Goal: Transaction & Acquisition: Book appointment/travel/reservation

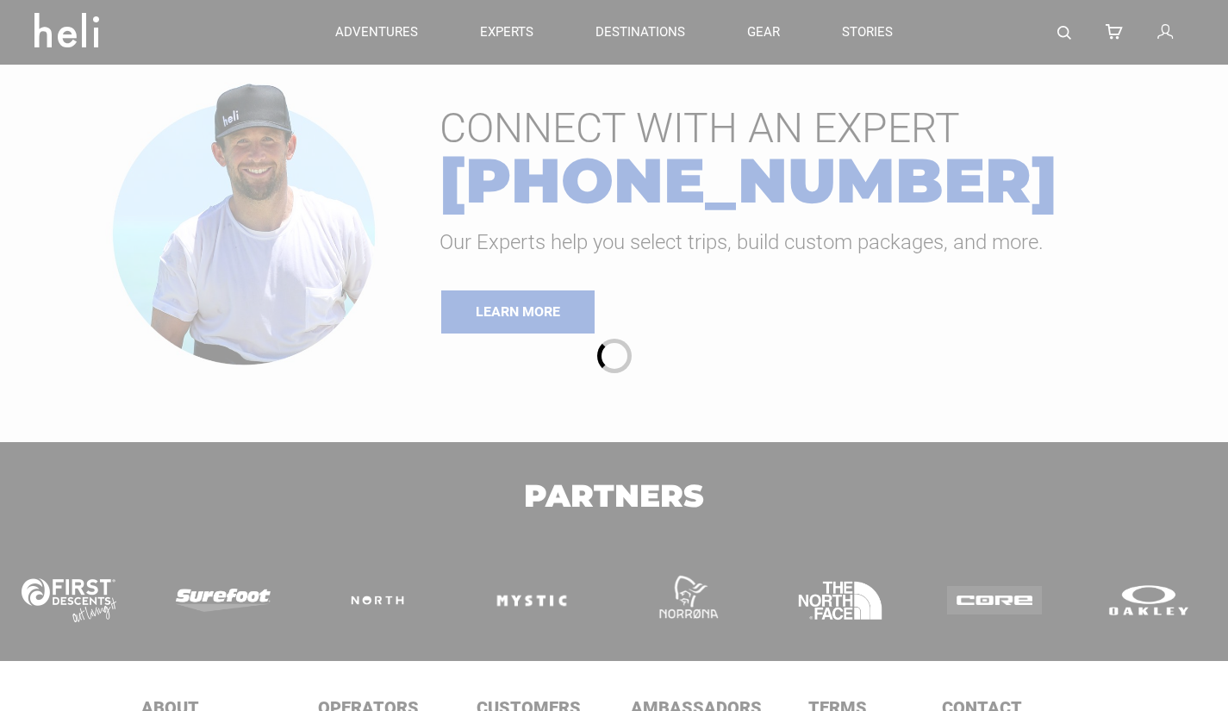
type input "Kite"
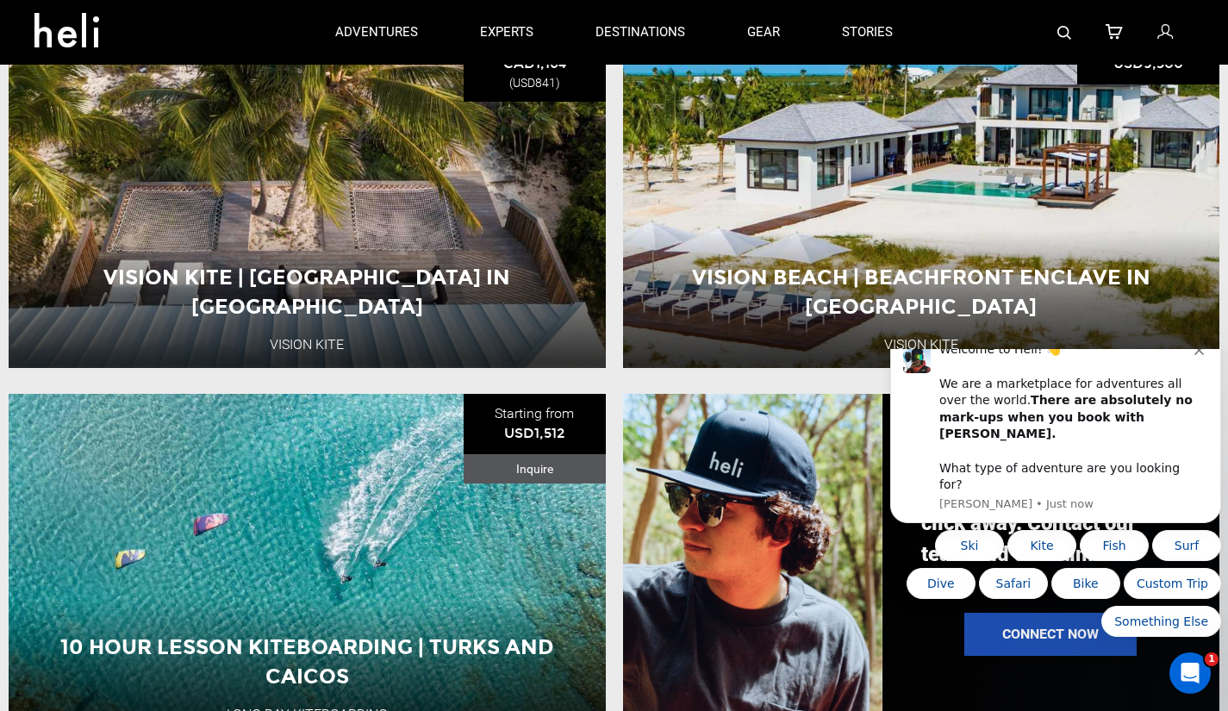
scroll to position [1002, 0]
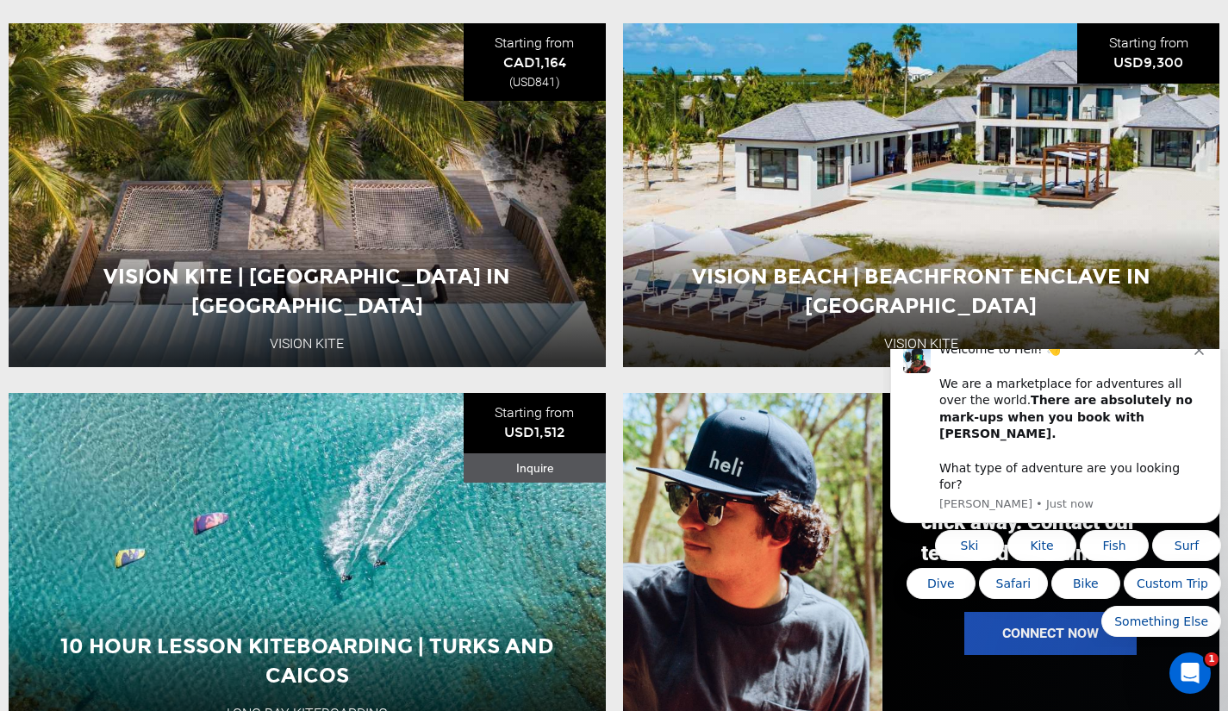
click at [1201, 355] on icon "Dismiss notification" at bounding box center [1199, 350] width 9 height 9
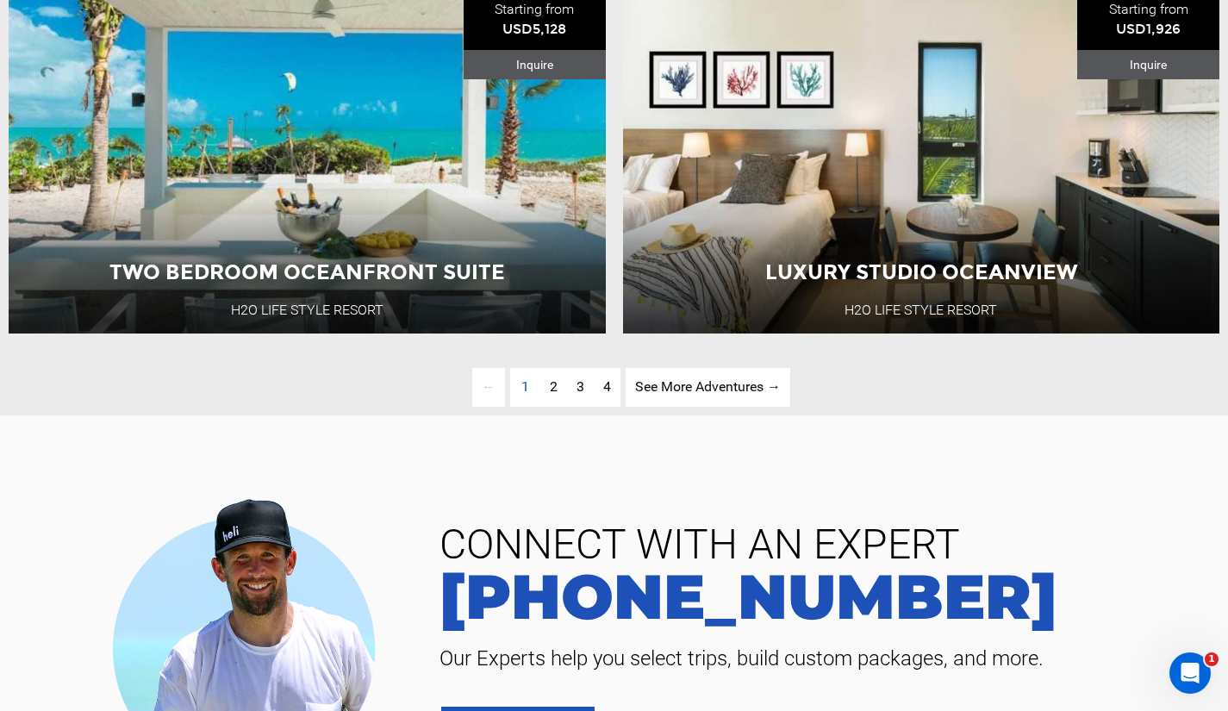
scroll to position [3995, 0]
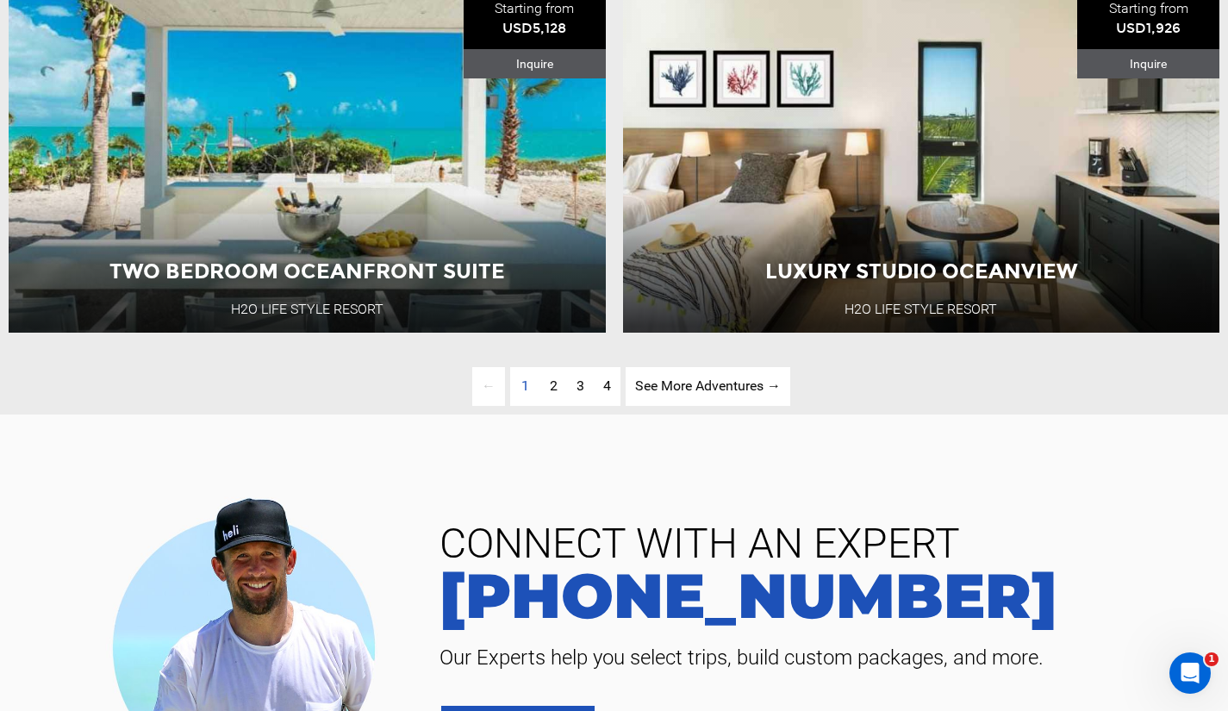
click at [552, 406] on link "page 2" at bounding box center [553, 386] width 27 height 39
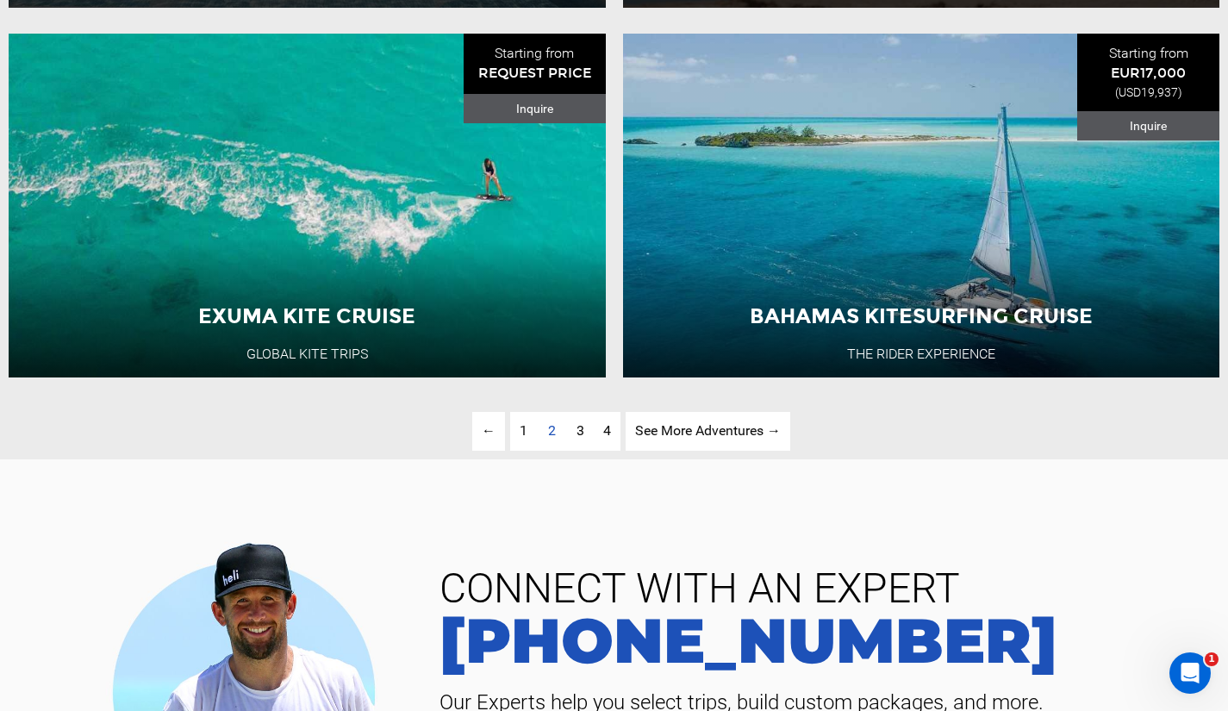
scroll to position [3958, 0]
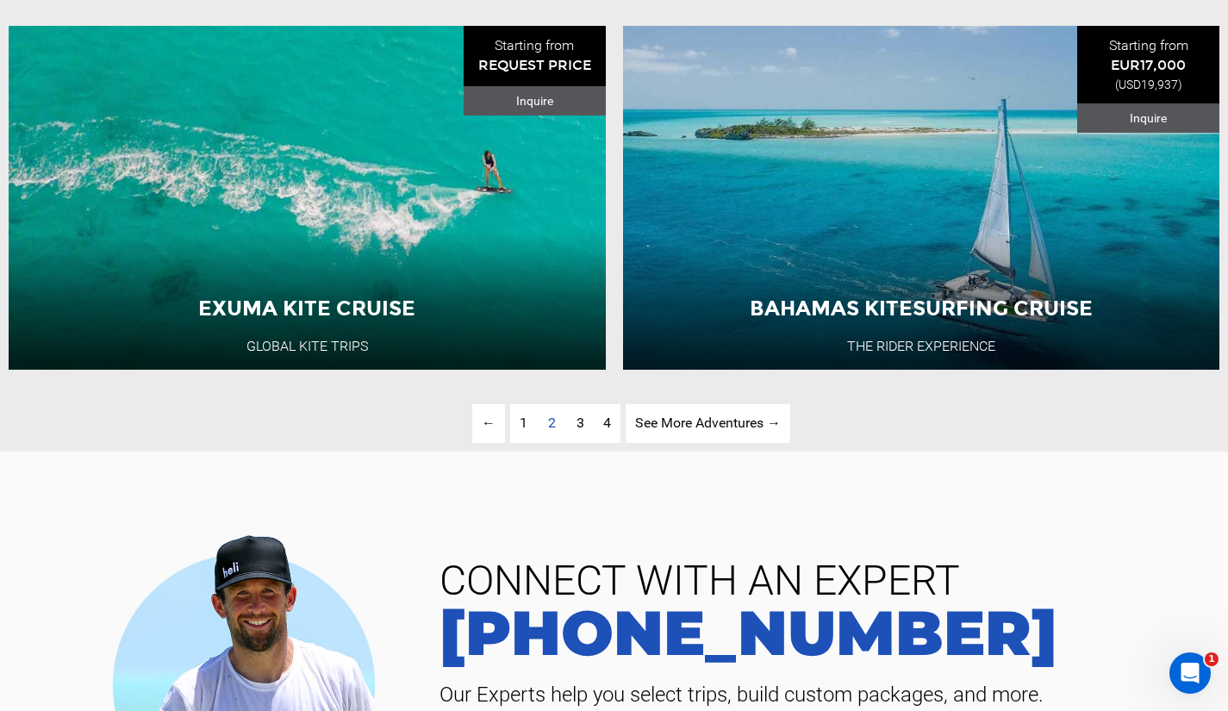
click at [572, 443] on link "page 3" at bounding box center [580, 423] width 27 height 39
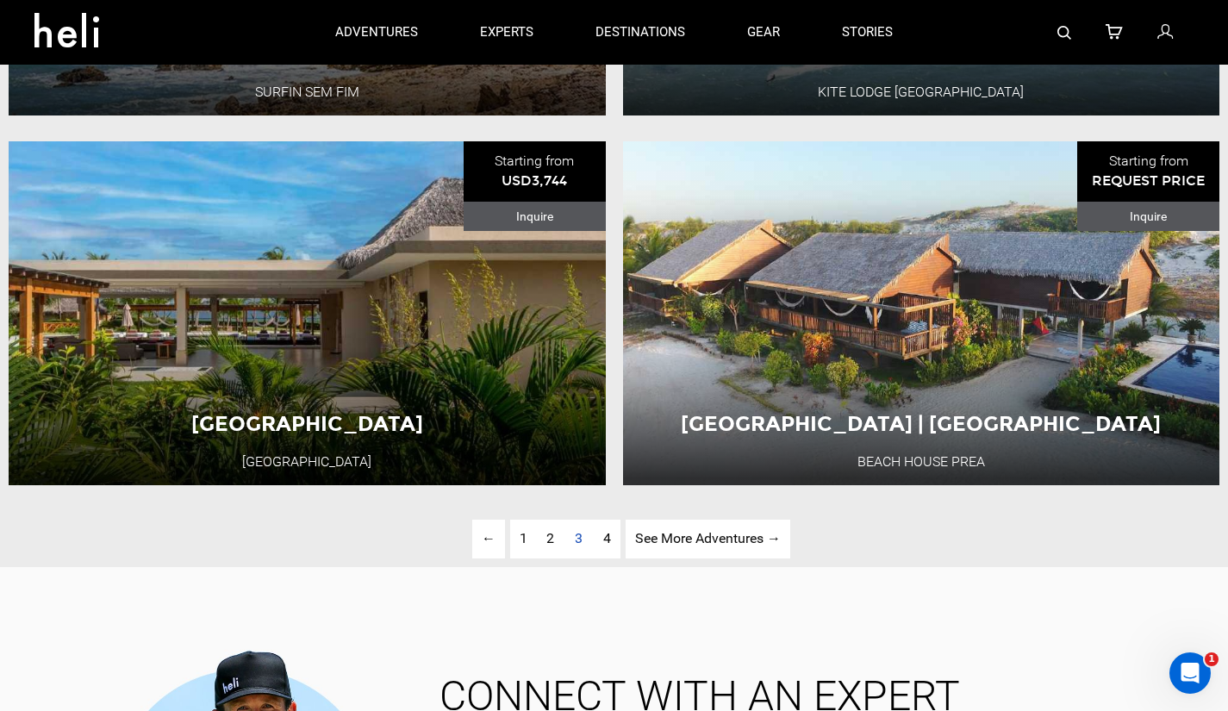
scroll to position [3729, 0]
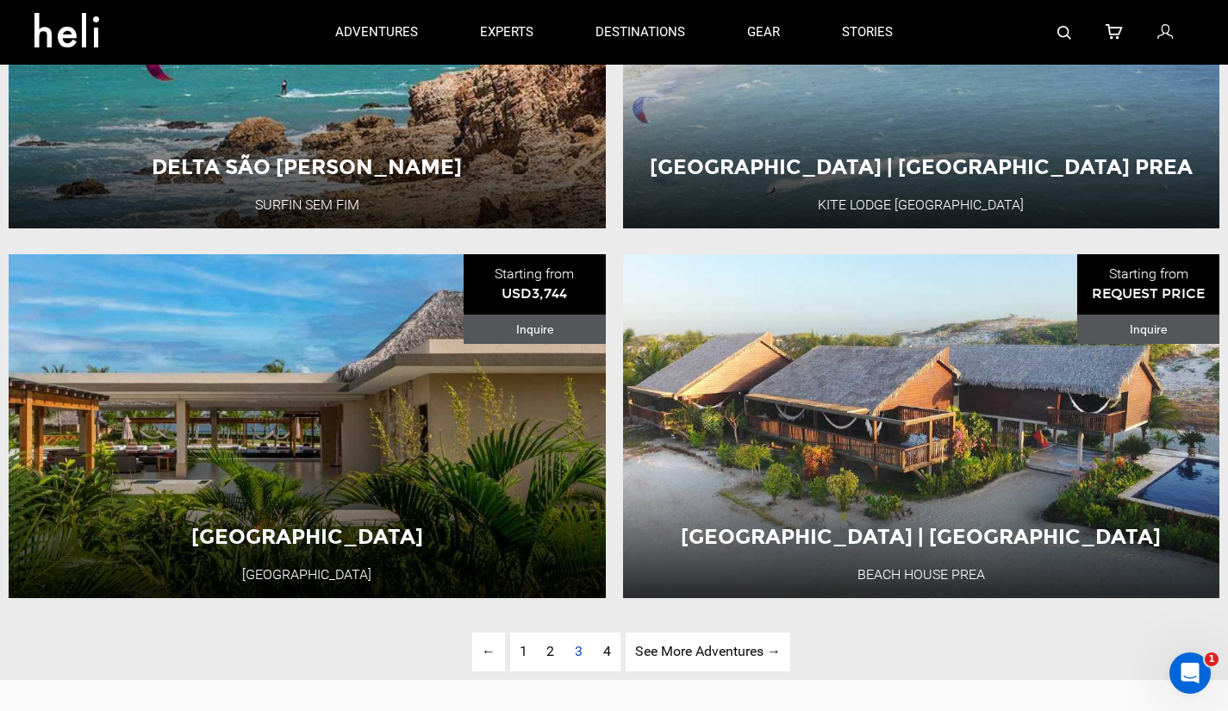
click at [552, 659] on span "2" at bounding box center [550, 651] width 8 height 16
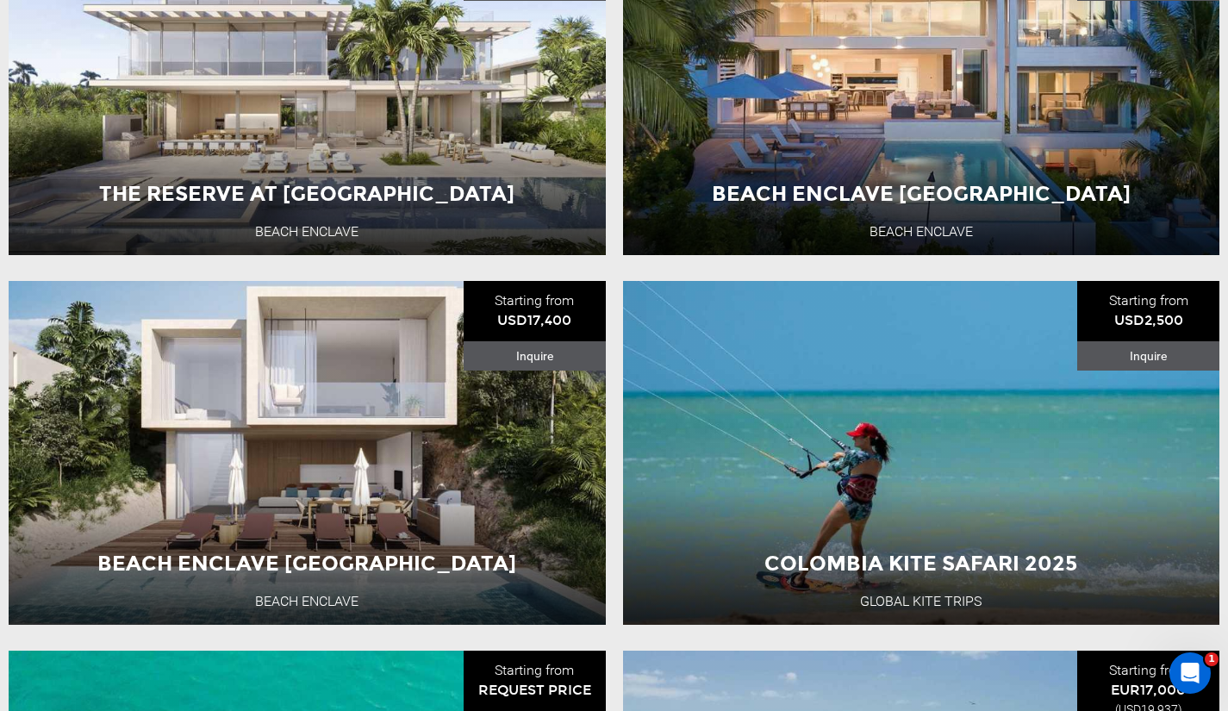
scroll to position [3334, 0]
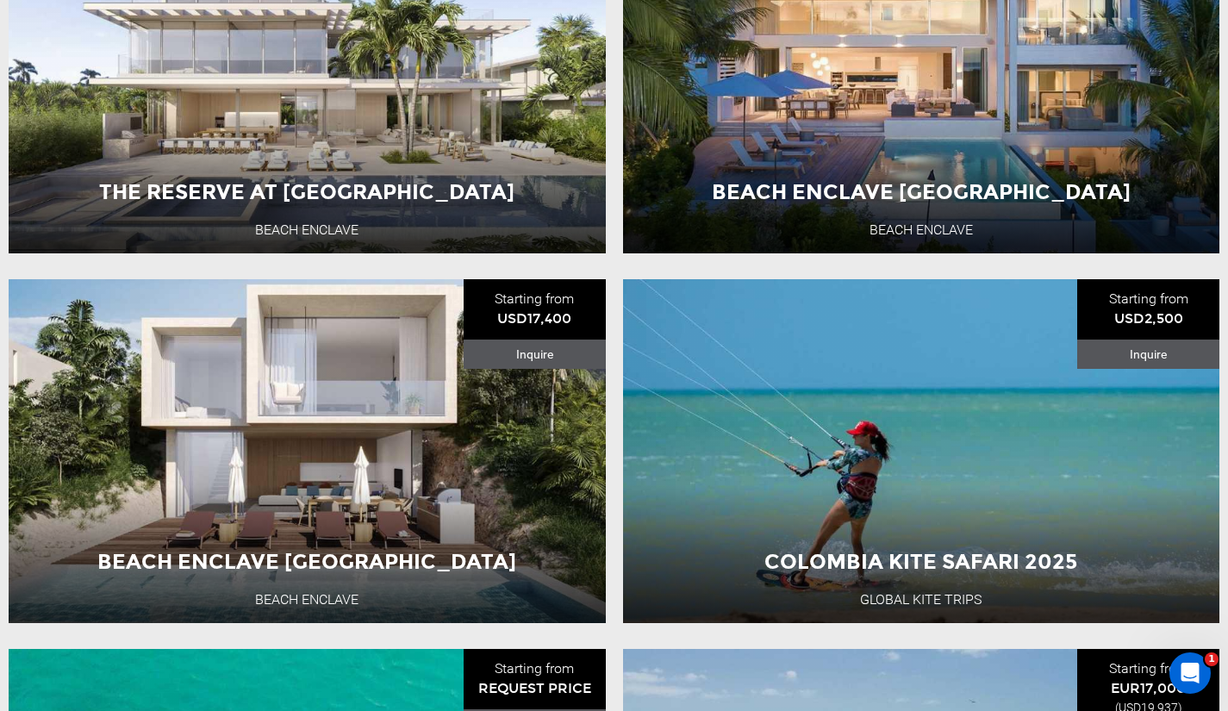
click at [944, 480] on div "12 Day Adventure" at bounding box center [980, 474] width 119 height 46
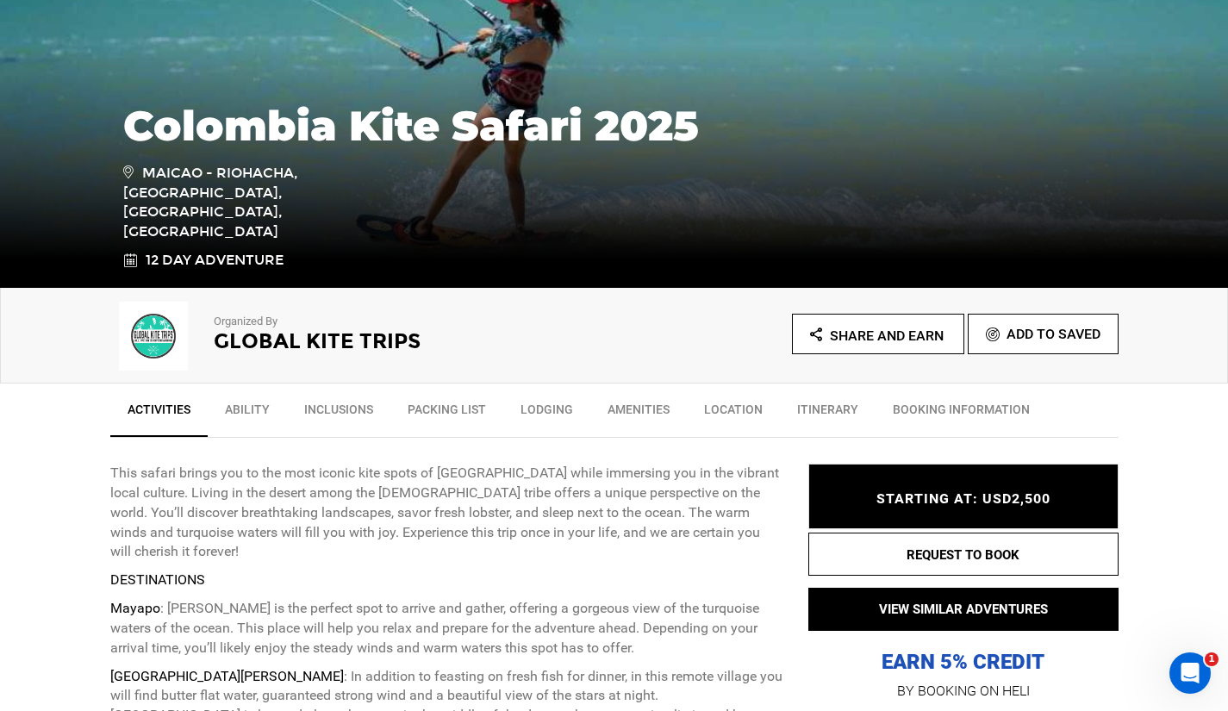
scroll to position [390, 0]
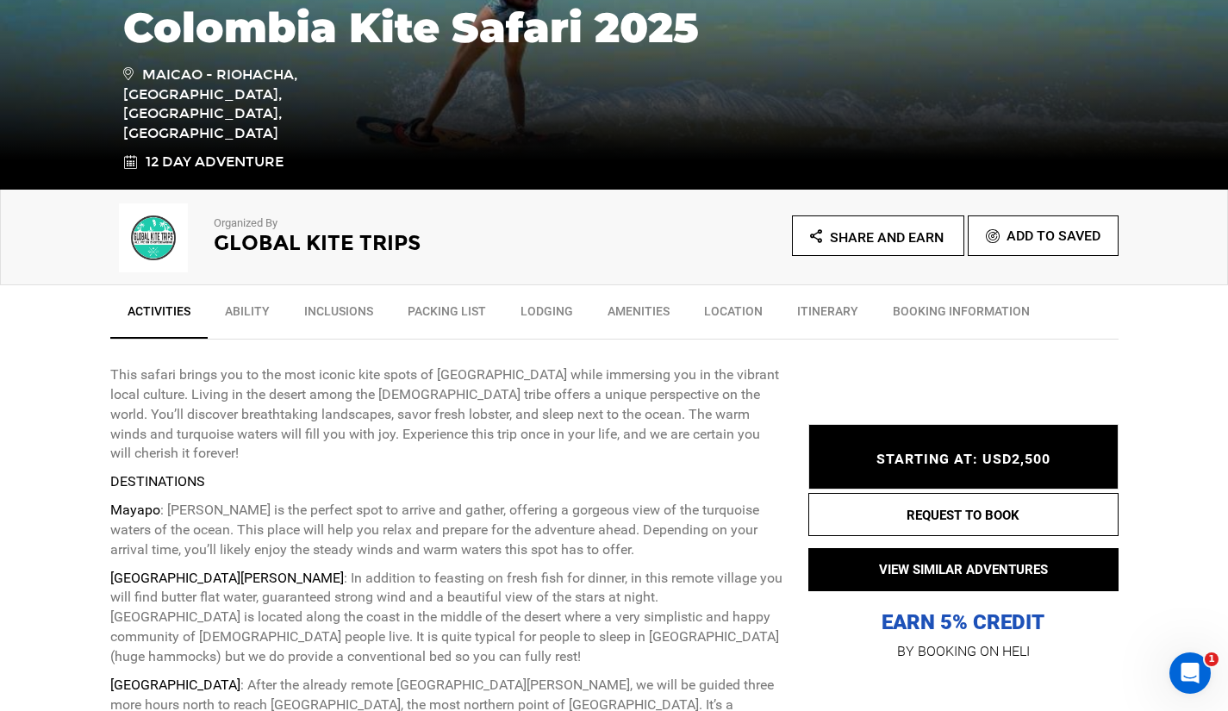
click at [303, 440] on p "This safari brings you to the most iconic kite spots of [GEOGRAPHIC_DATA] while…" at bounding box center [446, 414] width 672 height 98
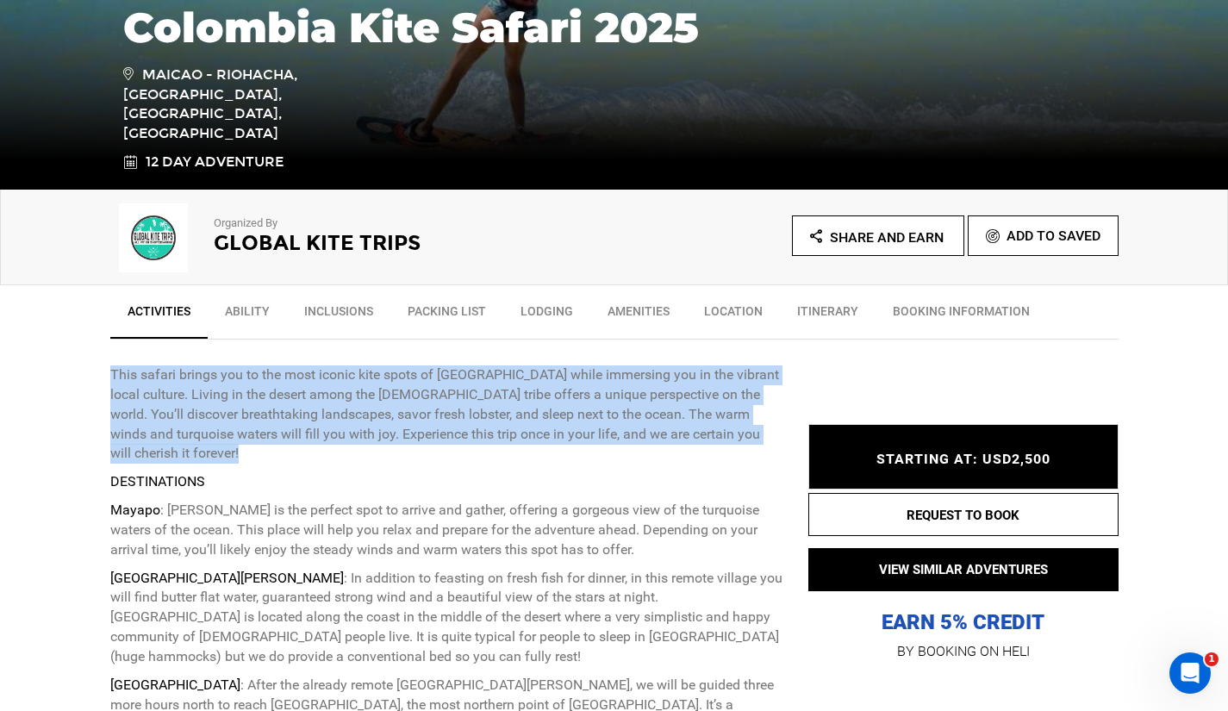
click at [303, 440] on p "This safari brings you to the most iconic kite spots of [GEOGRAPHIC_DATA] while…" at bounding box center [446, 414] width 672 height 98
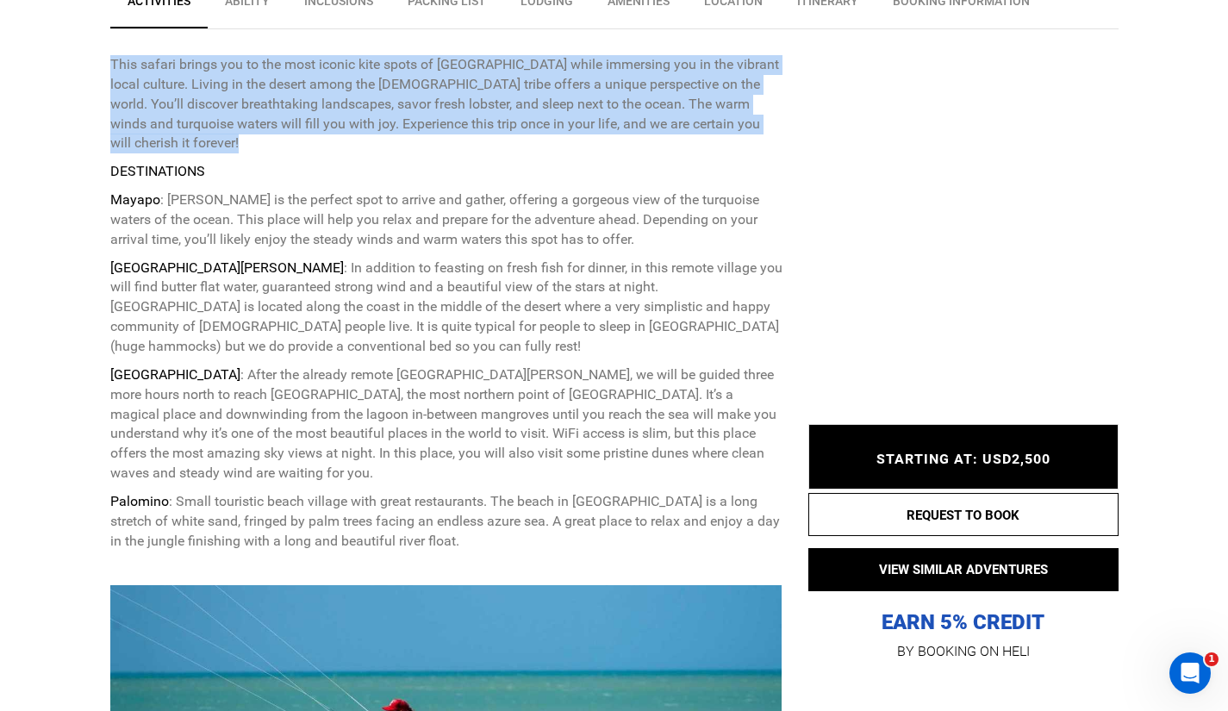
scroll to position [702, 0]
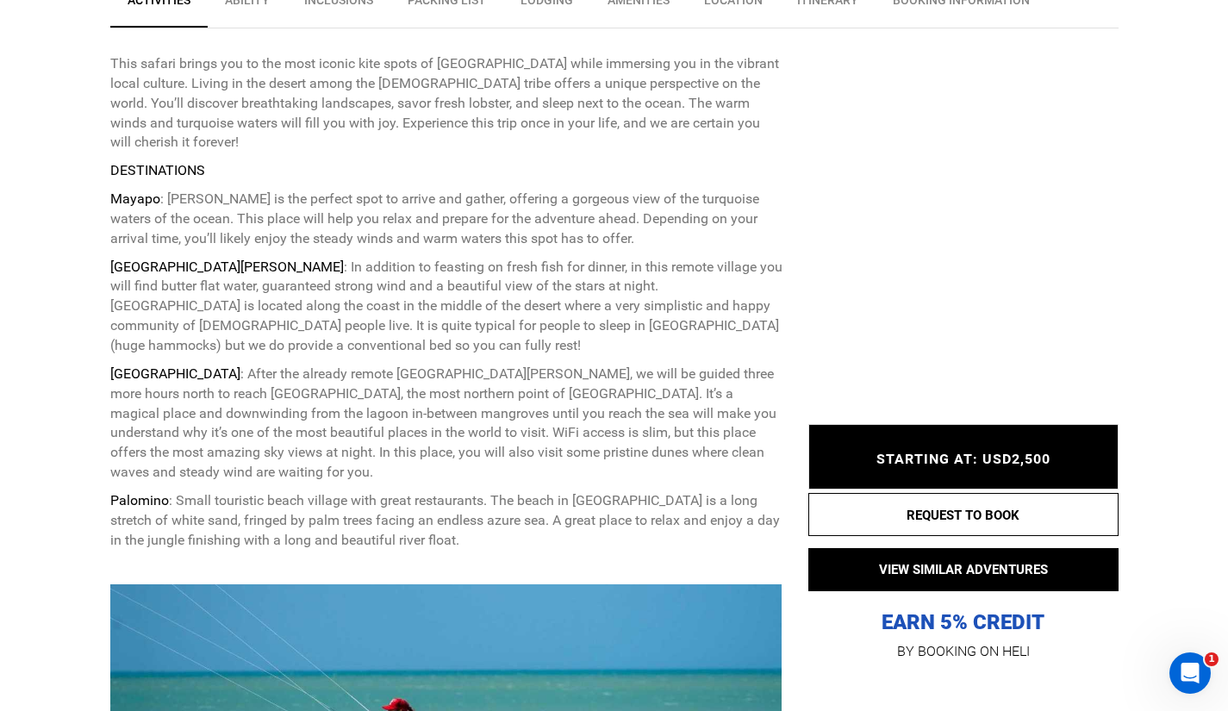
click at [277, 208] on p "Mayapo : [PERSON_NAME] is the perfect spot to arrive and gather, offering a gor…" at bounding box center [446, 219] width 672 height 59
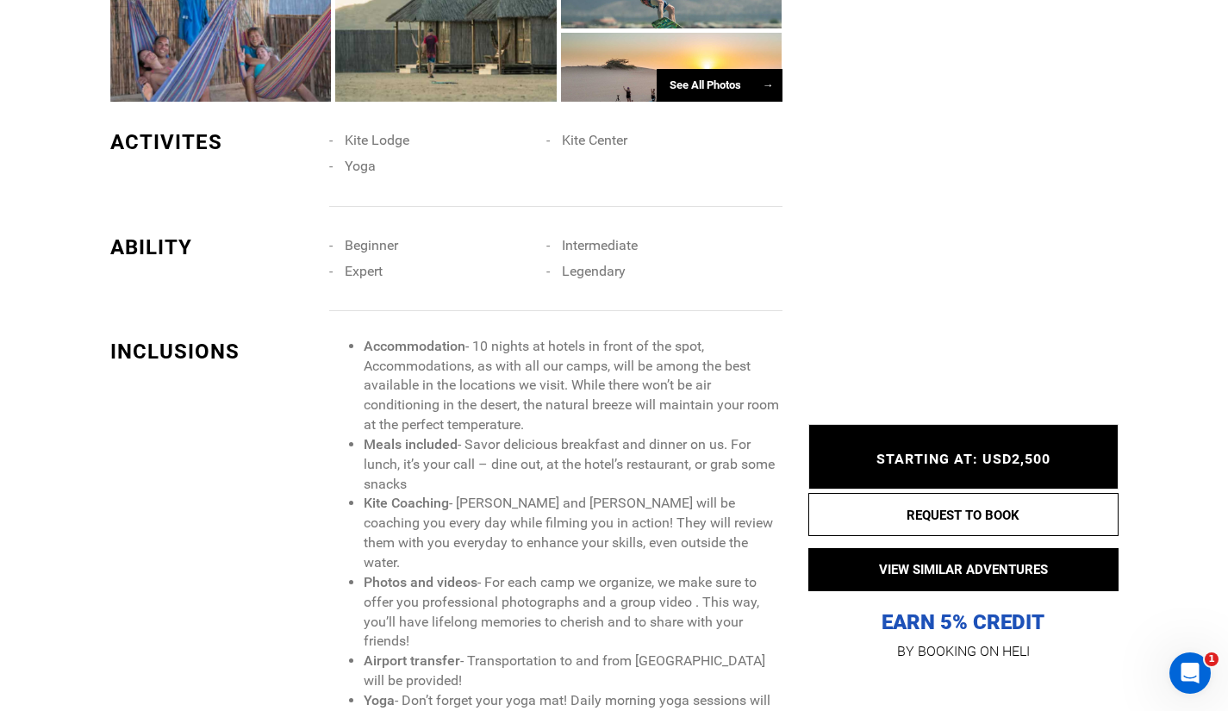
scroll to position [1628, 0]
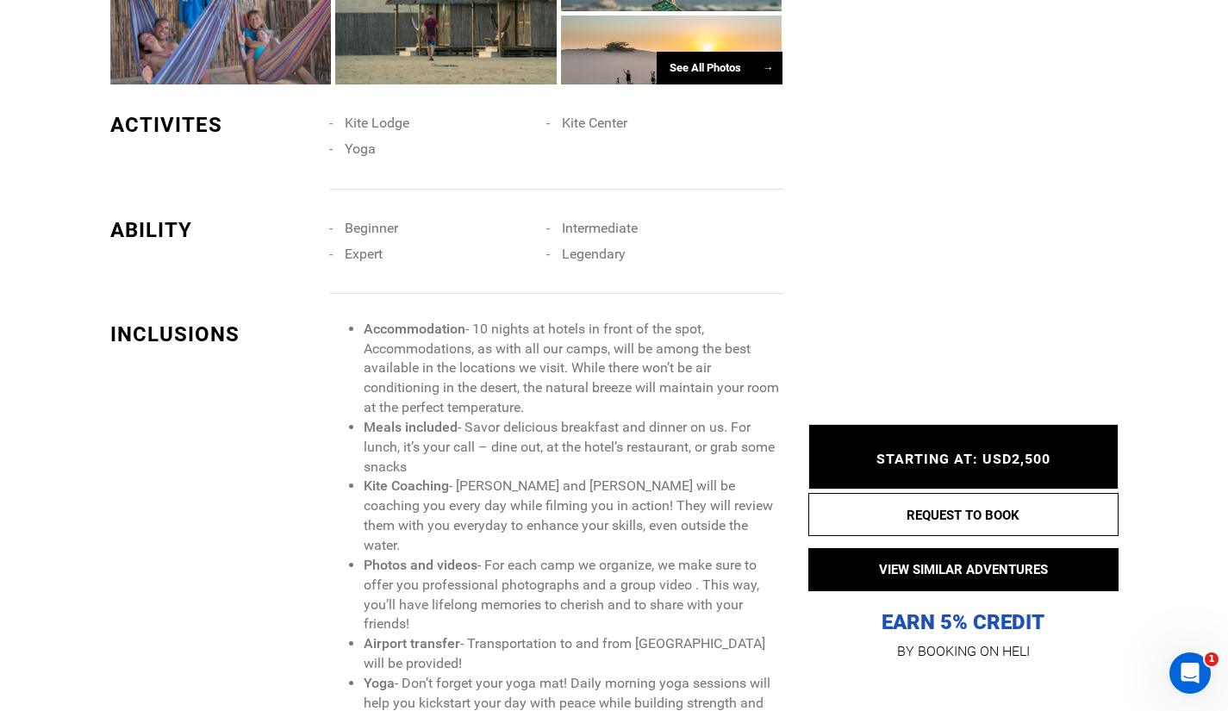
click at [484, 433] on li "Meals included - Savor delicious breakfast and dinner on us. For lunch, it’s yo…" at bounding box center [573, 447] width 418 height 59
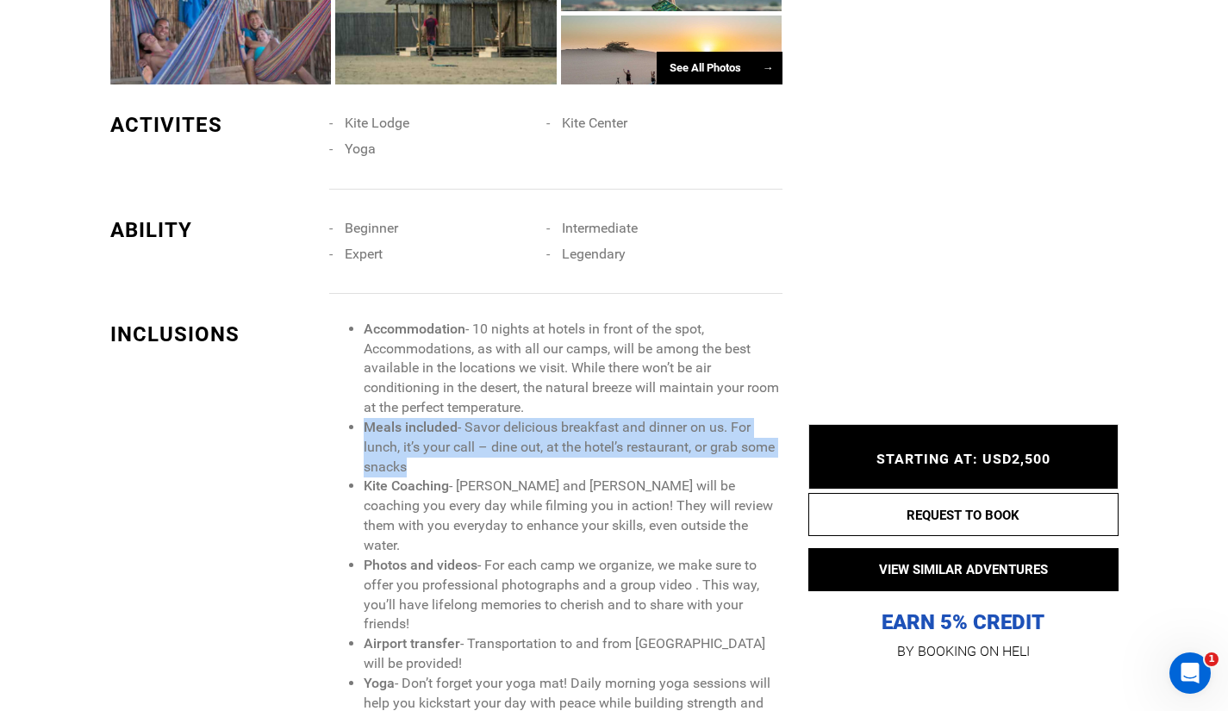
click at [484, 433] on li "Meals included - Savor delicious breakfast and dinner on us. For lunch, it’s yo…" at bounding box center [573, 447] width 418 height 59
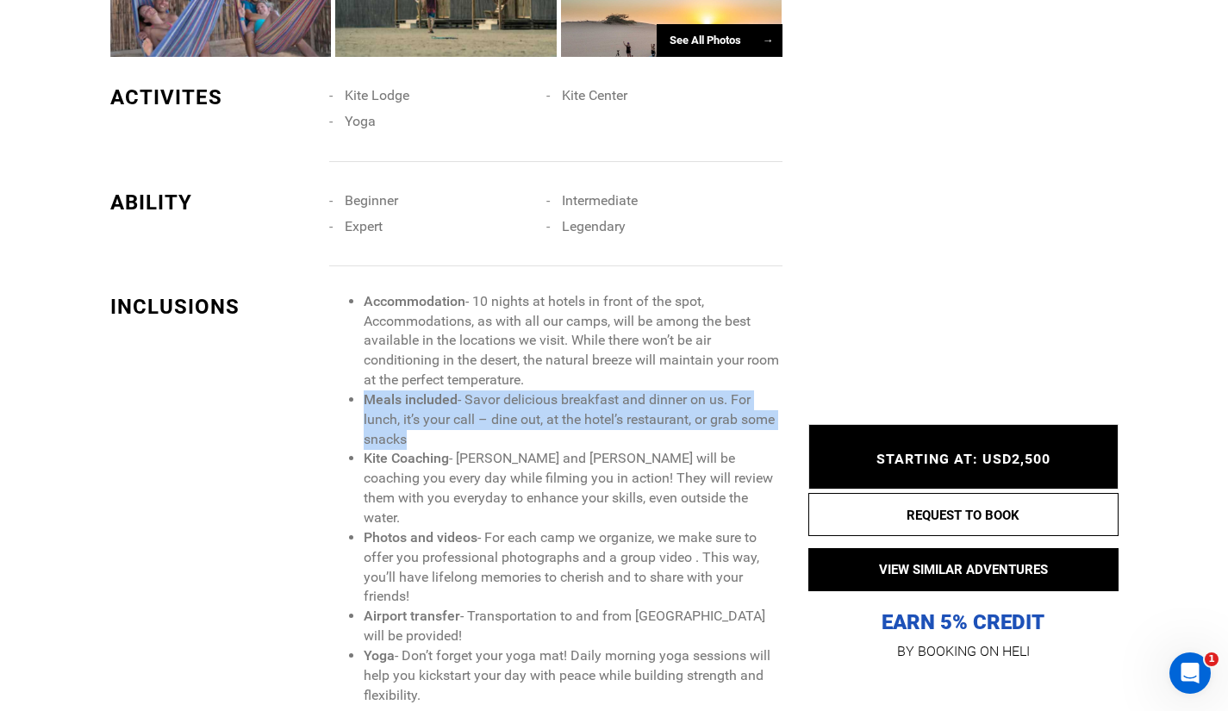
scroll to position [1666, 0]
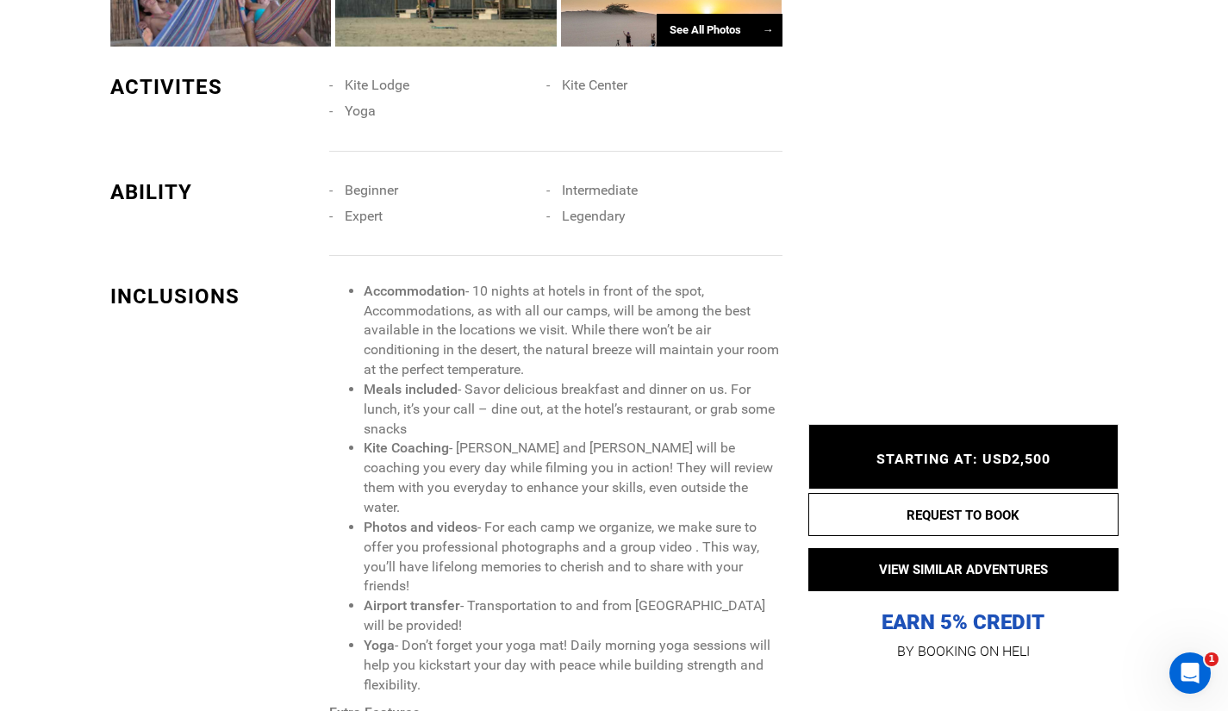
click at [484, 439] on li "Kite Coaching - [PERSON_NAME] and [PERSON_NAME] will be coaching you every day …" at bounding box center [573, 478] width 418 height 78
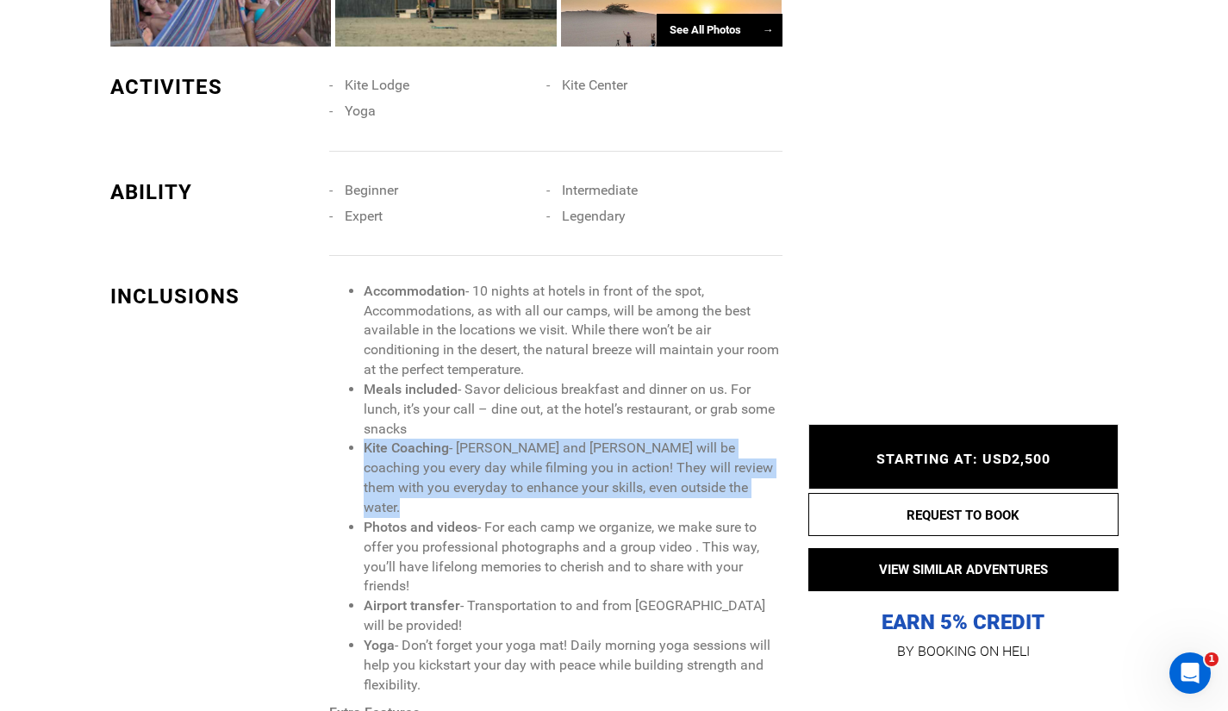
click at [484, 439] on li "Kite Coaching - [PERSON_NAME] and [PERSON_NAME] will be coaching you every day …" at bounding box center [573, 478] width 418 height 78
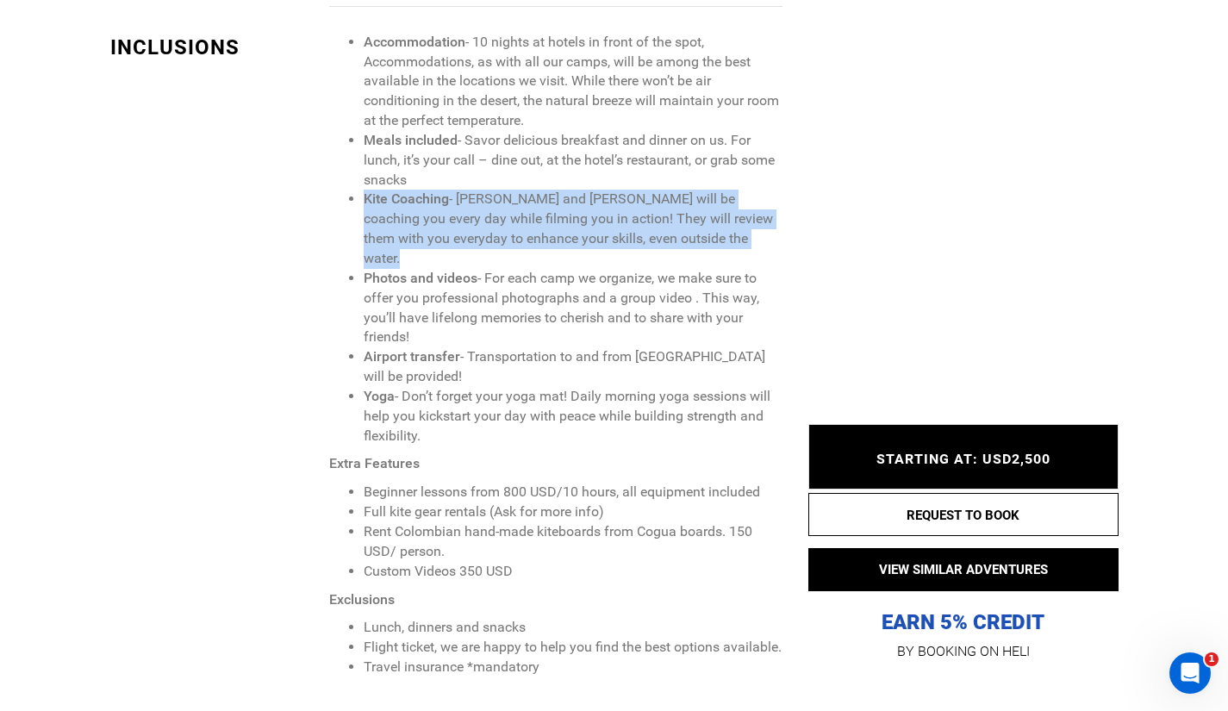
scroll to position [1917, 0]
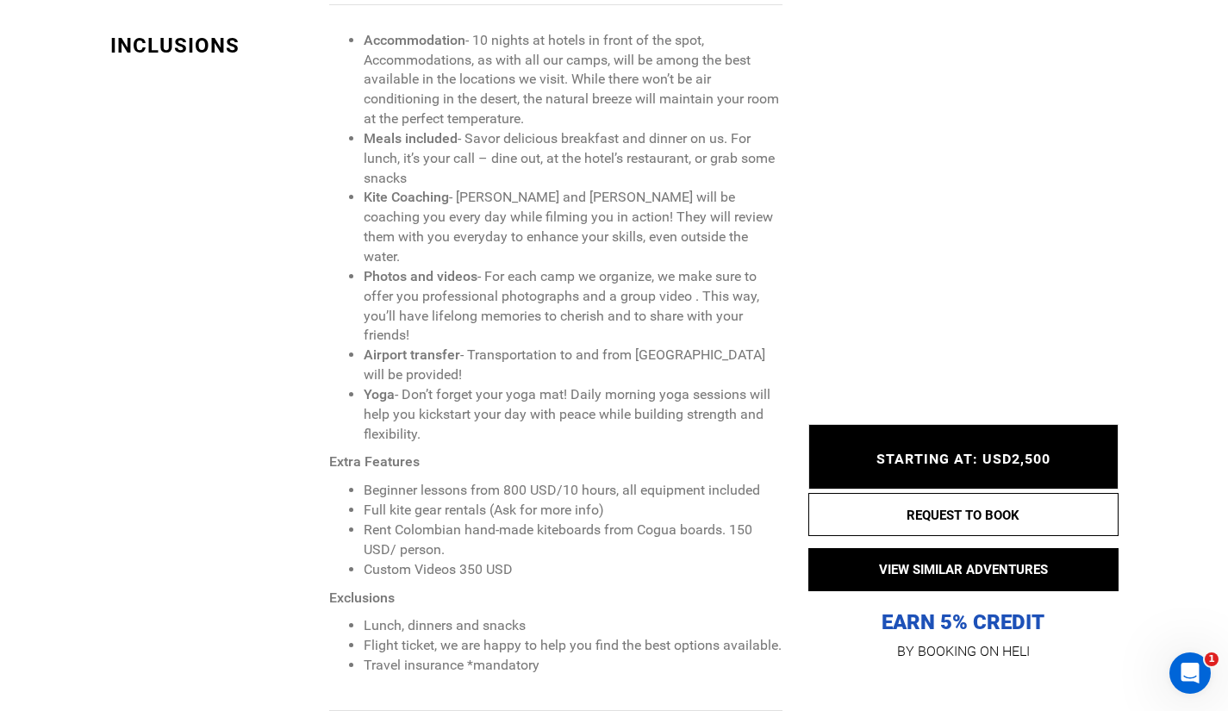
click at [559, 501] on li "Full kite gear rentals (Ask for more info)" at bounding box center [573, 511] width 418 height 20
click at [489, 481] on li "Beginner lessons from 800 USD/10 hours, all equipment included" at bounding box center [573, 491] width 418 height 20
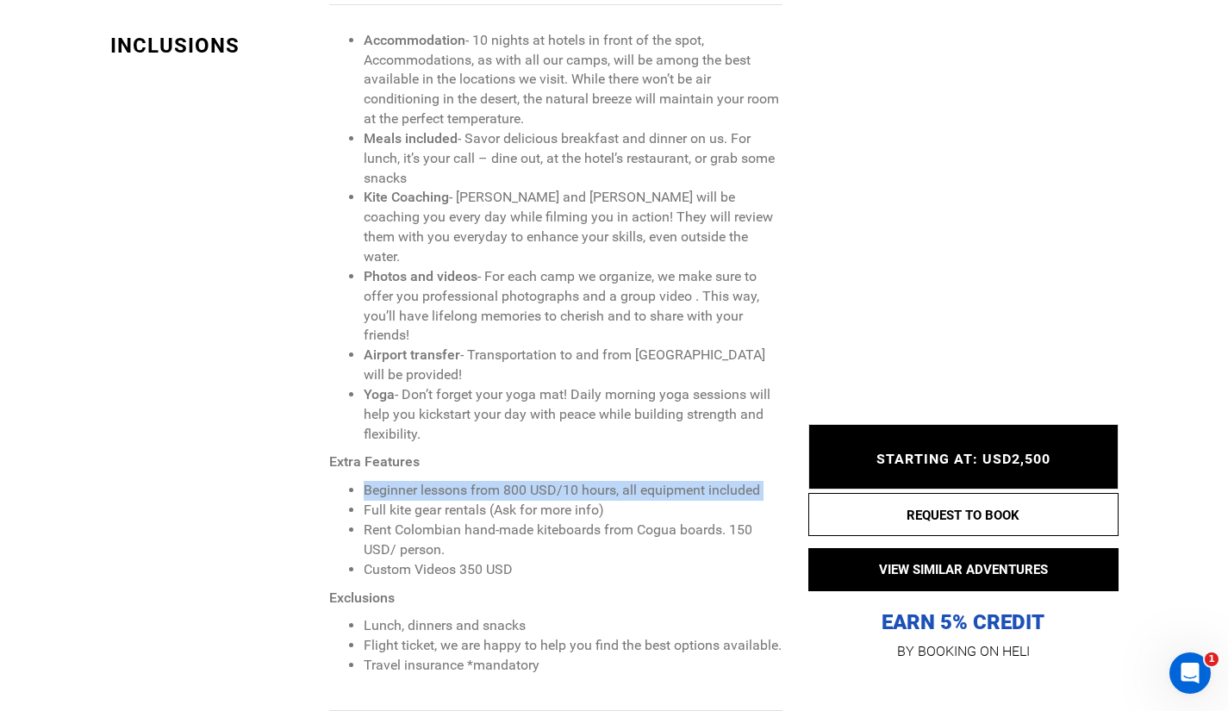
click at [489, 481] on li "Beginner lessons from 800 USD/10 hours, all equipment included" at bounding box center [573, 491] width 418 height 20
click at [492, 481] on li "Beginner lessons from 800 USD/10 hours, all equipment included" at bounding box center [573, 491] width 418 height 20
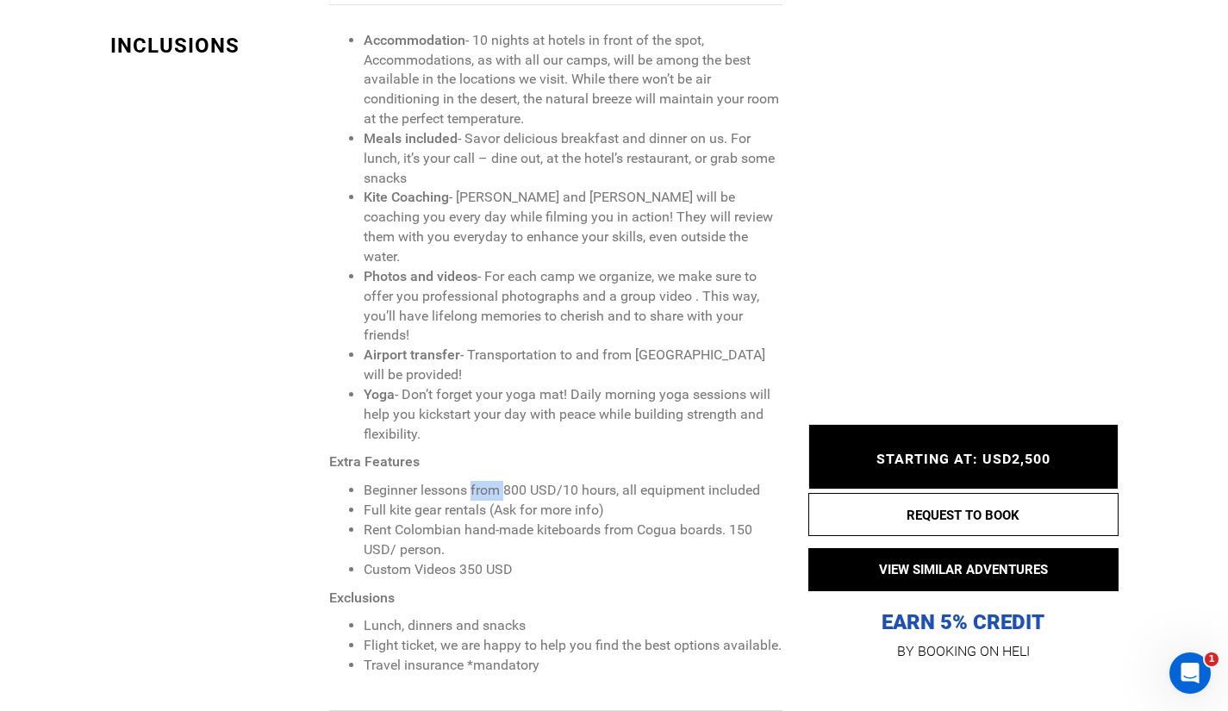
click at [492, 481] on li "Beginner lessons from 800 USD/10 hours, all equipment included" at bounding box center [573, 491] width 418 height 20
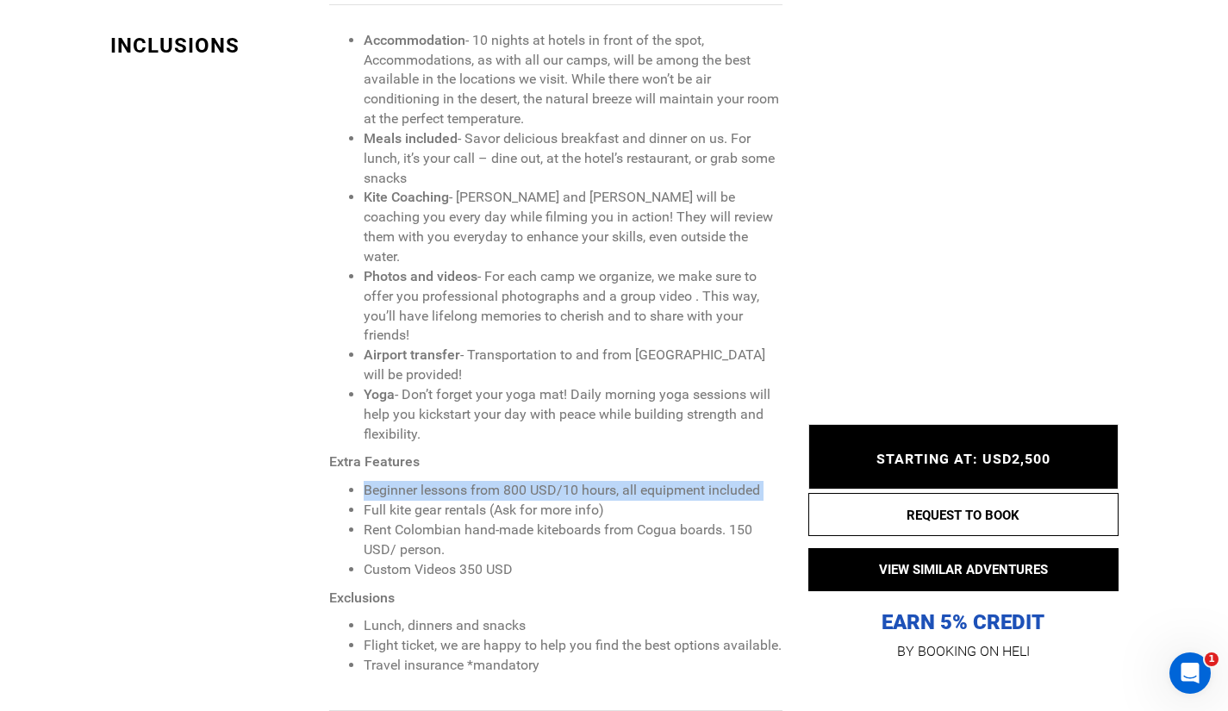
click at [492, 481] on li "Beginner lessons from 800 USD/10 hours, all equipment included" at bounding box center [573, 491] width 418 height 20
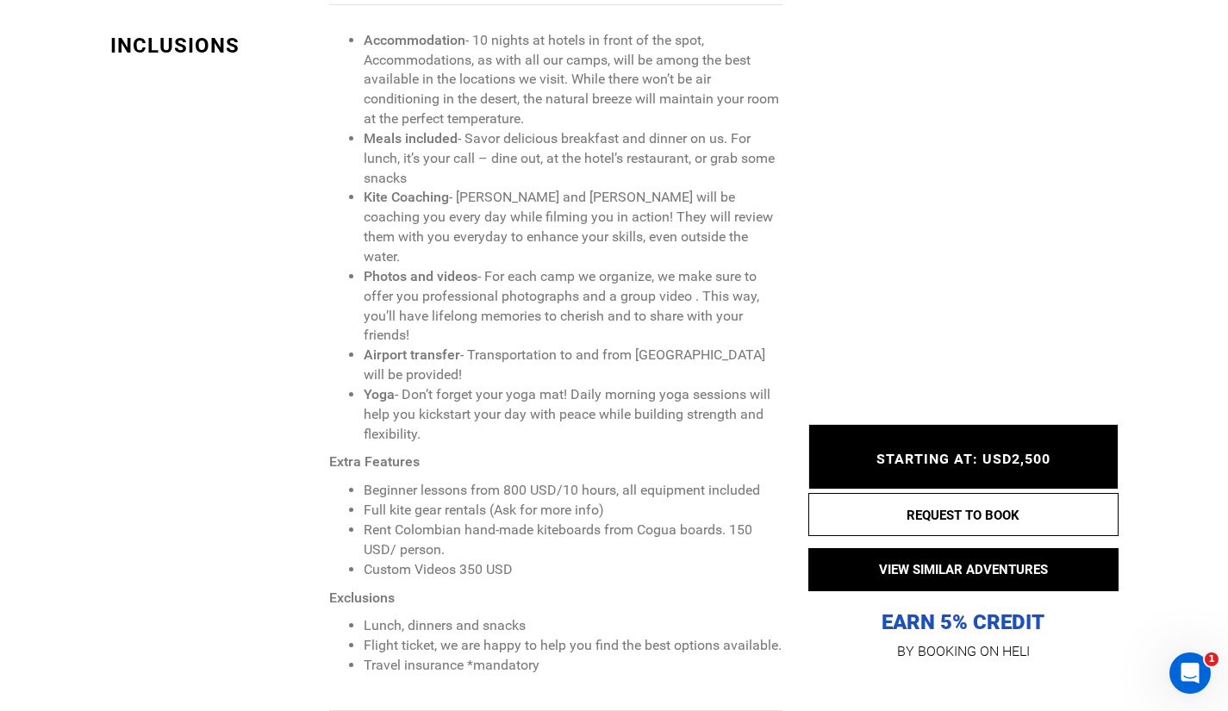
click at [492, 501] on li "Full kite gear rentals (Ask for more info)" at bounding box center [573, 511] width 418 height 20
click at [519, 521] on li "Rent Colombian hand-made kiteboards from Cogua boards. 150 USD/ person." at bounding box center [573, 541] width 418 height 40
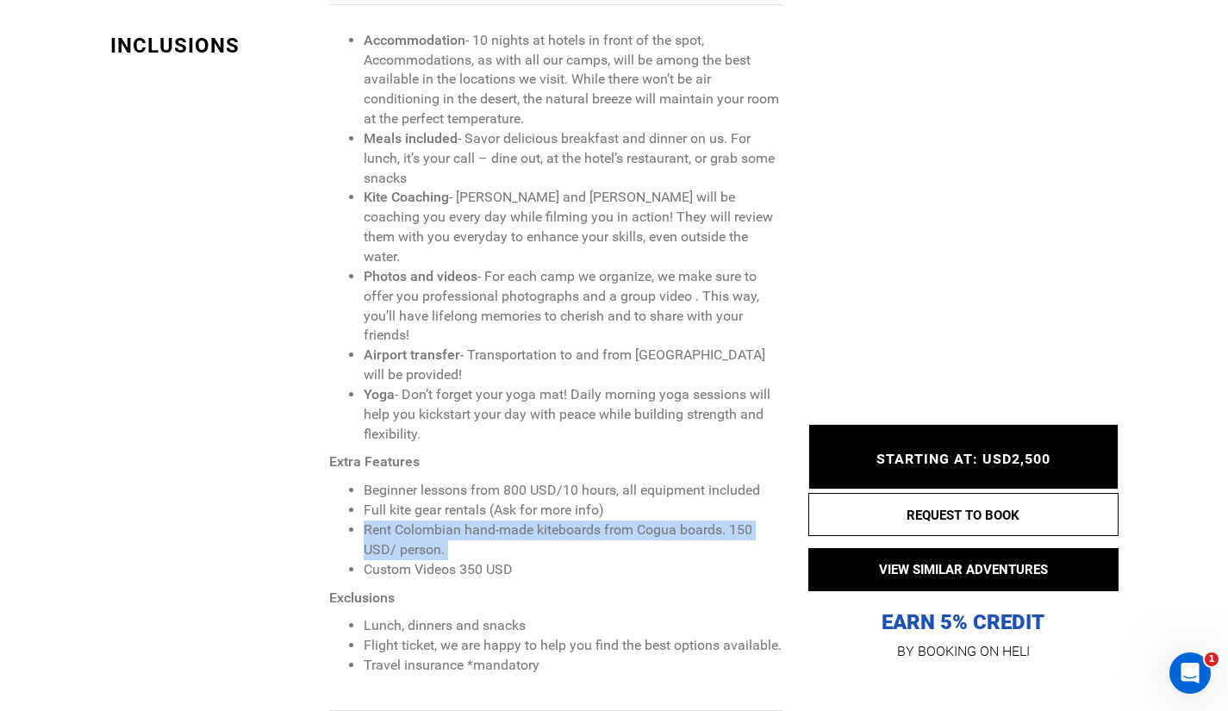
click at [519, 521] on li "Rent Colombian hand-made kiteboards from Cogua boards. 150 USD/ person." at bounding box center [573, 541] width 418 height 40
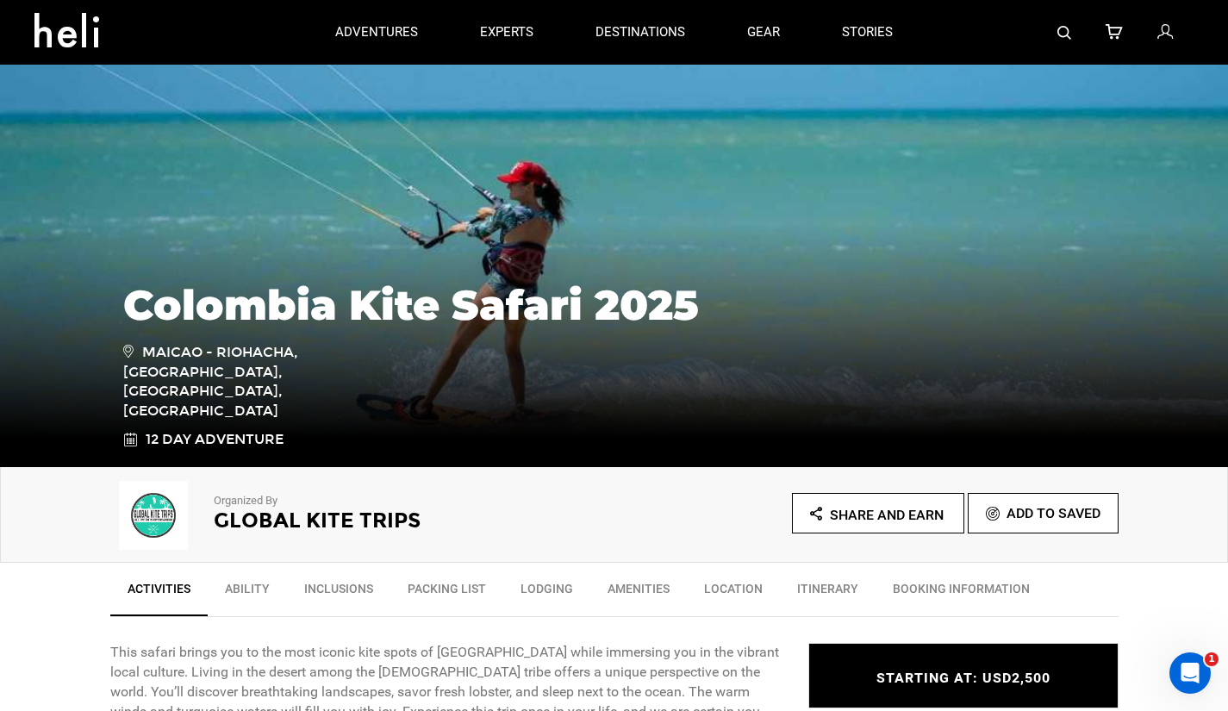
scroll to position [0, 0]
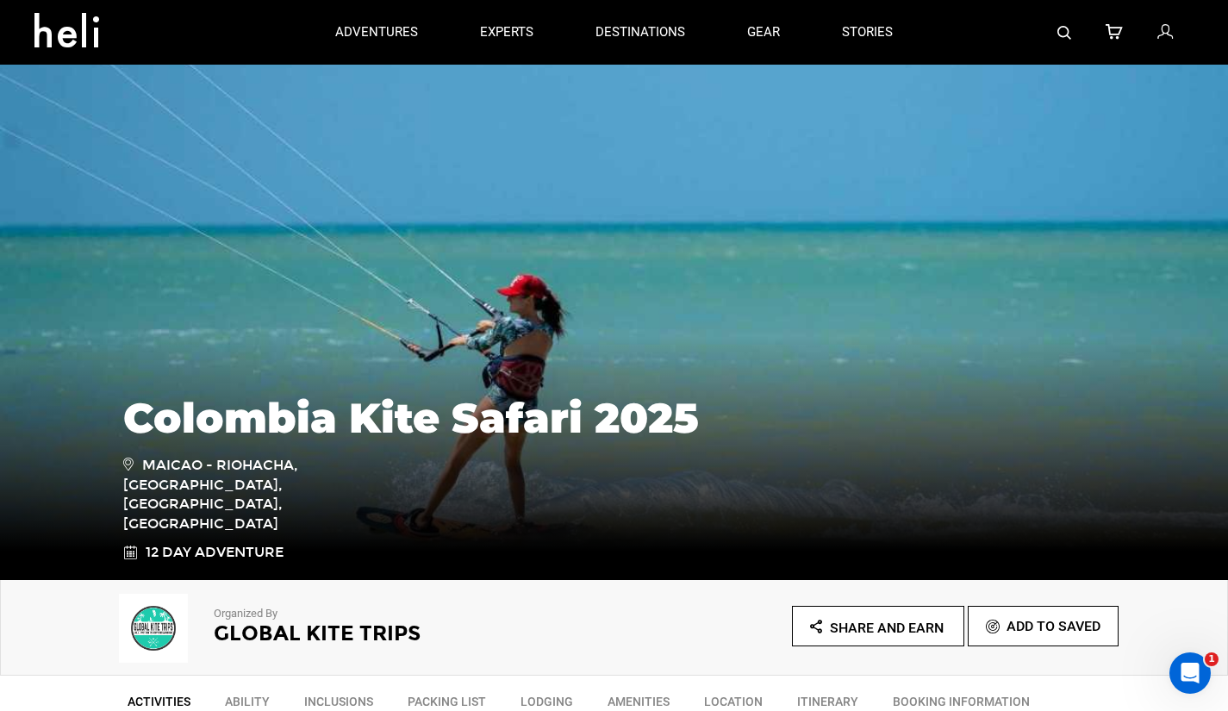
type input "Kite"
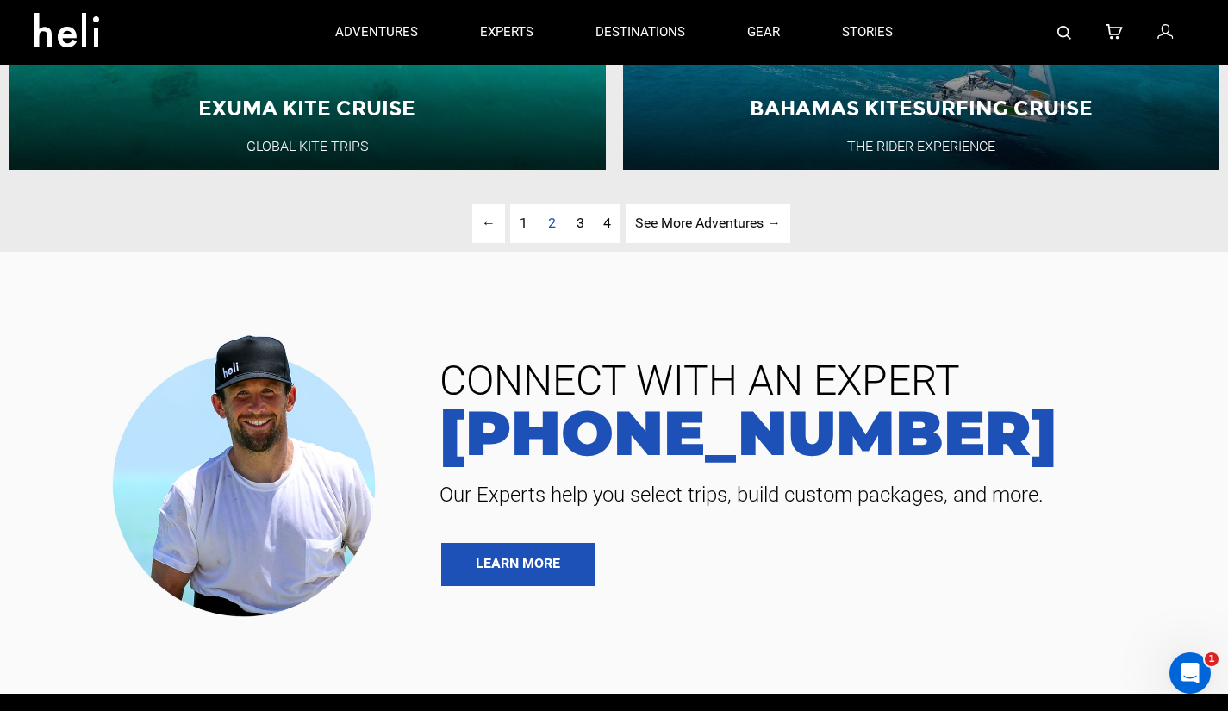
click at [524, 243] on link "page 1" at bounding box center [523, 223] width 27 height 39
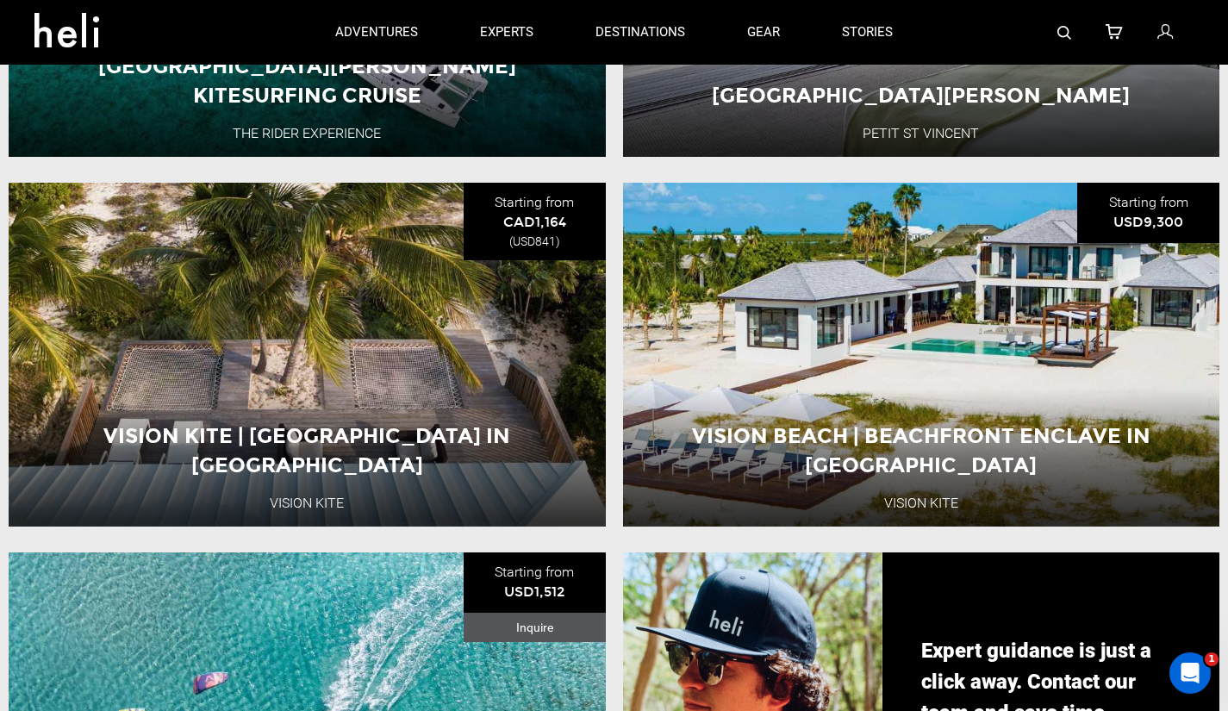
scroll to position [842, 0]
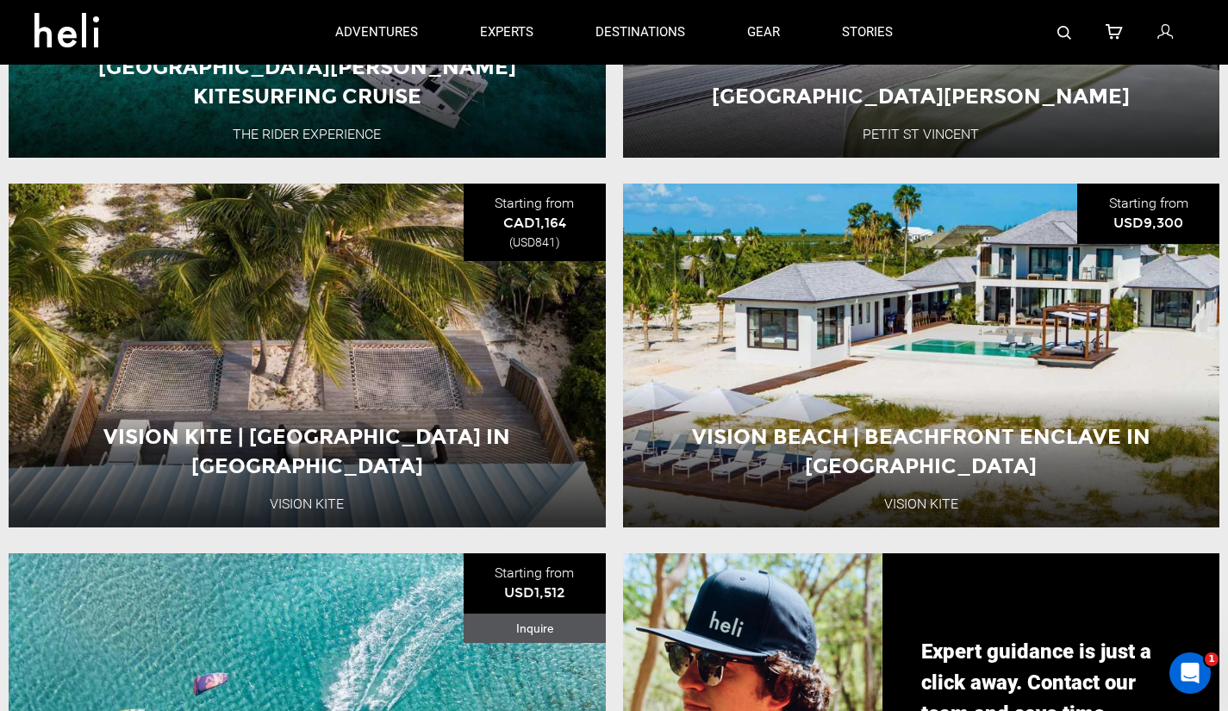
drag, startPoint x: 465, startPoint y: 372, endPoint x: 328, endPoint y: 446, distance: 156.1
click at [328, 446] on button "View Adventure" at bounding box center [307, 452] width 172 height 43
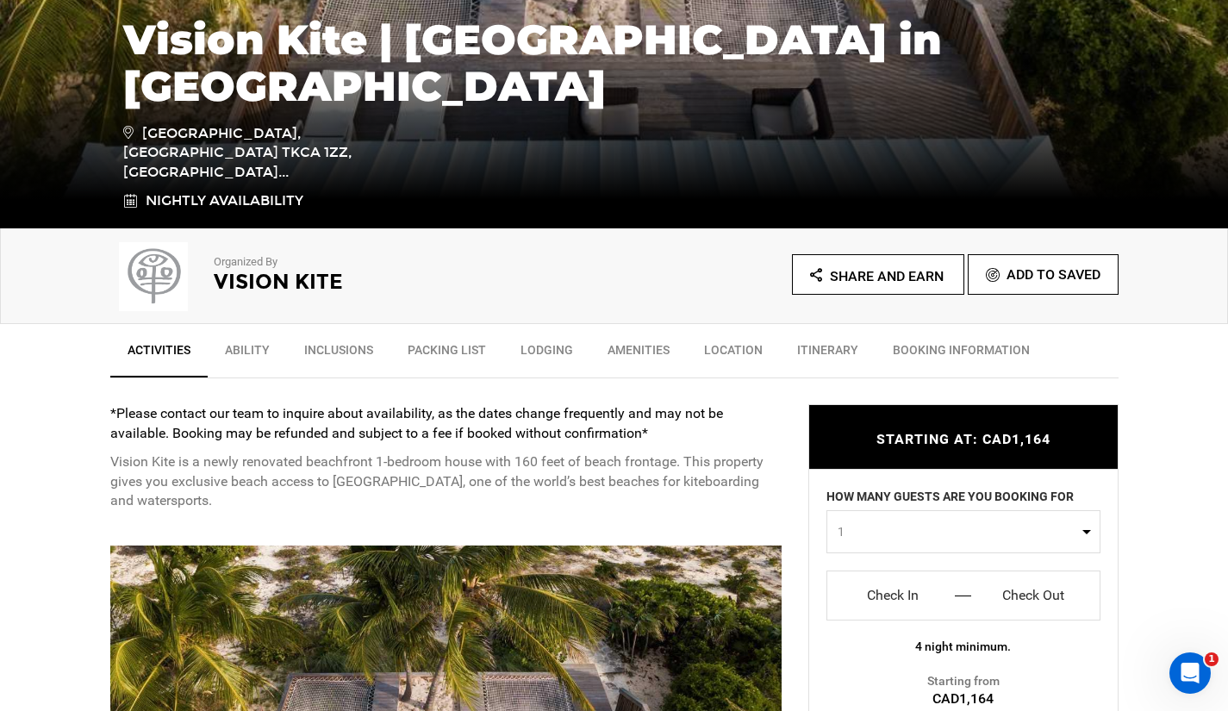
scroll to position [352, 0]
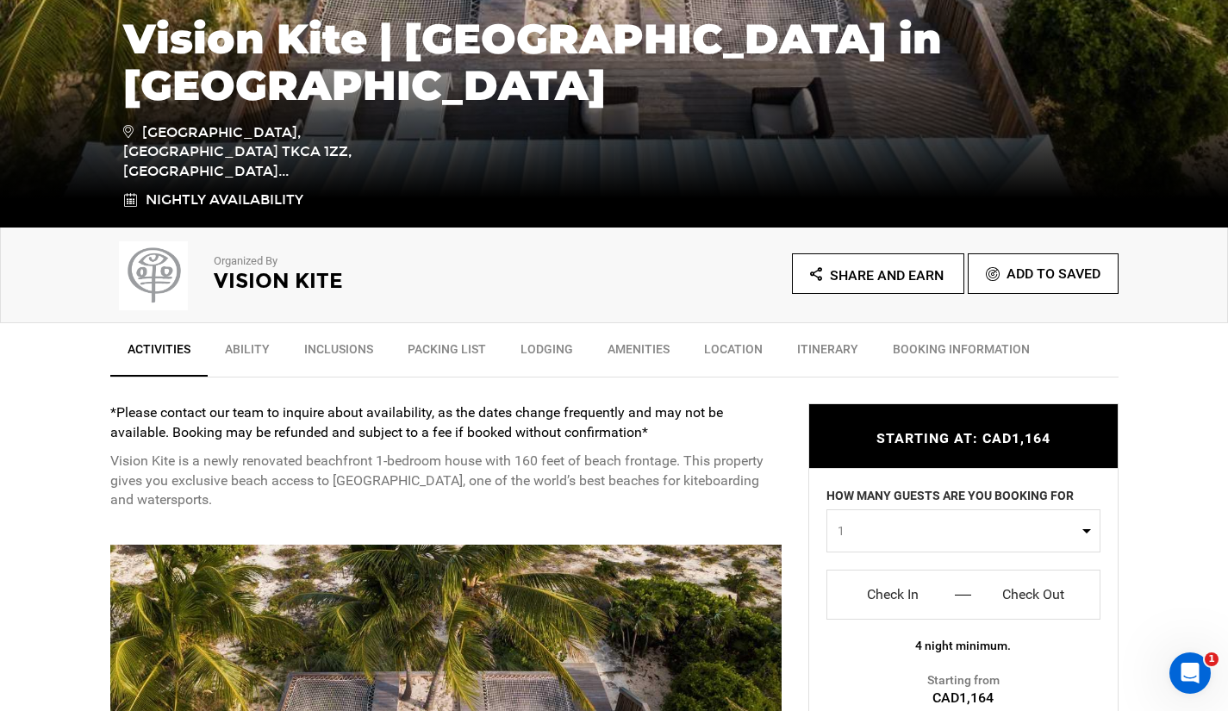
click at [271, 429] on strong "*Please contact our team to inquire about availability, as the dates change fre…" at bounding box center [416, 422] width 613 height 36
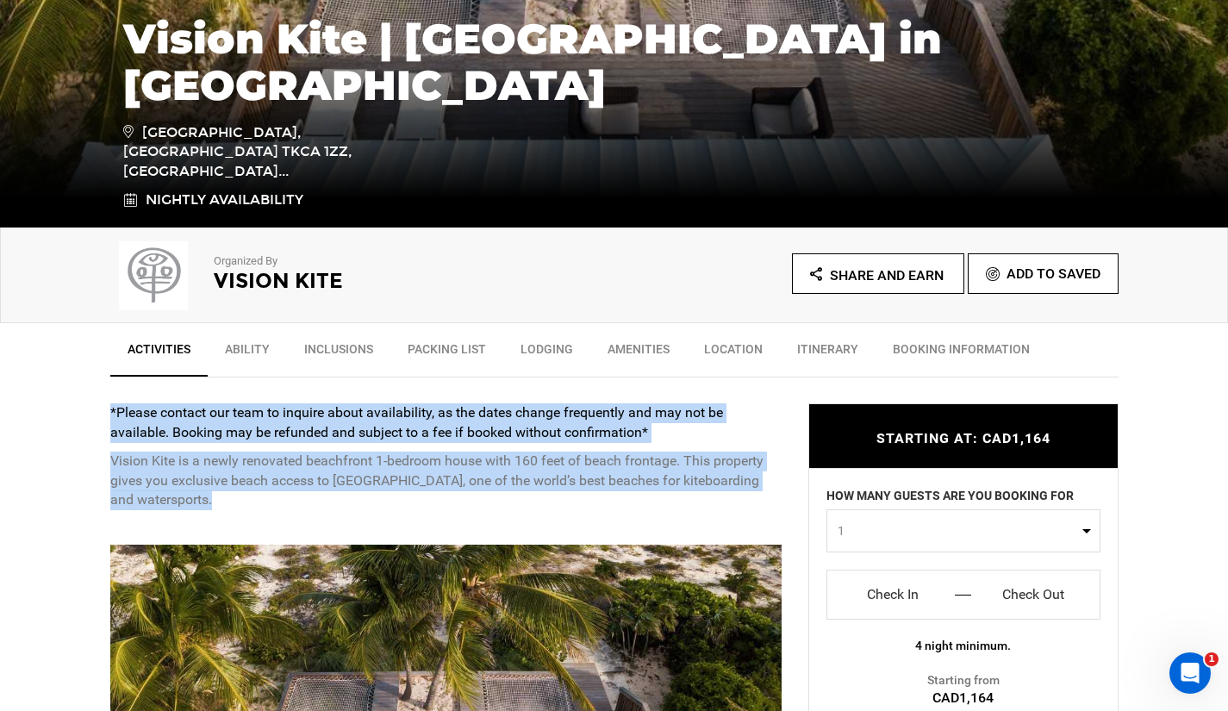
drag, startPoint x: 271, startPoint y: 429, endPoint x: 290, endPoint y: 464, distance: 39.3
click at [290, 464] on div "*Please contact our team to inquire about availability, as the dates change fre…" at bounding box center [446, 456] width 672 height 107
click at [290, 464] on p "Vision Kite is a newly renovated beachfront 1-bedroom house with 160 feet of be…" at bounding box center [446, 481] width 672 height 59
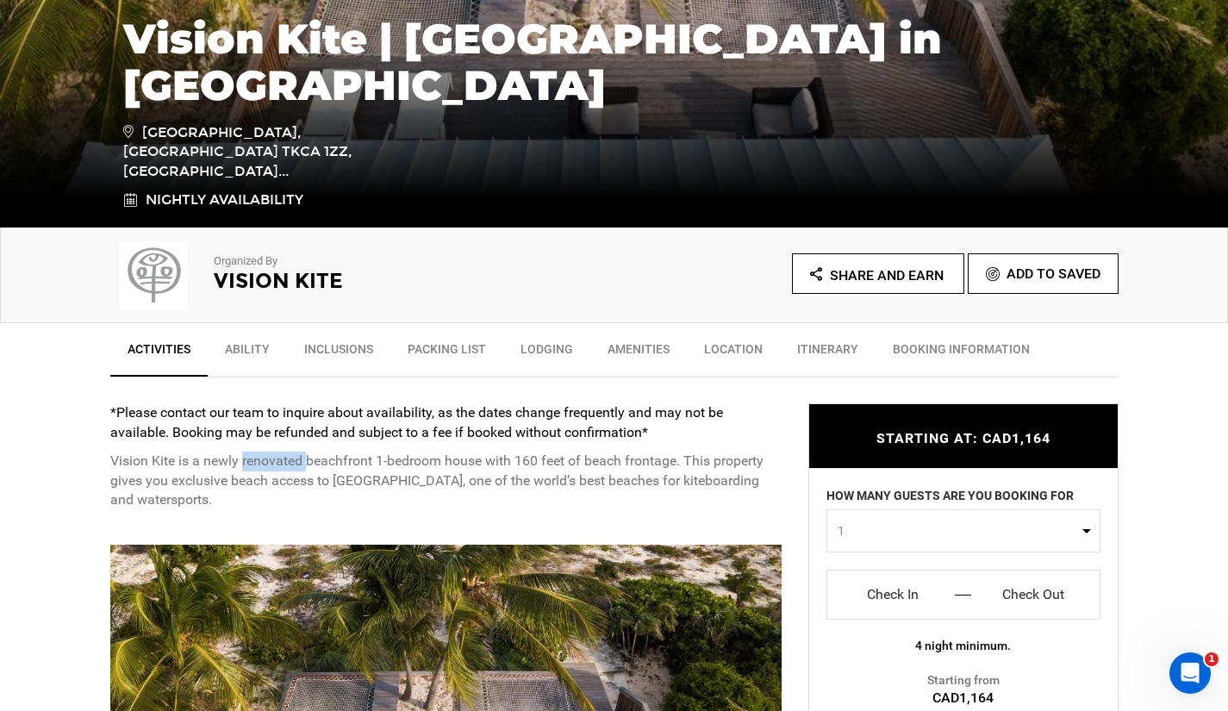
click at [290, 464] on p "Vision Kite is a newly renovated beachfront 1-bedroom house with 160 feet of be…" at bounding box center [446, 481] width 672 height 59
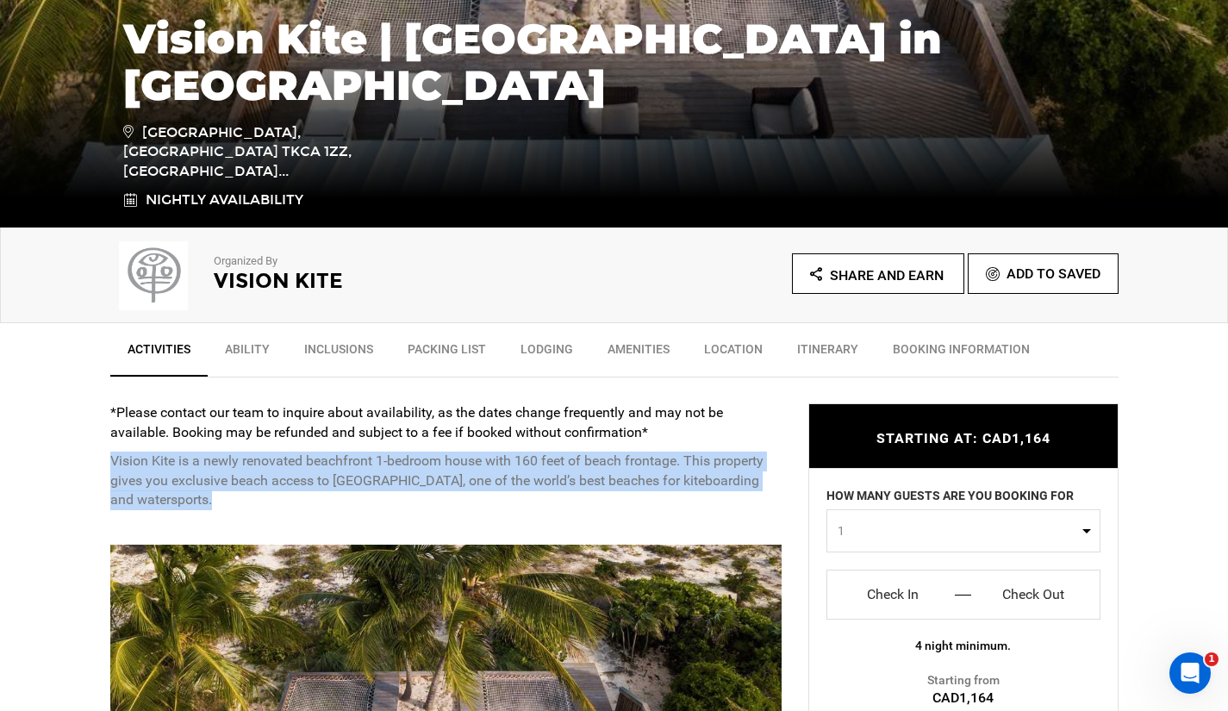
click at [290, 464] on p "Vision Kite is a newly renovated beachfront 1-bedroom house with 160 feet of be…" at bounding box center [446, 481] width 672 height 59
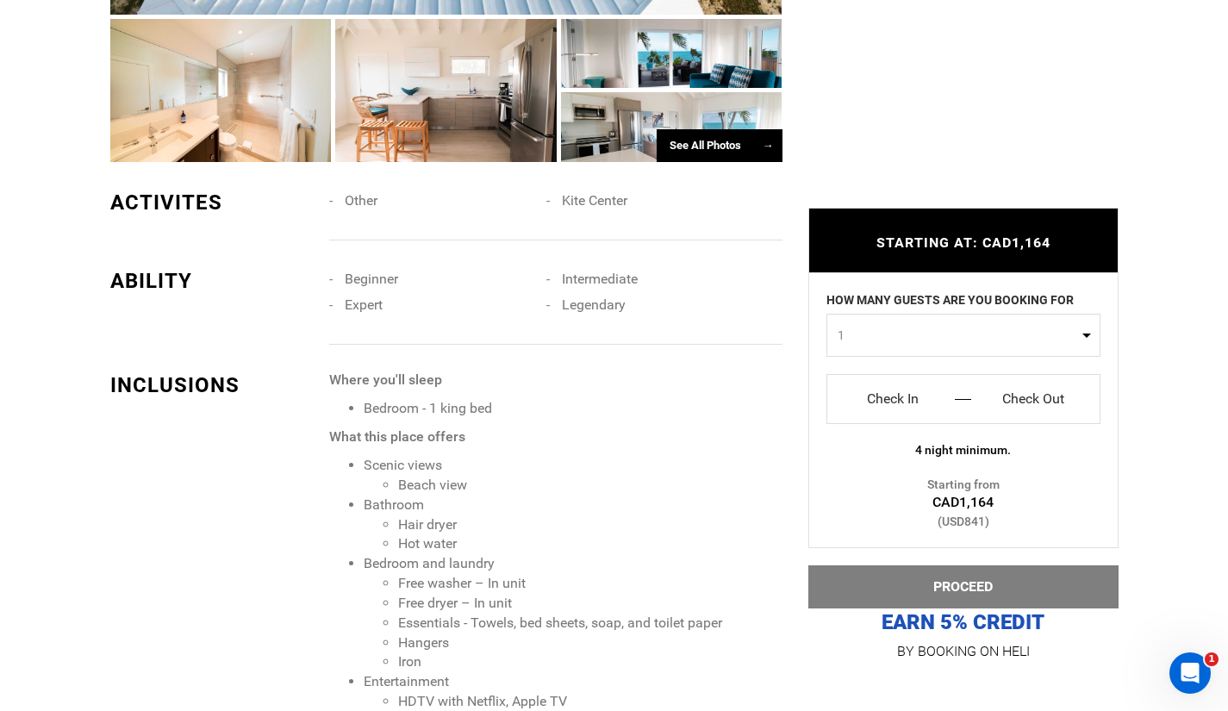
scroll to position [1163, 0]
click at [491, 437] on p "What this place offers" at bounding box center [555, 437] width 452 height 20
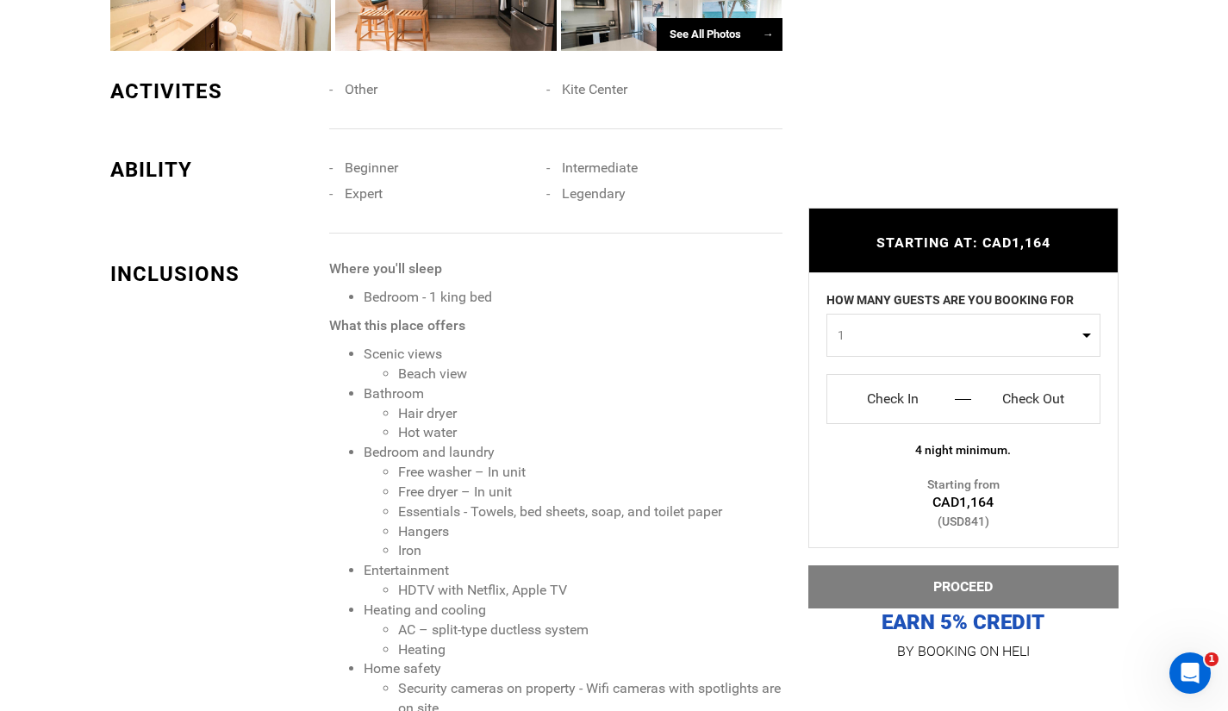
click at [491, 437] on li "Hot water" at bounding box center [590, 433] width 384 height 20
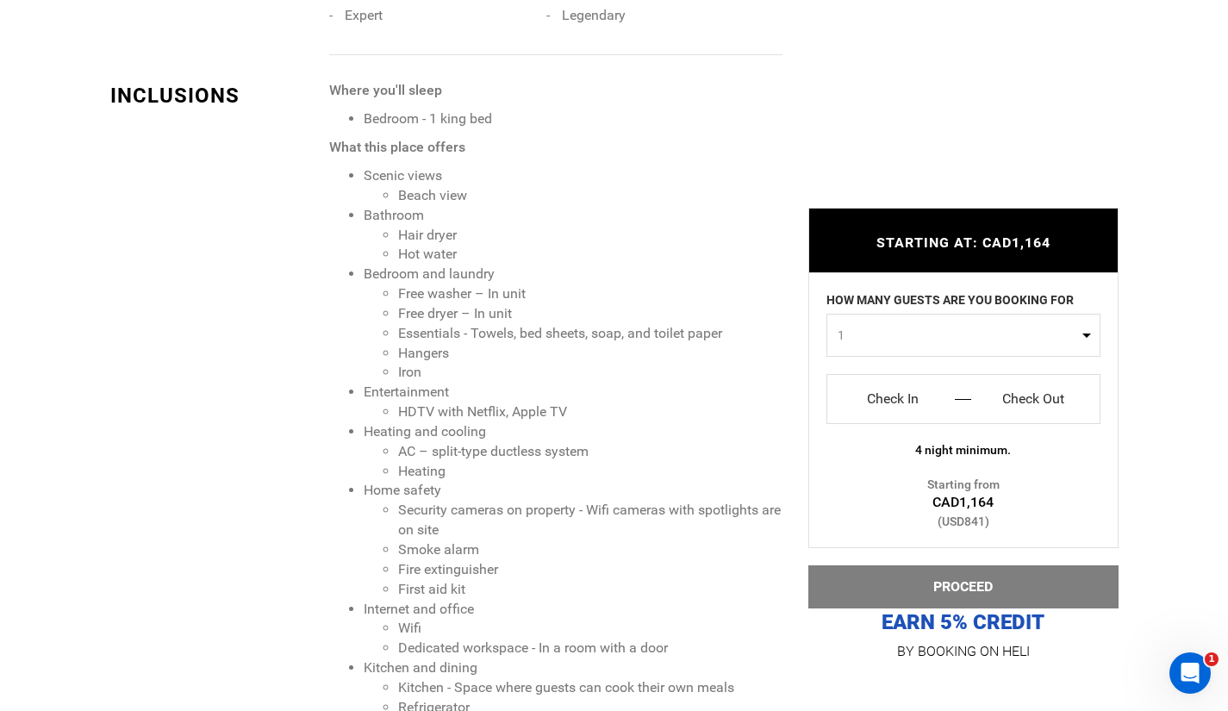
click at [491, 437] on li "Heating and cooling AC – split-type ductless system Heating" at bounding box center [573, 451] width 418 height 59
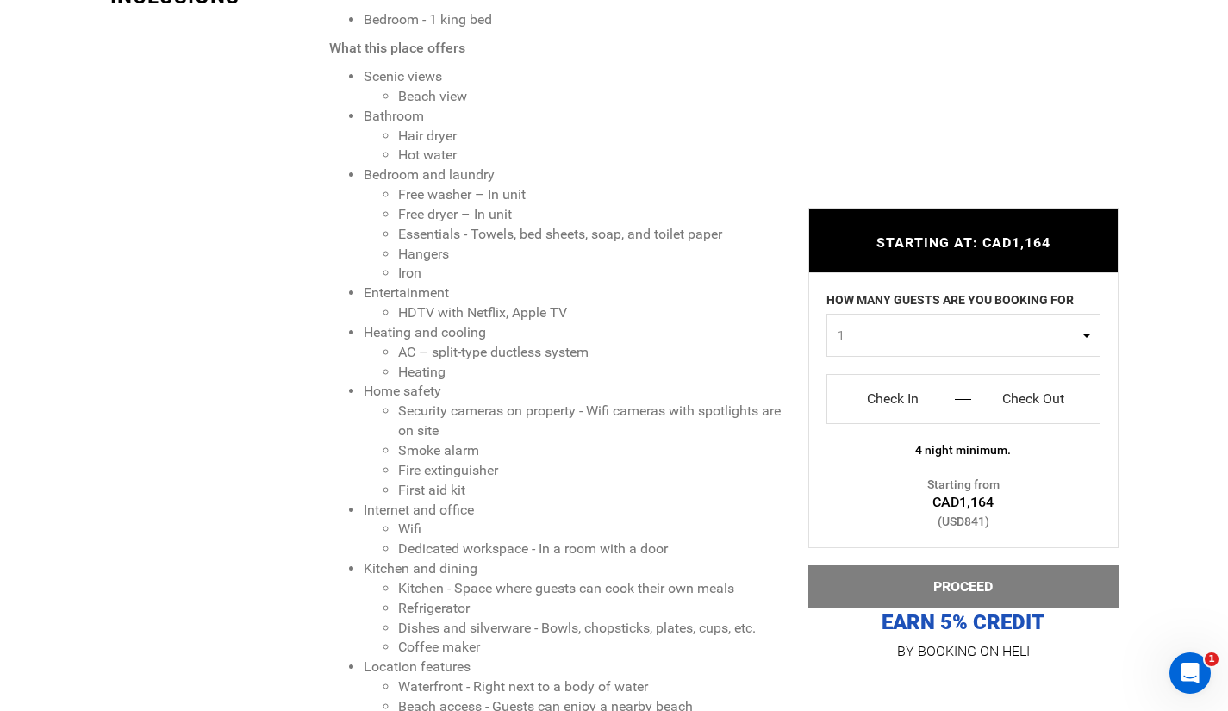
click at [491, 437] on li "Security cameras on property - Wifi cameras with spotlights are on site" at bounding box center [590, 422] width 384 height 40
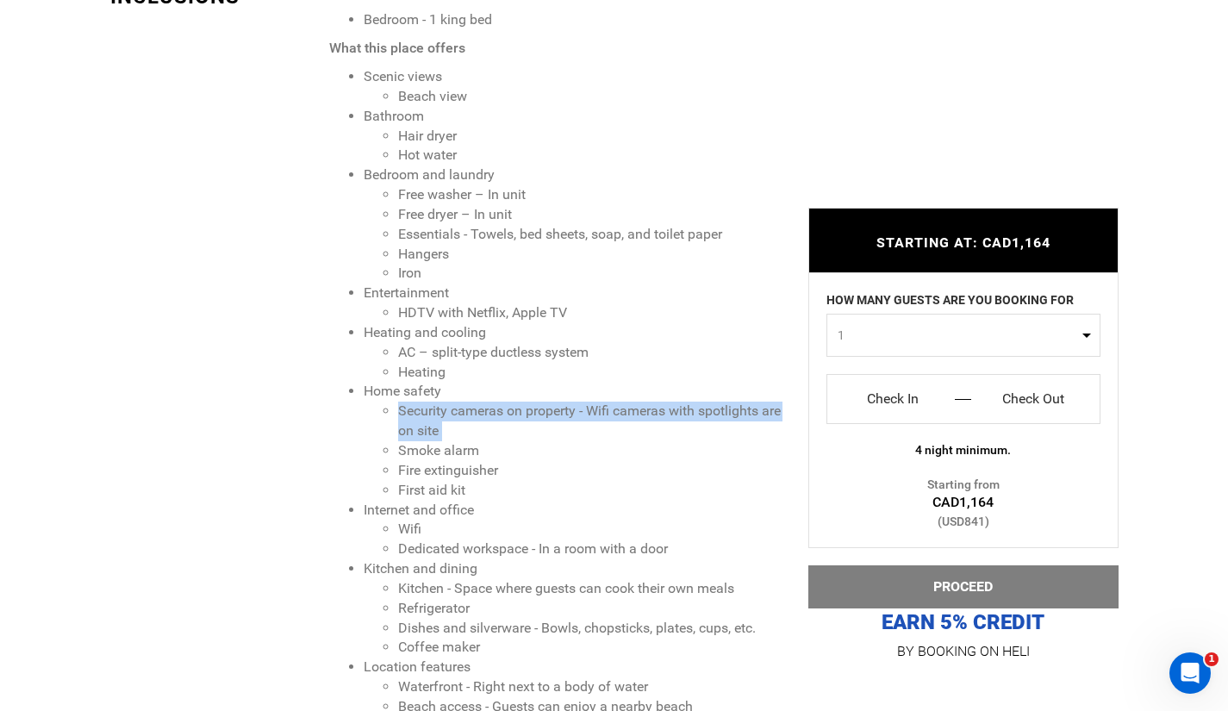
click at [491, 437] on li "Security cameras on property - Wifi cameras with spotlights are on site" at bounding box center [590, 422] width 384 height 40
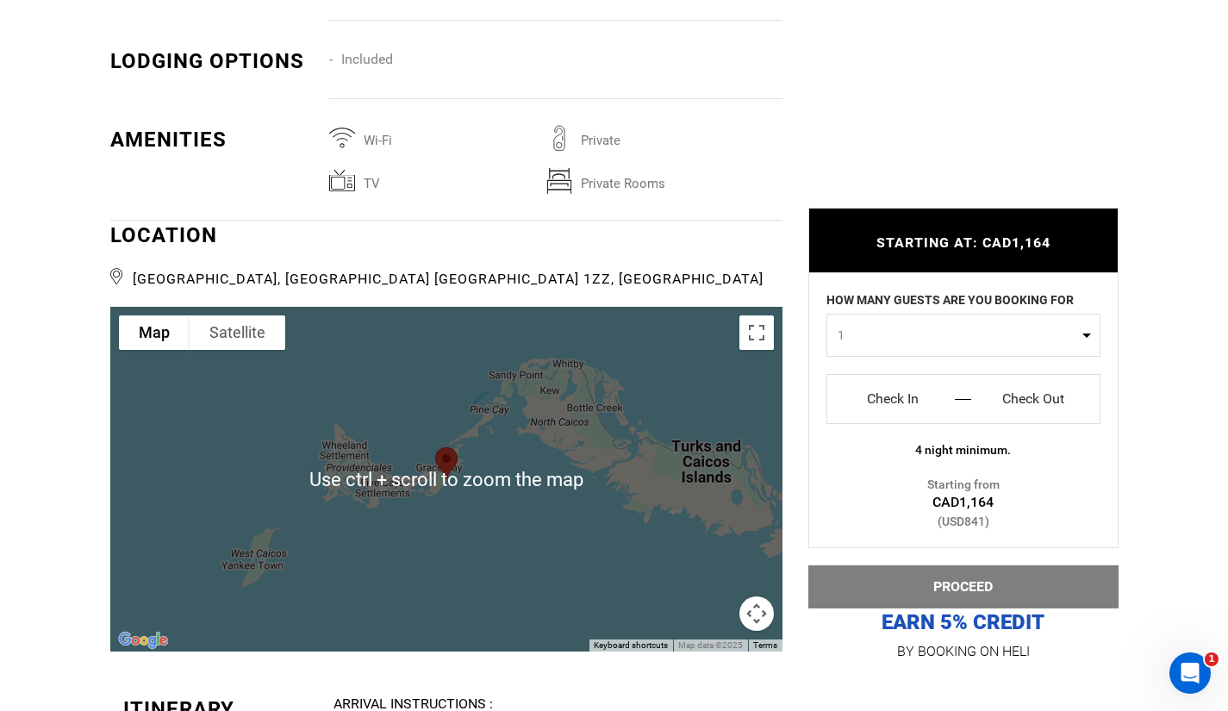
scroll to position [2695, 0]
click at [455, 500] on div at bounding box center [446, 479] width 672 height 345
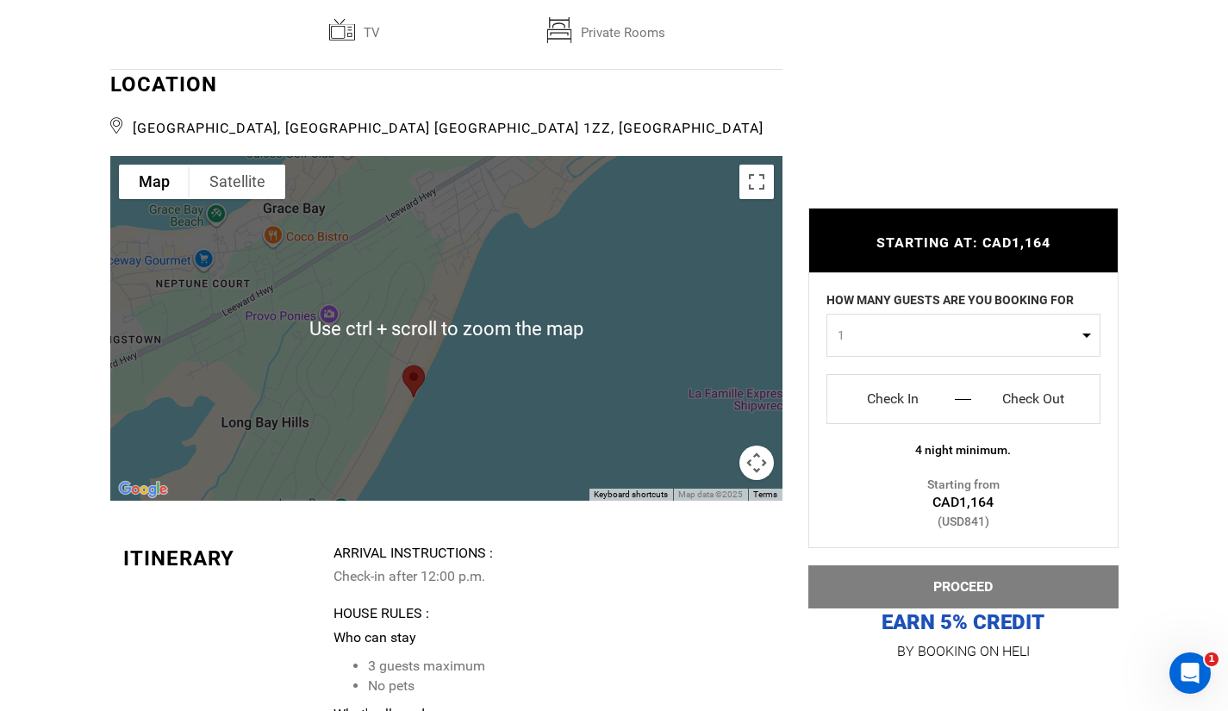
scroll to position [2845, 0]
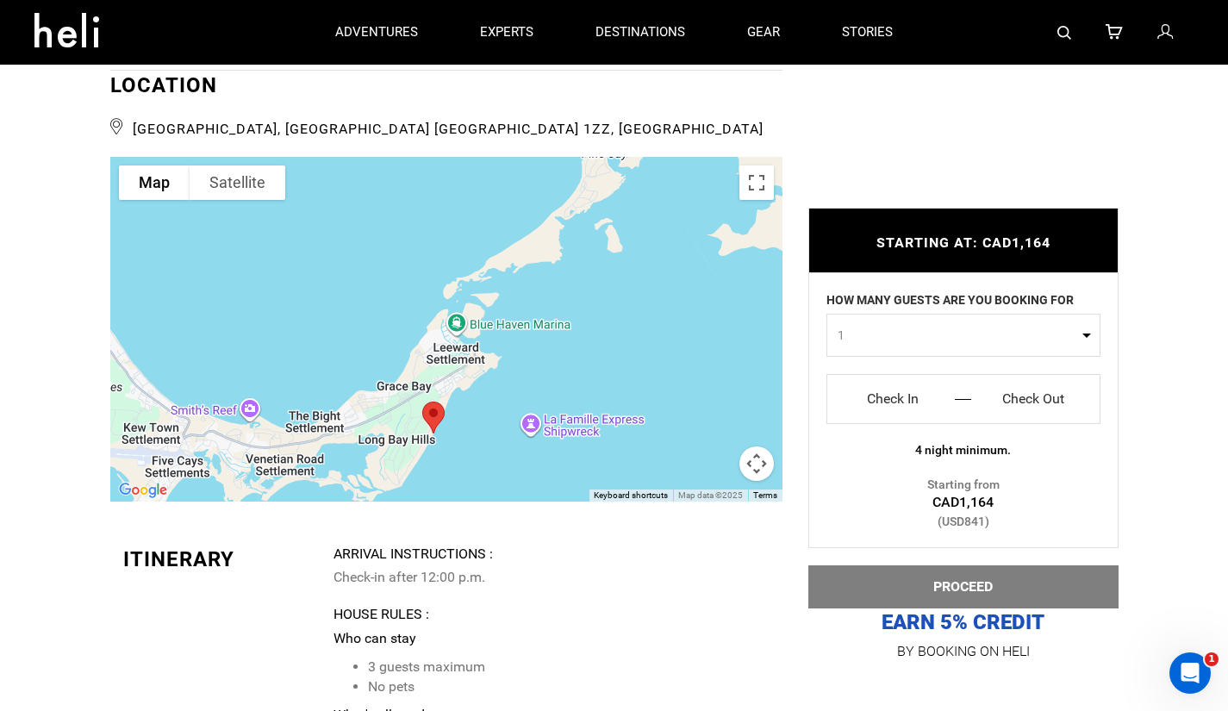
drag, startPoint x: 431, startPoint y: 458, endPoint x: 512, endPoint y: 392, distance: 104.2
click at [512, 392] on div at bounding box center [446, 329] width 672 height 345
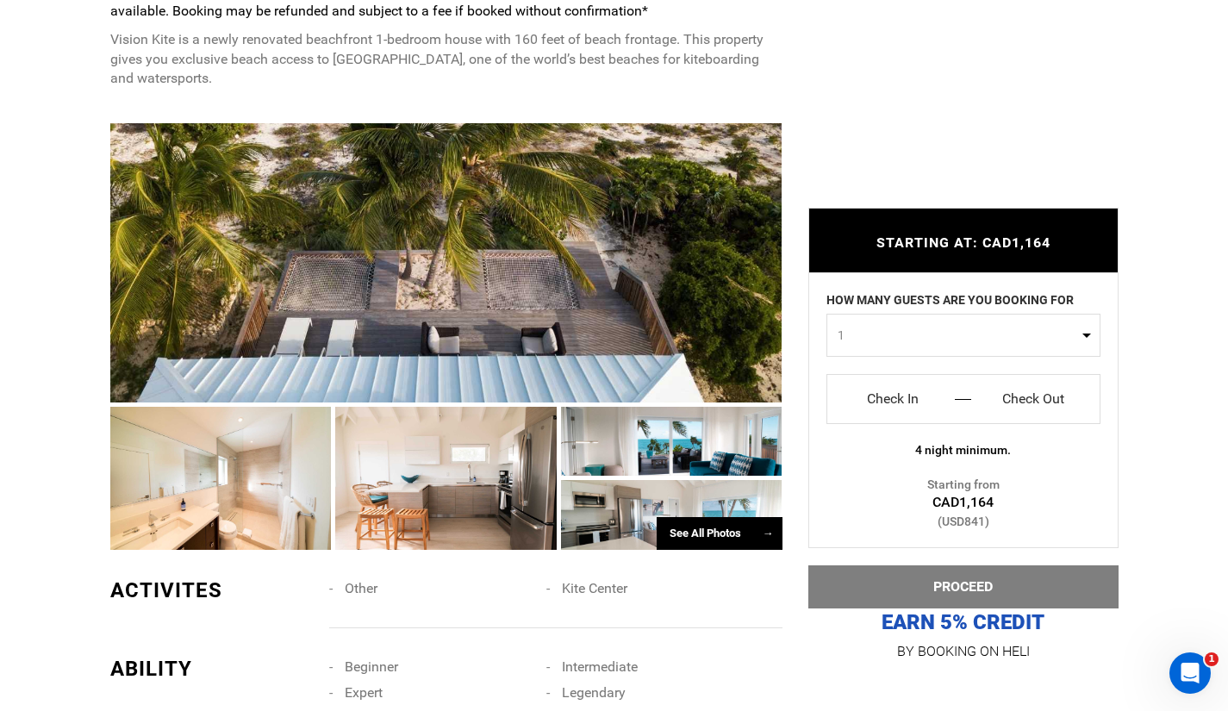
scroll to position [775, 0]
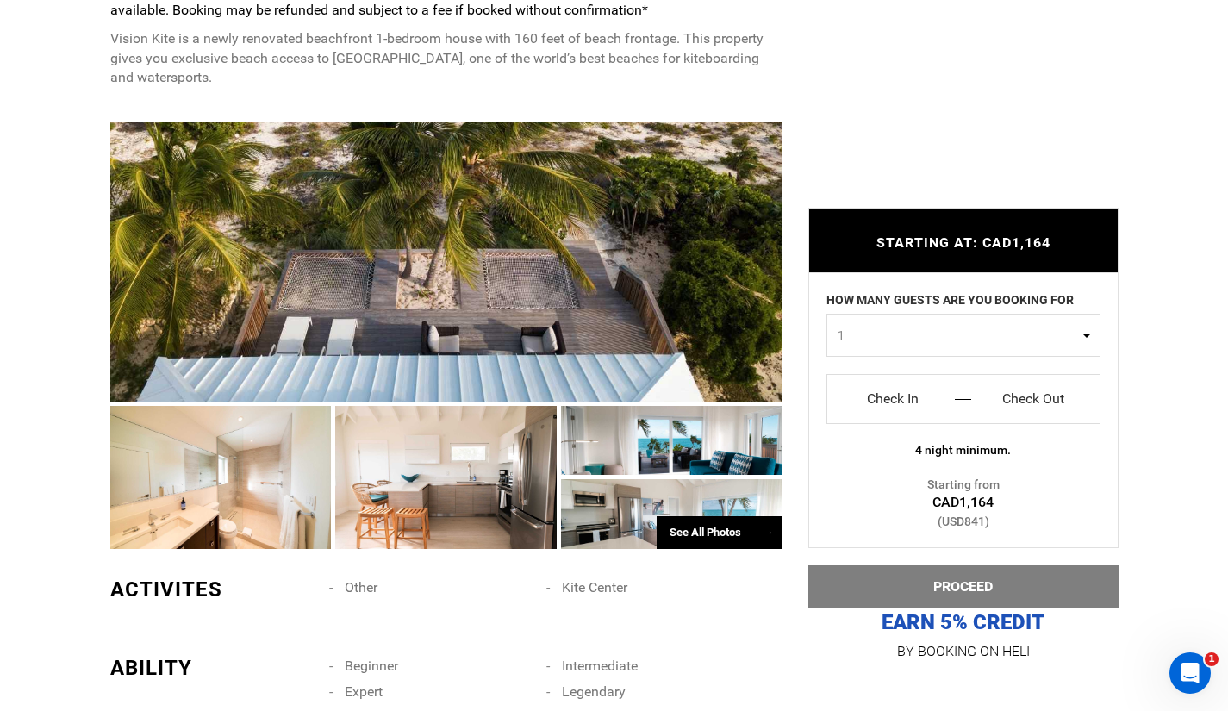
click at [676, 526] on div "See All Photos →" at bounding box center [720, 533] width 126 height 34
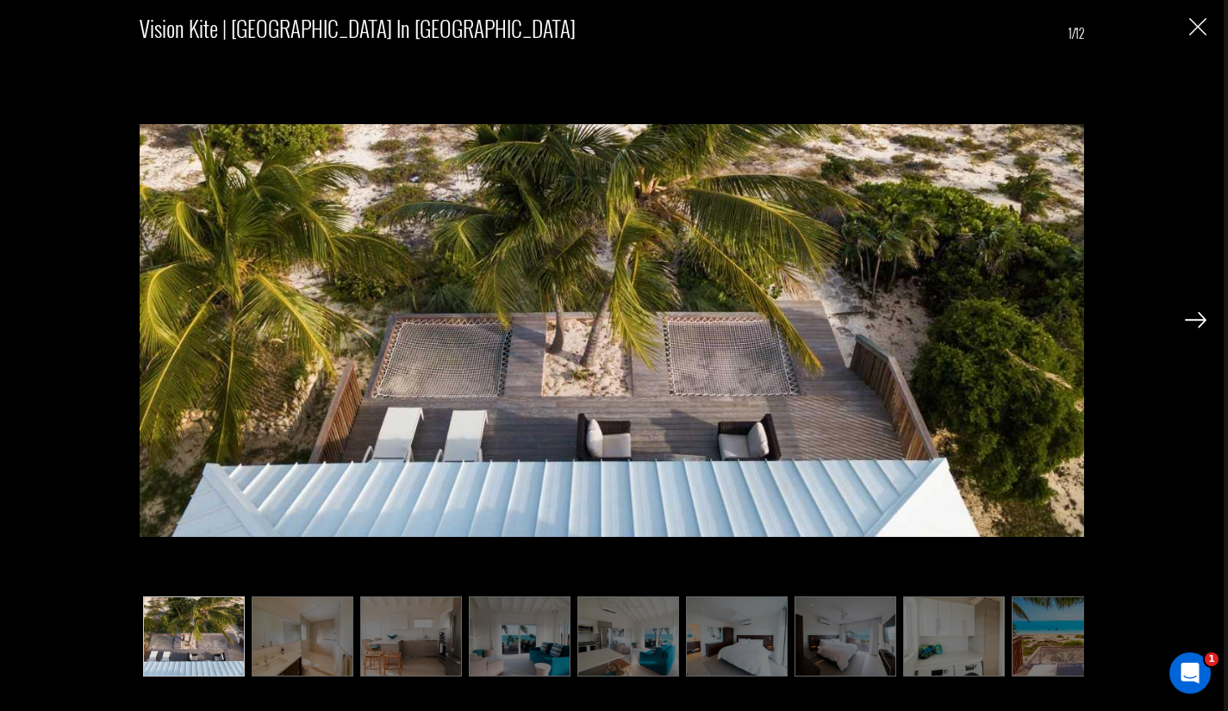
click at [1189, 317] on img at bounding box center [1196, 320] width 22 height 16
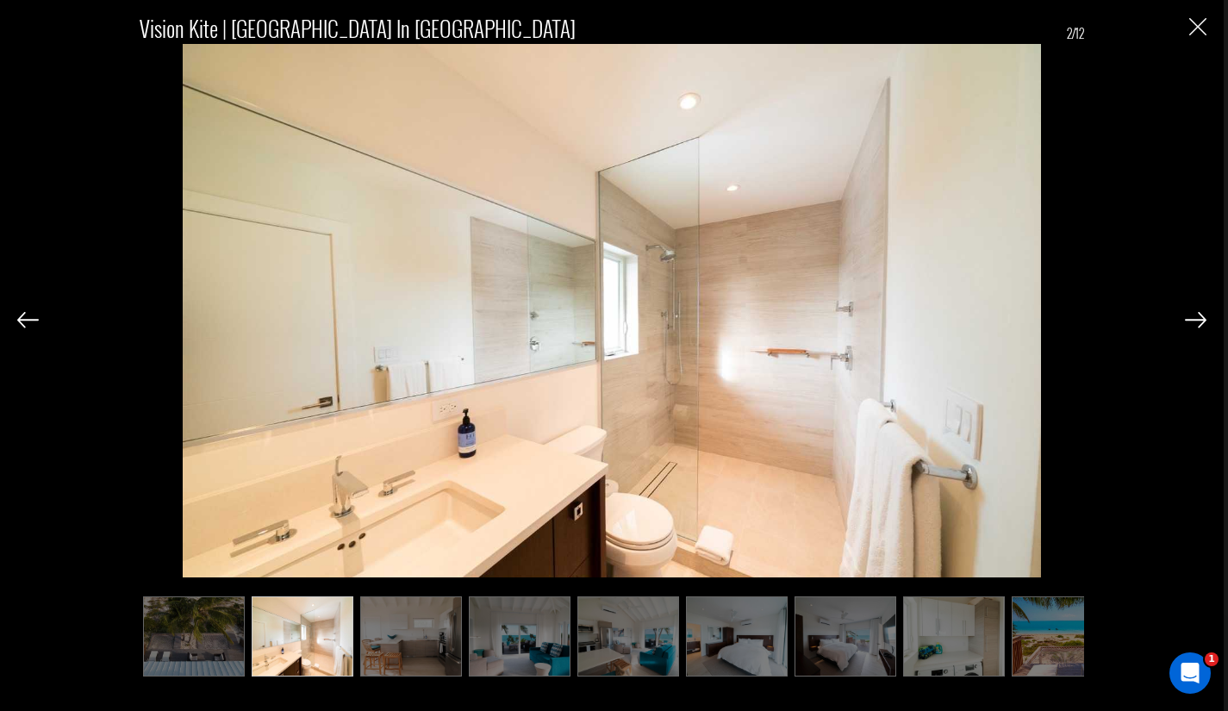
click at [1189, 317] on img at bounding box center [1196, 320] width 22 height 16
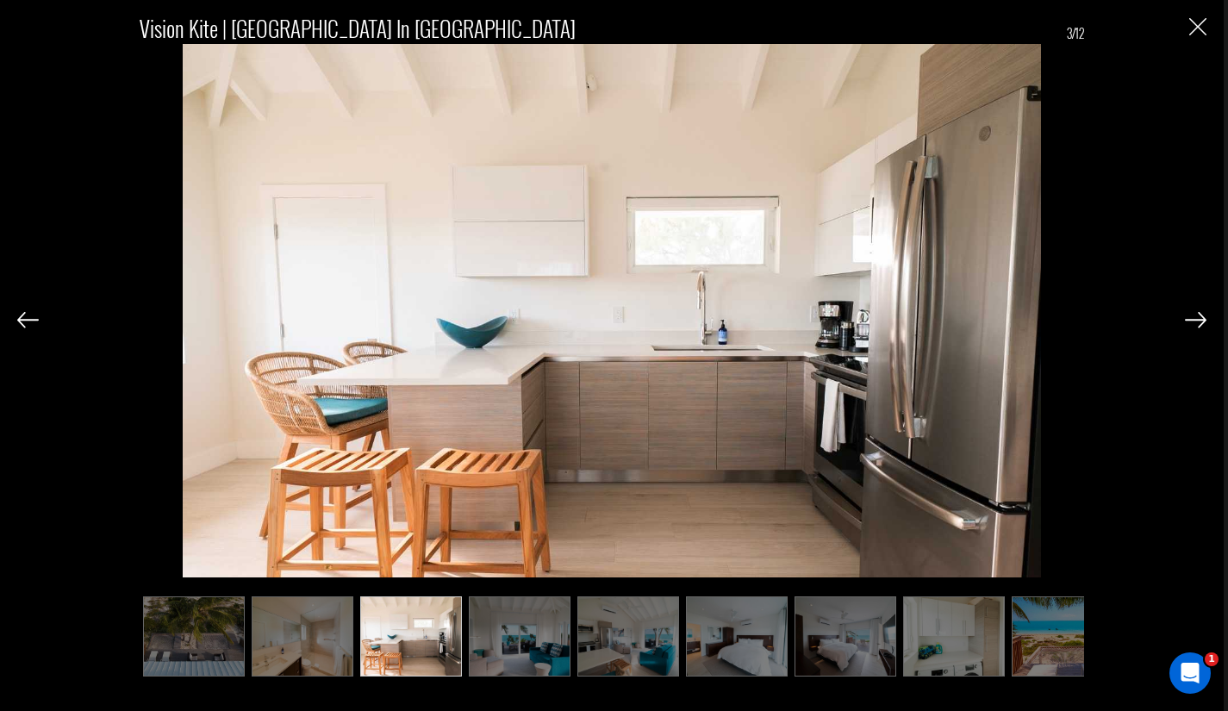
click at [1189, 317] on img at bounding box center [1196, 320] width 22 height 16
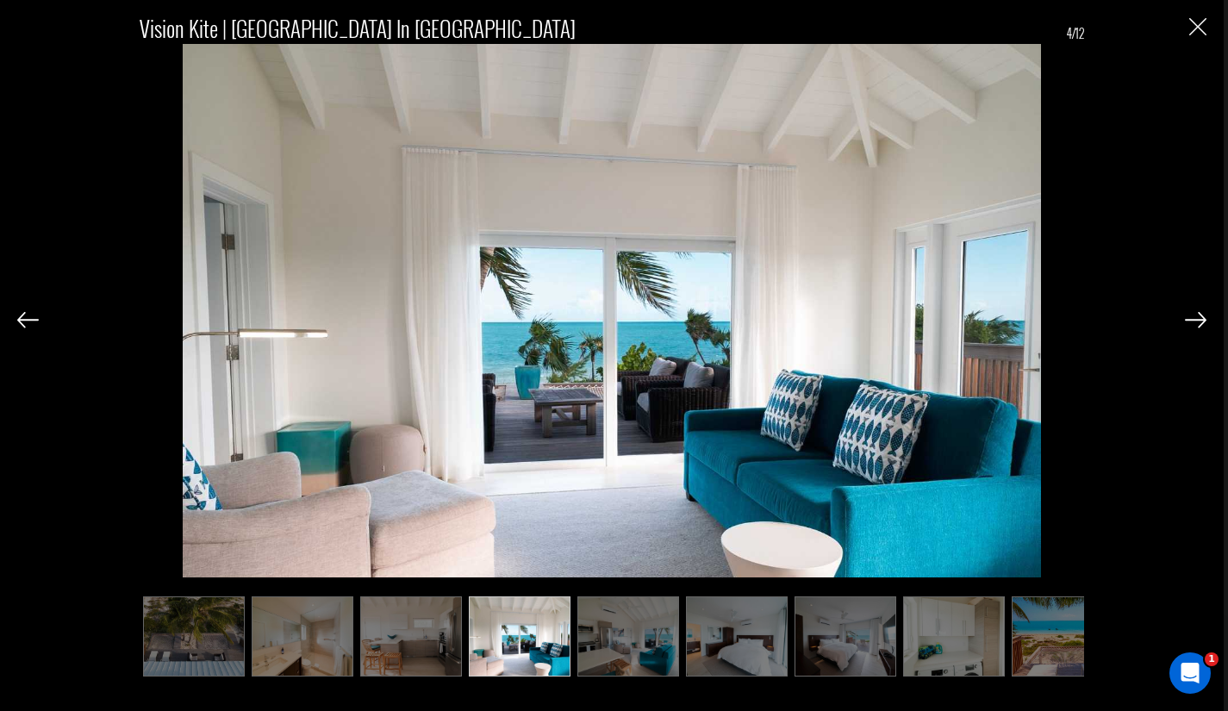
click at [1189, 317] on img at bounding box center [1196, 320] width 22 height 16
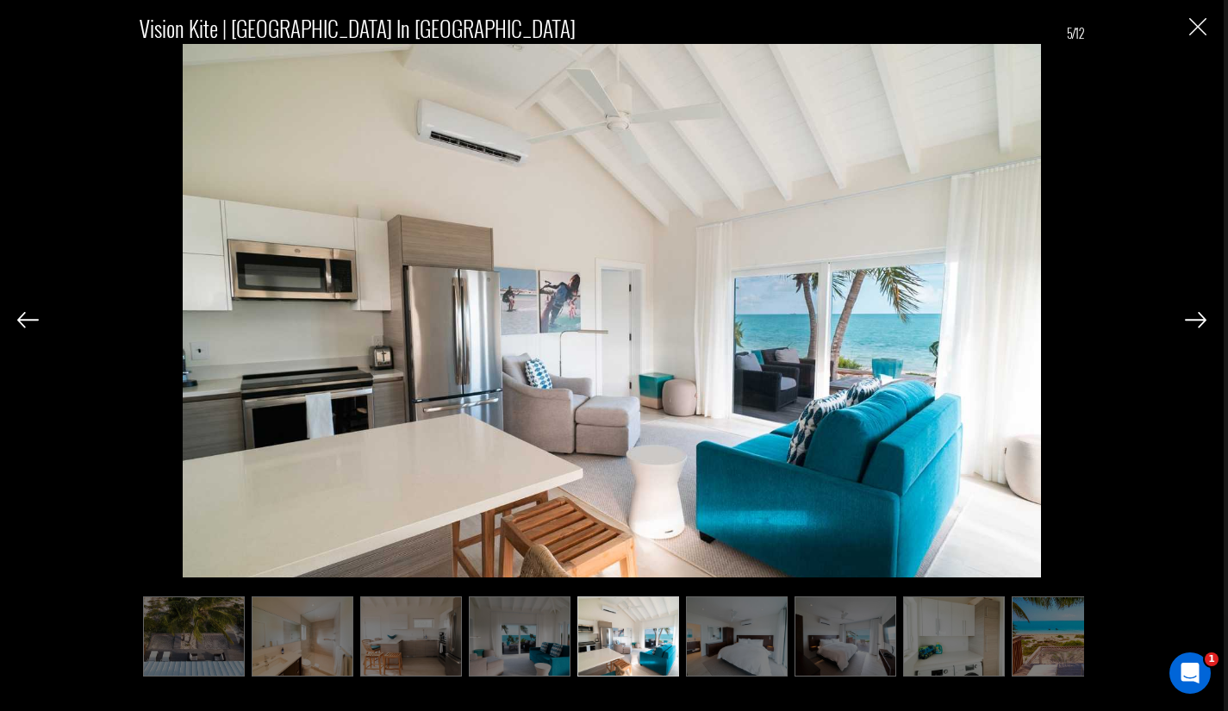
click at [1189, 317] on img at bounding box center [1196, 320] width 22 height 16
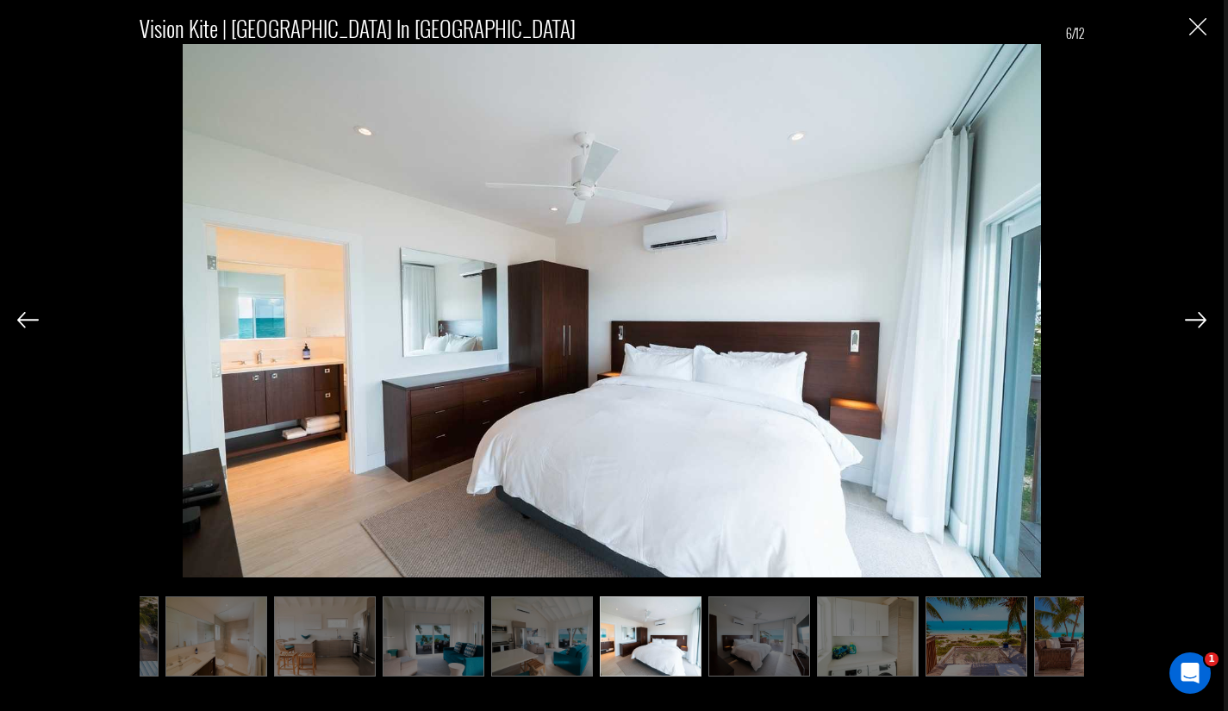
click at [1189, 317] on img at bounding box center [1196, 320] width 22 height 16
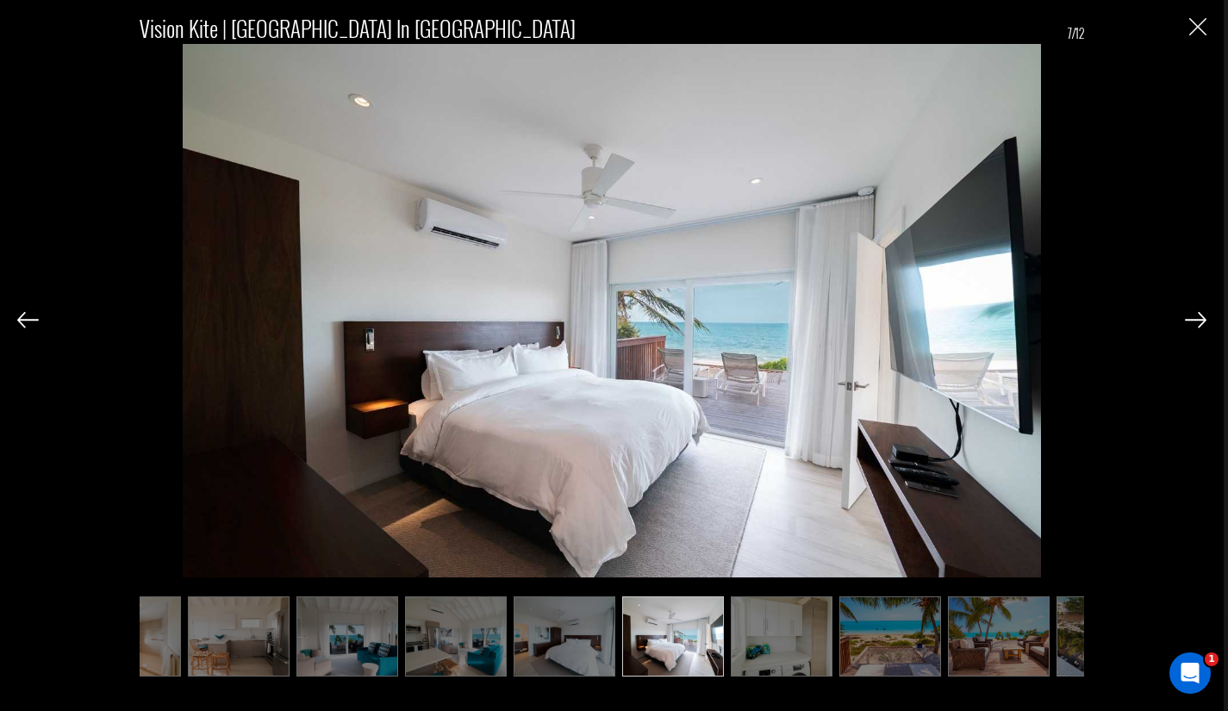
click at [1189, 317] on img at bounding box center [1196, 320] width 22 height 16
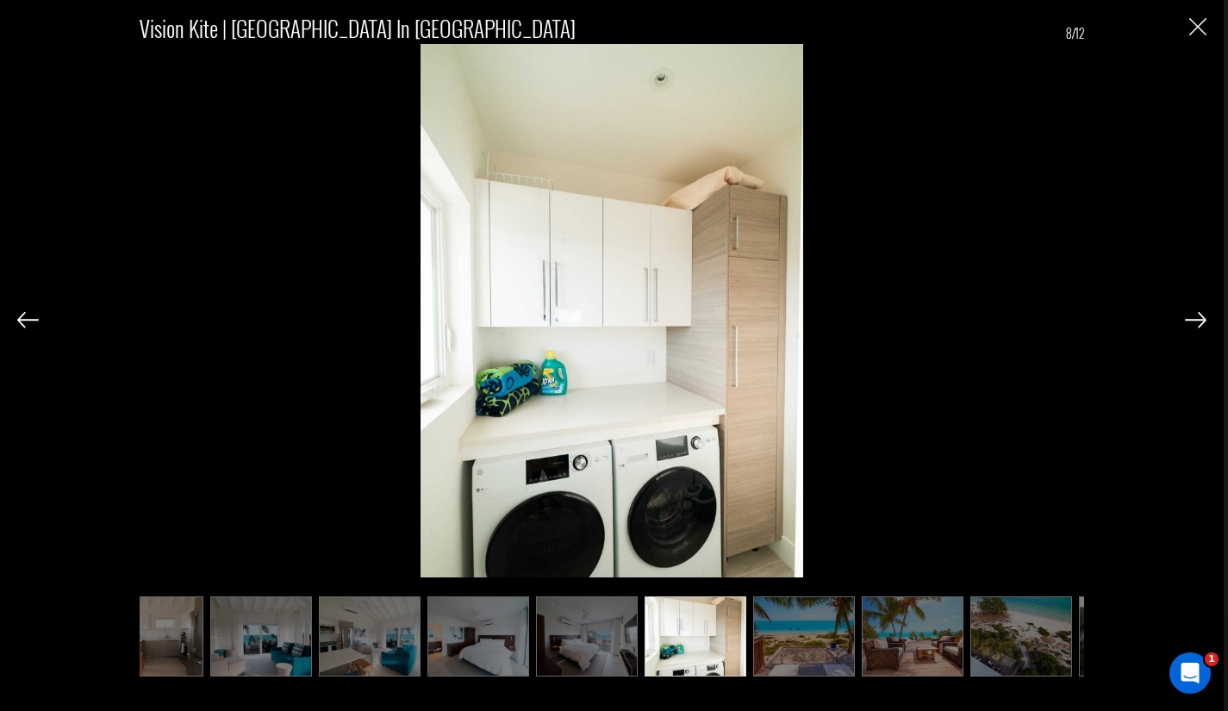
click at [1189, 317] on img at bounding box center [1196, 320] width 22 height 16
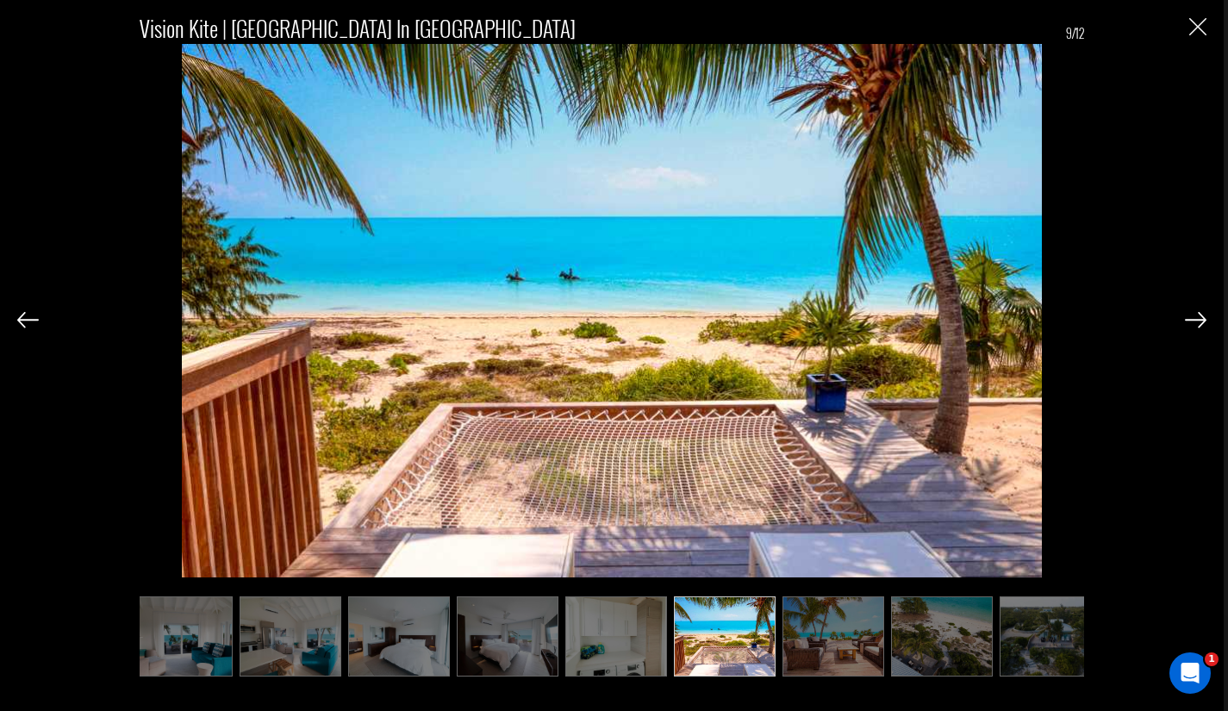
click at [1189, 317] on img at bounding box center [1196, 320] width 22 height 16
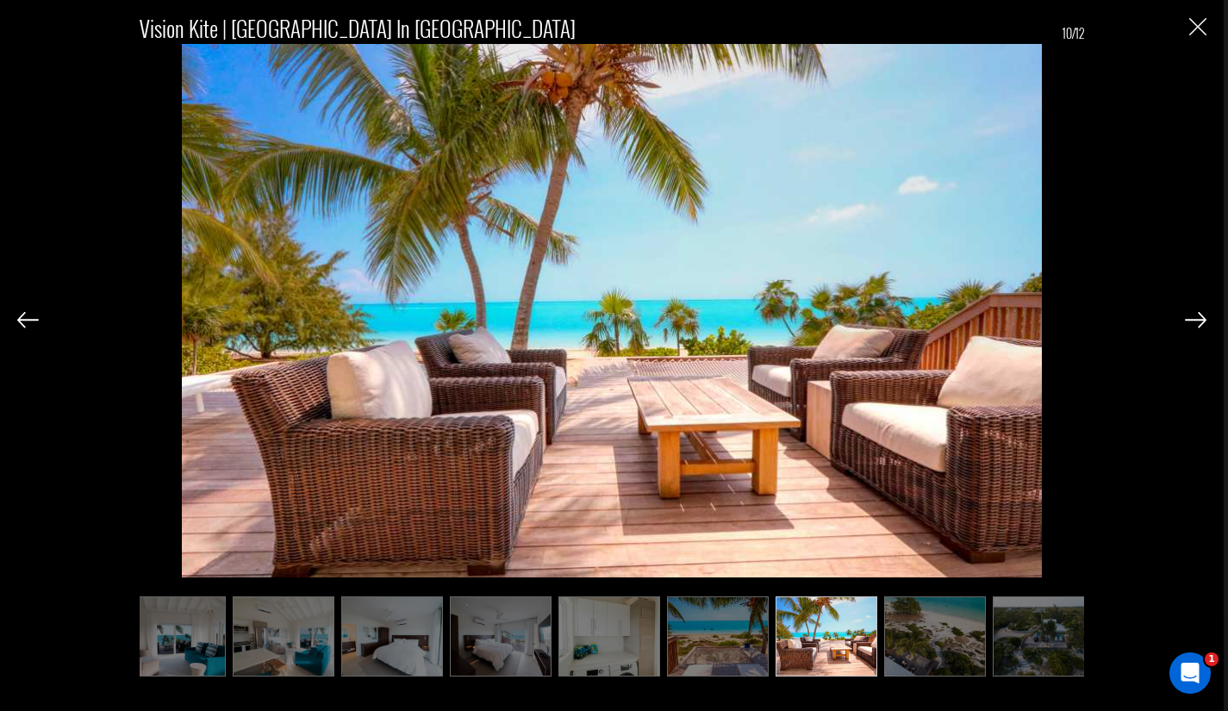
scroll to position [0, 359]
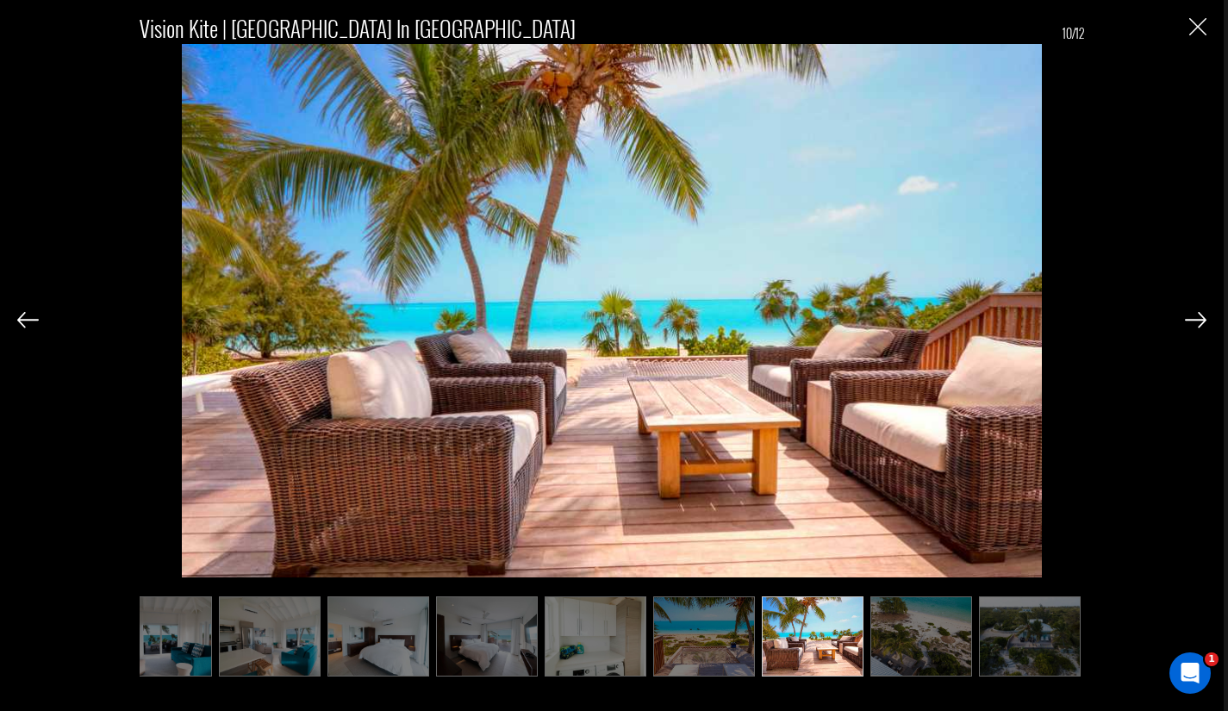
click at [14, 324] on div "Vision Kite | [GEOGRAPHIC_DATA] in [GEOGRAPHIC_DATA] 10/12" at bounding box center [612, 355] width 1224 height 711
click at [18, 317] on img at bounding box center [28, 320] width 22 height 16
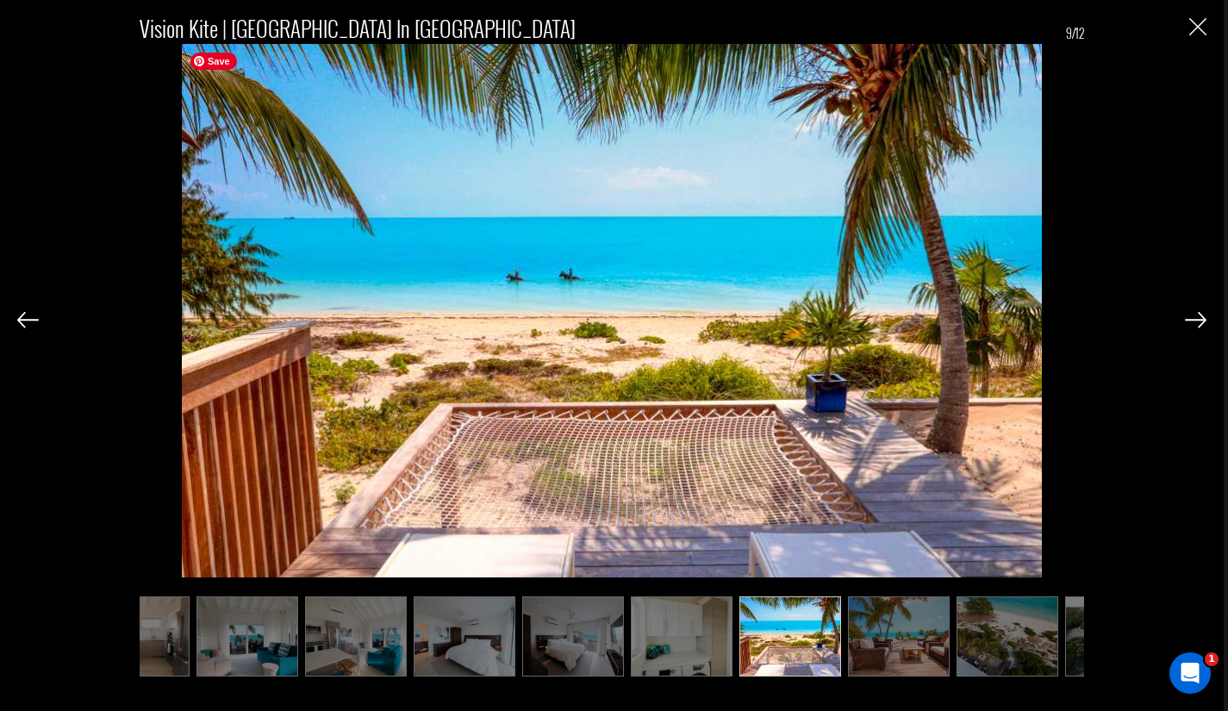
scroll to position [0, 272]
click at [1181, 319] on div "Vision Kite | [GEOGRAPHIC_DATA] in [GEOGRAPHIC_DATA] 9/12" at bounding box center [611, 338] width 1189 height 676
click at [1193, 317] on img at bounding box center [1196, 320] width 22 height 16
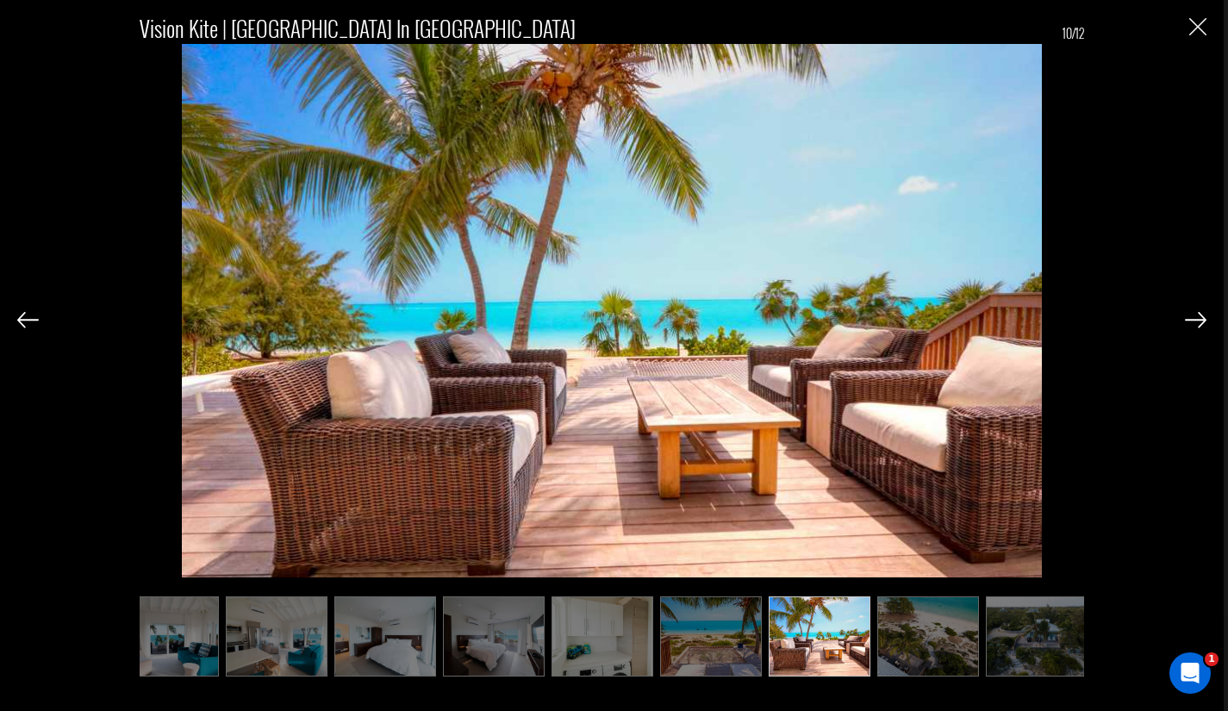
scroll to position [0, 359]
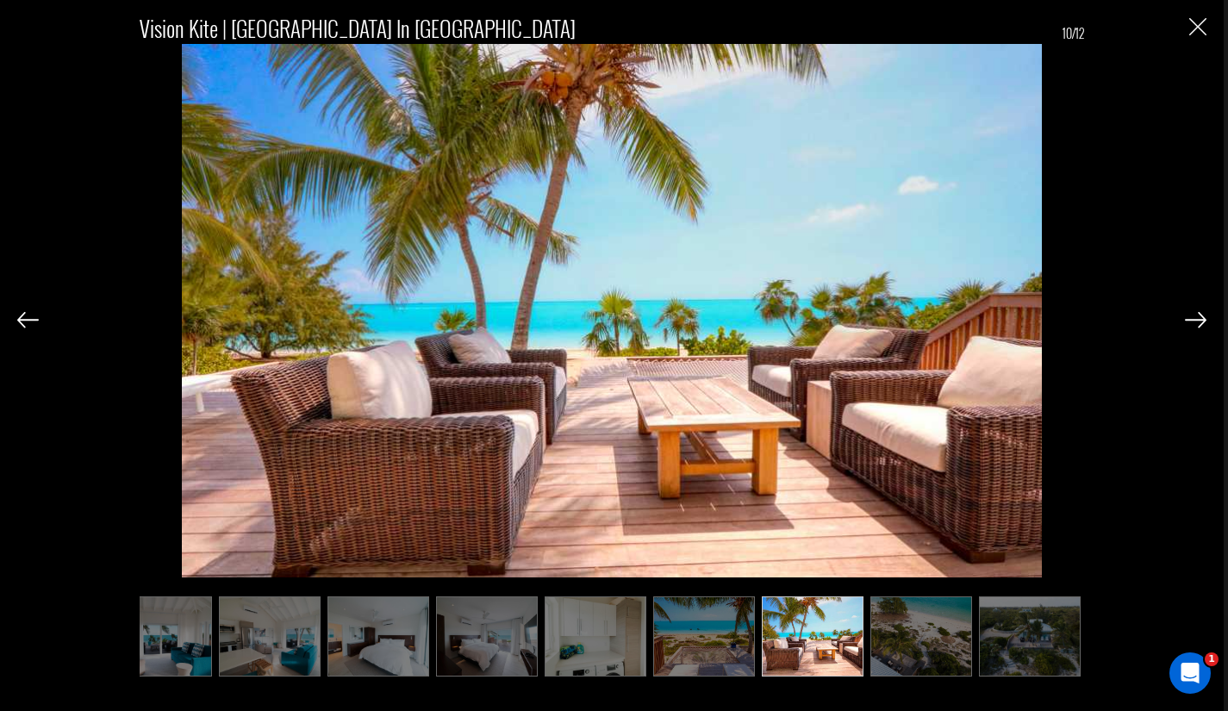
click at [1193, 317] on img at bounding box center [1196, 320] width 22 height 16
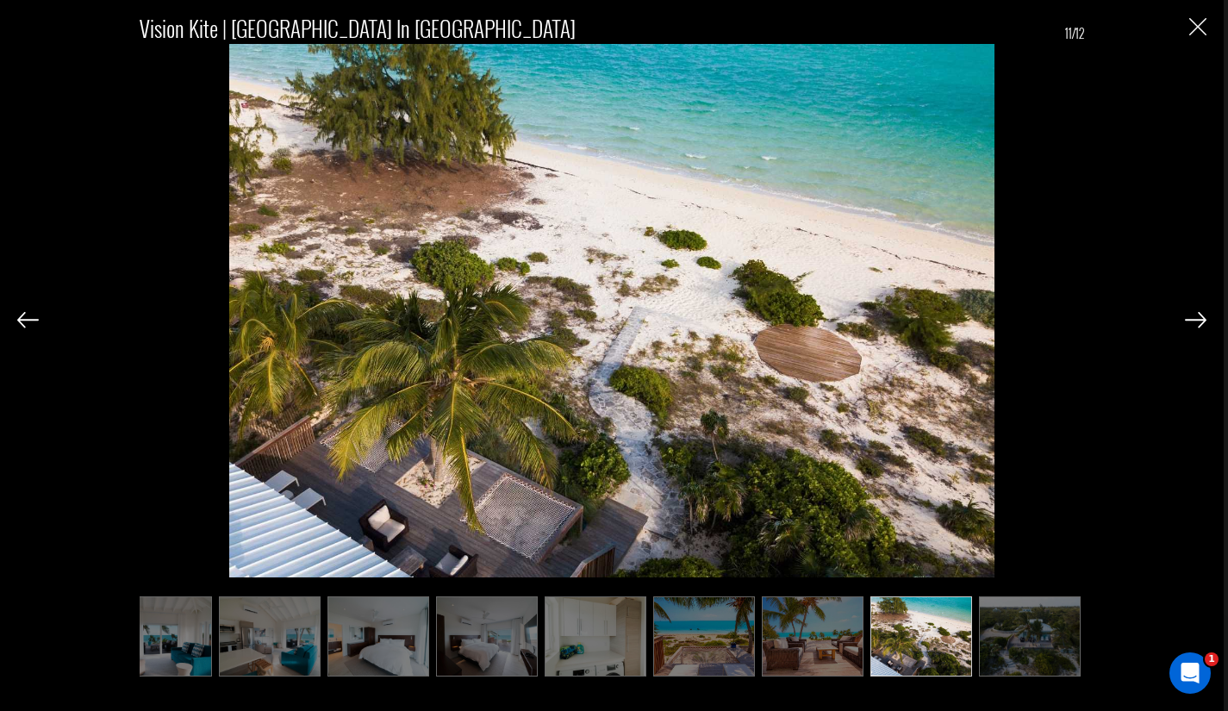
click at [1193, 317] on img at bounding box center [1196, 320] width 22 height 16
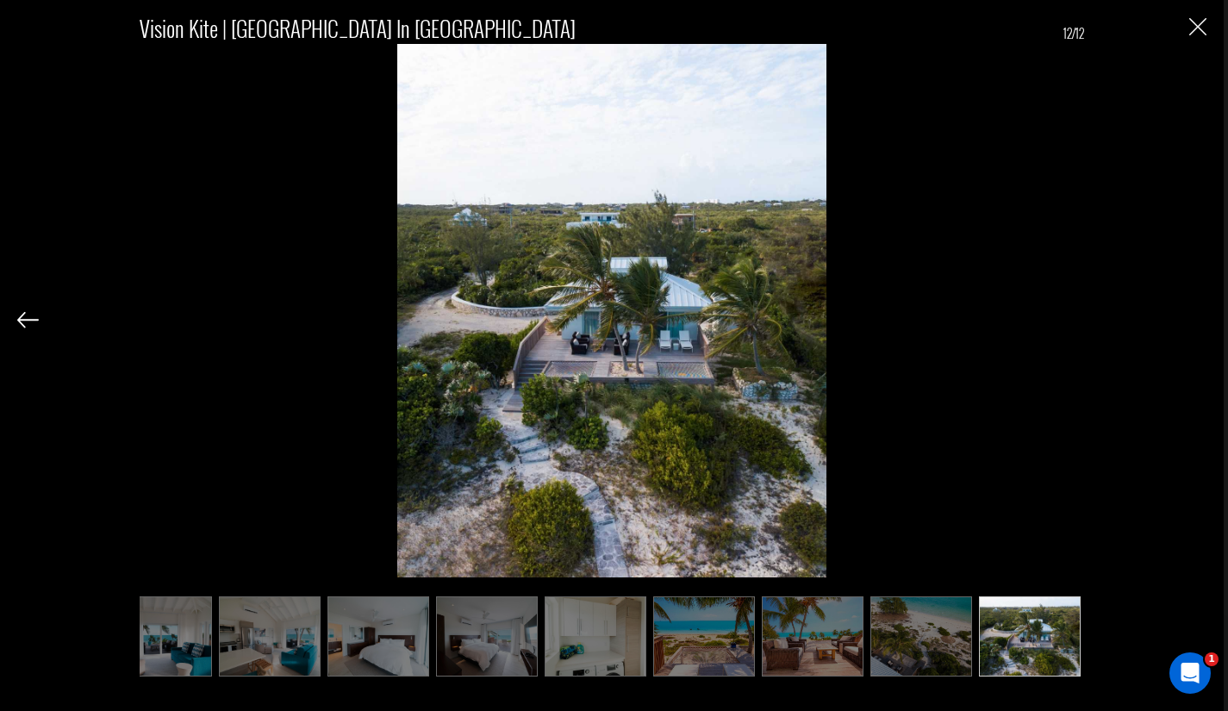
click at [1193, 317] on div "Vision Kite | [GEOGRAPHIC_DATA] in [GEOGRAPHIC_DATA] 12/12" at bounding box center [611, 338] width 1189 height 676
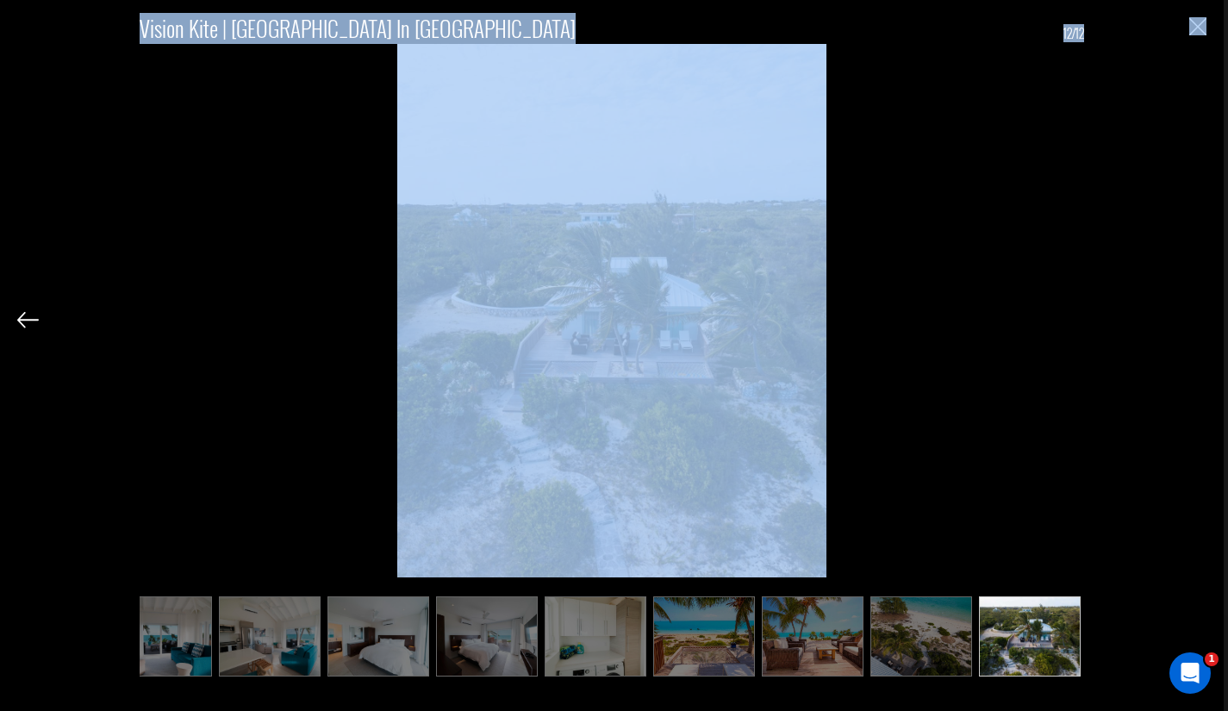
drag, startPoint x: 1193, startPoint y: 317, endPoint x: 1195, endPoint y: 28, distance: 289.6
click at [1195, 28] on div "Vision Kite | [GEOGRAPHIC_DATA] in [GEOGRAPHIC_DATA] 12/12" at bounding box center [611, 338] width 1189 height 676
click at [1203, 25] on img "Close" at bounding box center [1197, 26] width 17 height 17
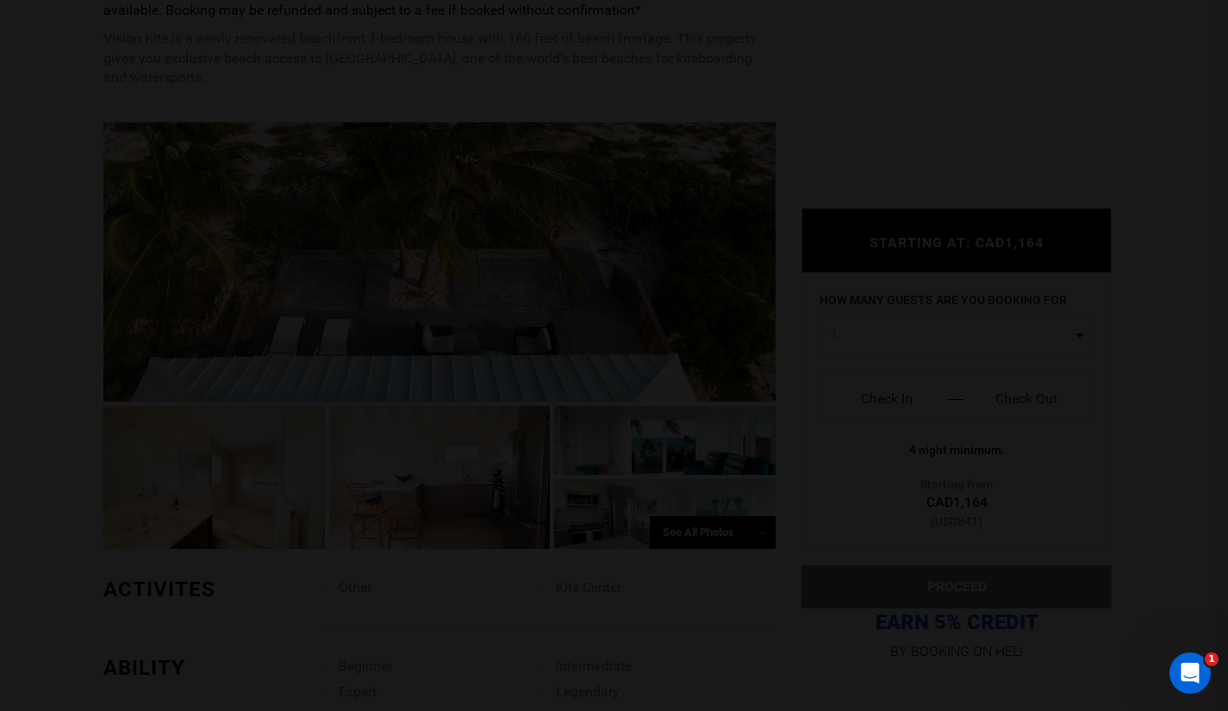
scroll to position [0, 0]
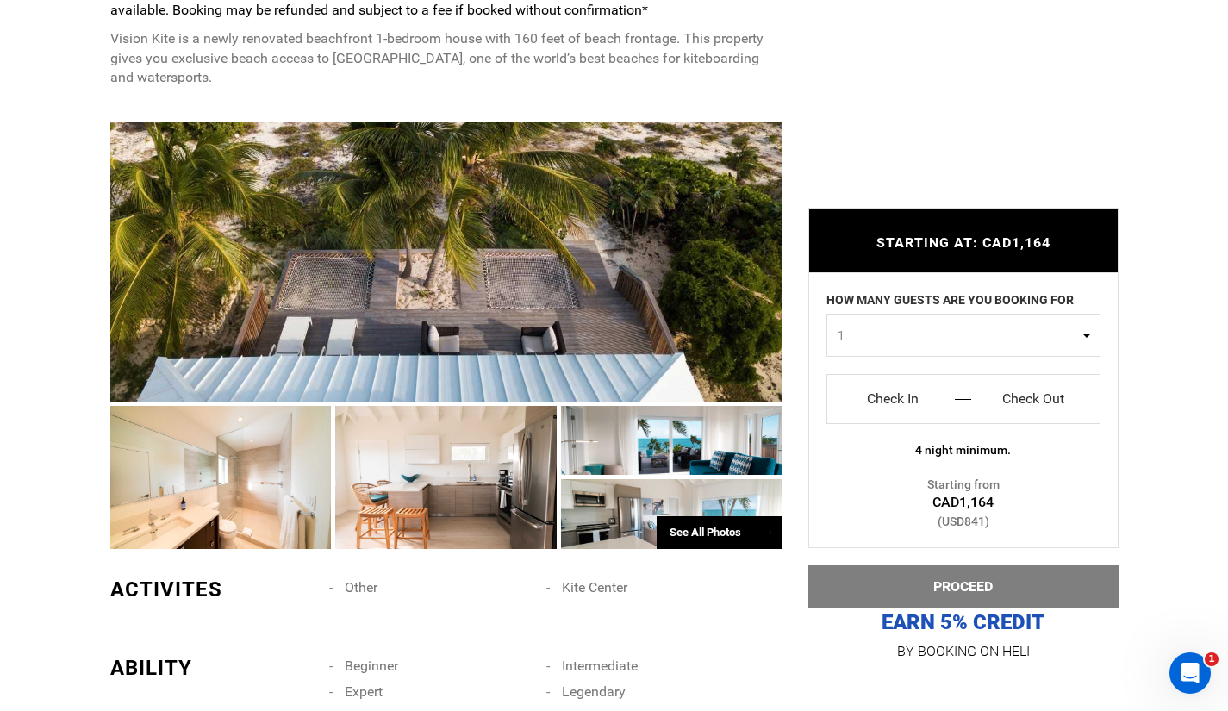
click at [949, 339] on span "1" at bounding box center [958, 335] width 240 height 17
click at [913, 439] on link "3" at bounding box center [963, 439] width 272 height 31
select select "3"
click at [914, 401] on input "Check In" at bounding box center [893, 399] width 107 height 28
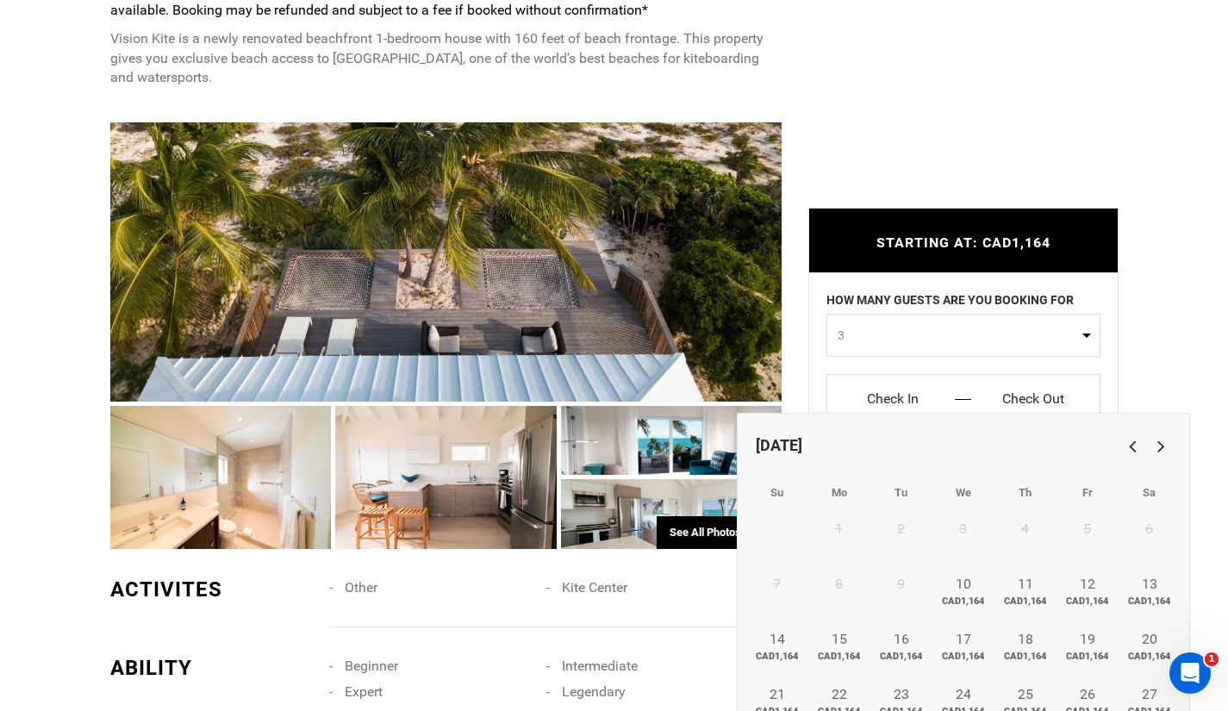
click at [1167, 446] on link "Next" at bounding box center [1158, 445] width 28 height 28
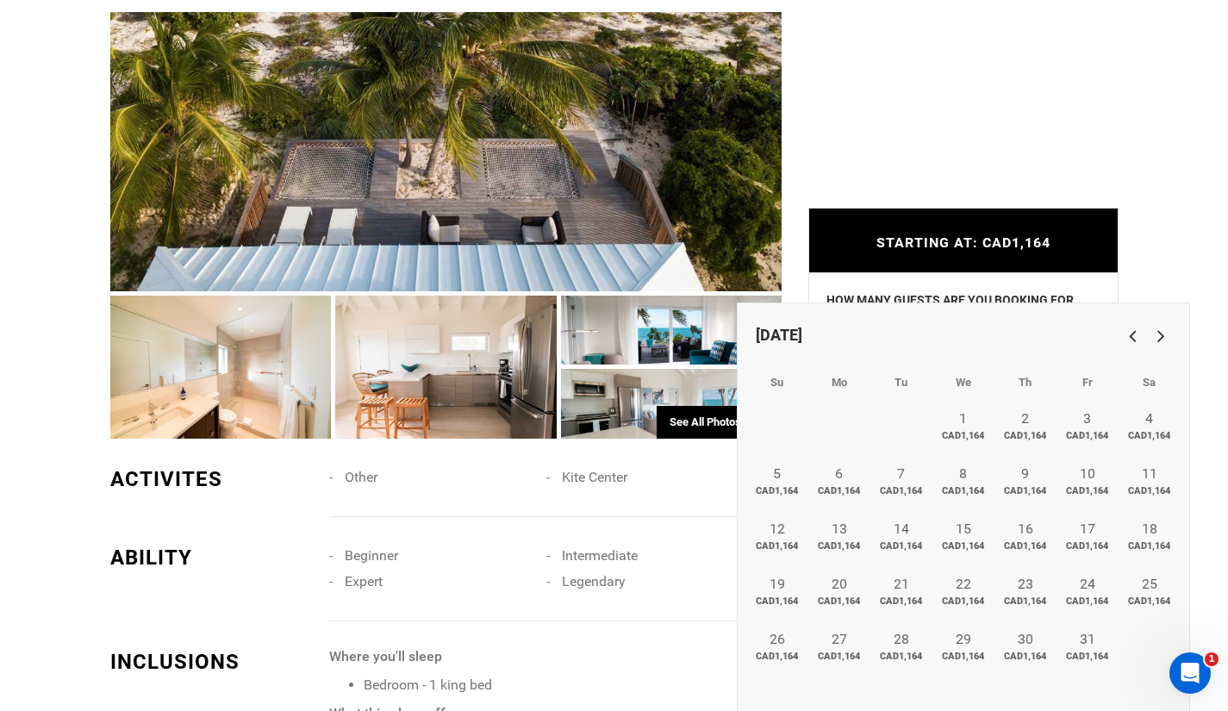
click at [1161, 339] on link "Next" at bounding box center [1158, 335] width 28 height 28
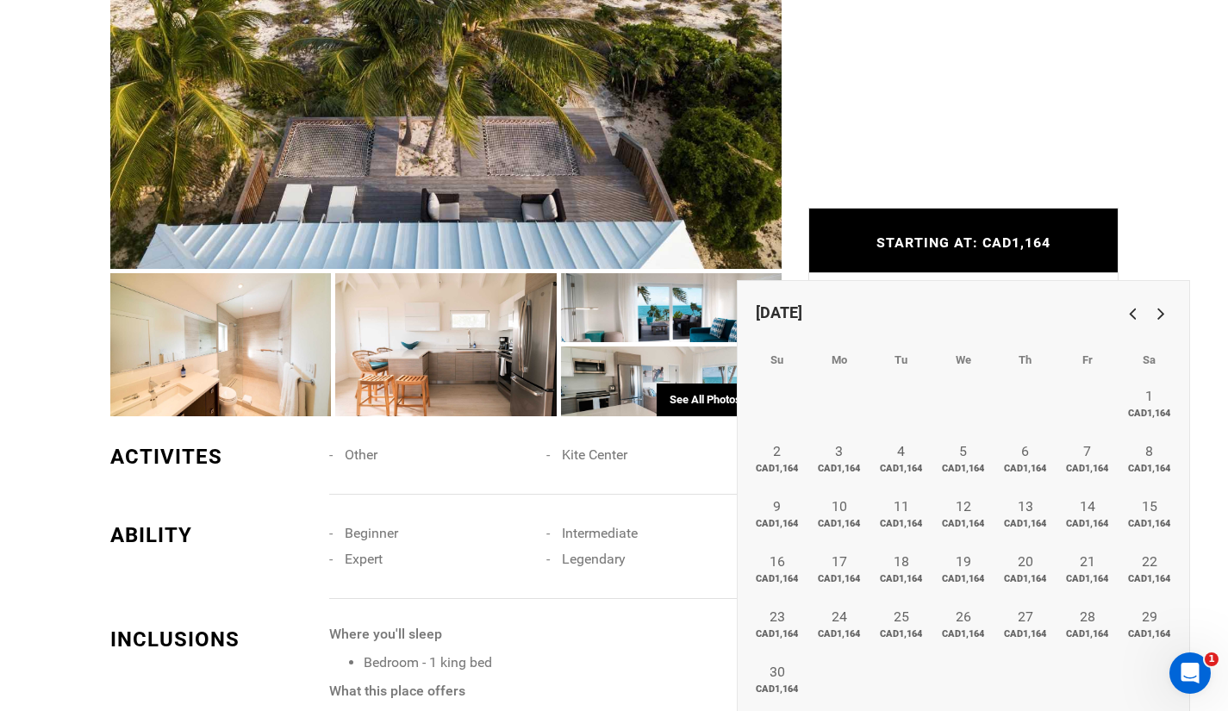
click at [1161, 339] on div "[DATE]" at bounding box center [963, 312] width 434 height 54
click at [1161, 327] on div "[DATE]" at bounding box center [963, 312] width 434 height 54
click at [1161, 315] on link "Next" at bounding box center [1158, 312] width 28 height 28
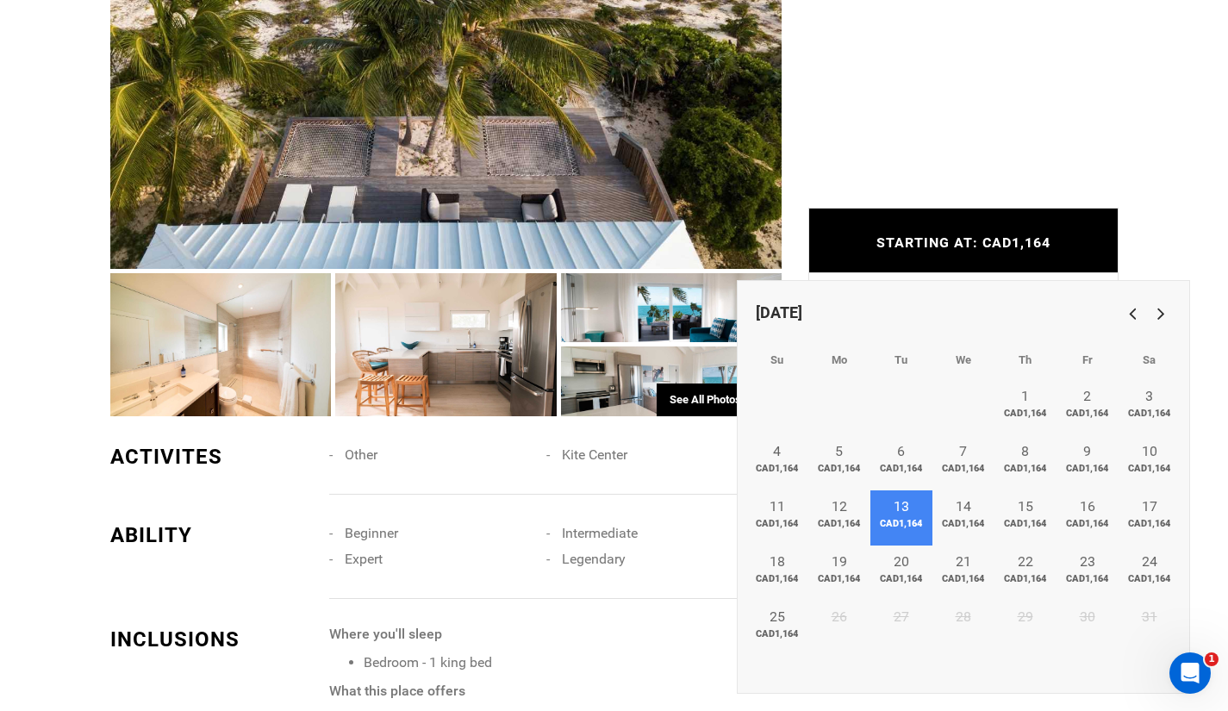
drag, startPoint x: 905, startPoint y: 501, endPoint x: 897, endPoint y: 508, distance: 11.0
click at [897, 508] on link "13 CAD1,164" at bounding box center [901, 517] width 62 height 55
type input "Check In"
type input "Check Out"
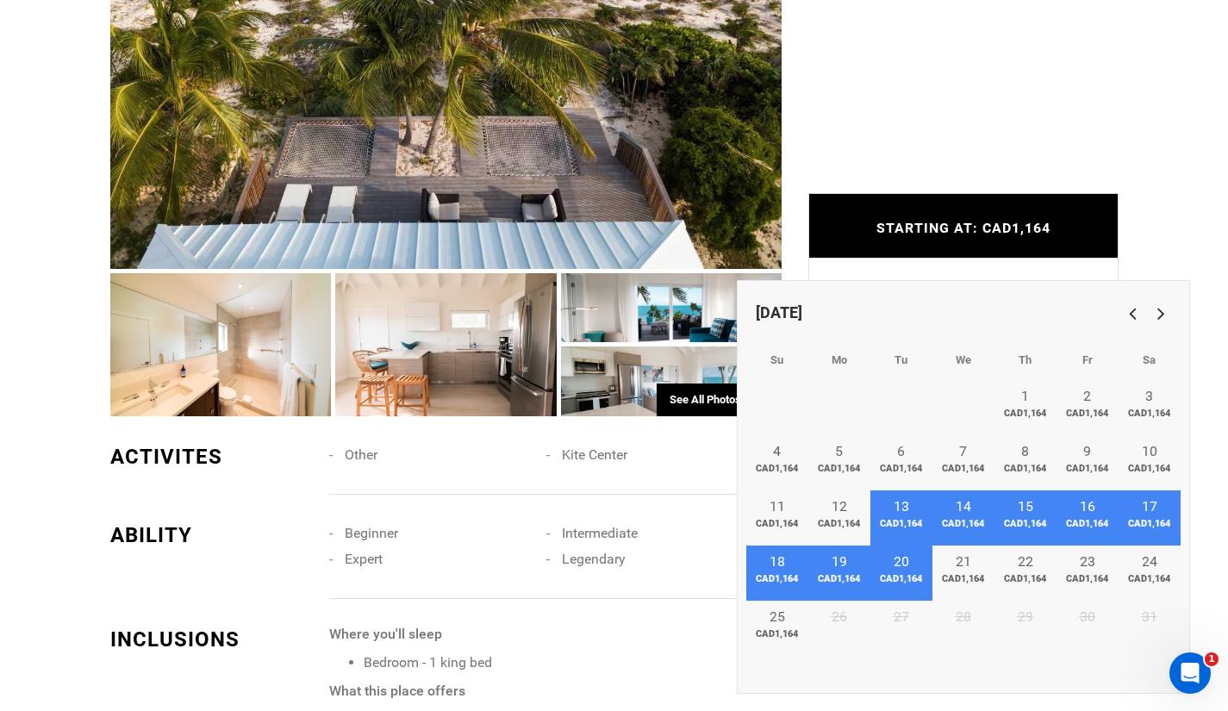
click at [883, 558] on link "20 CAD1,164" at bounding box center [901, 573] width 62 height 55
type input "[DATE]"
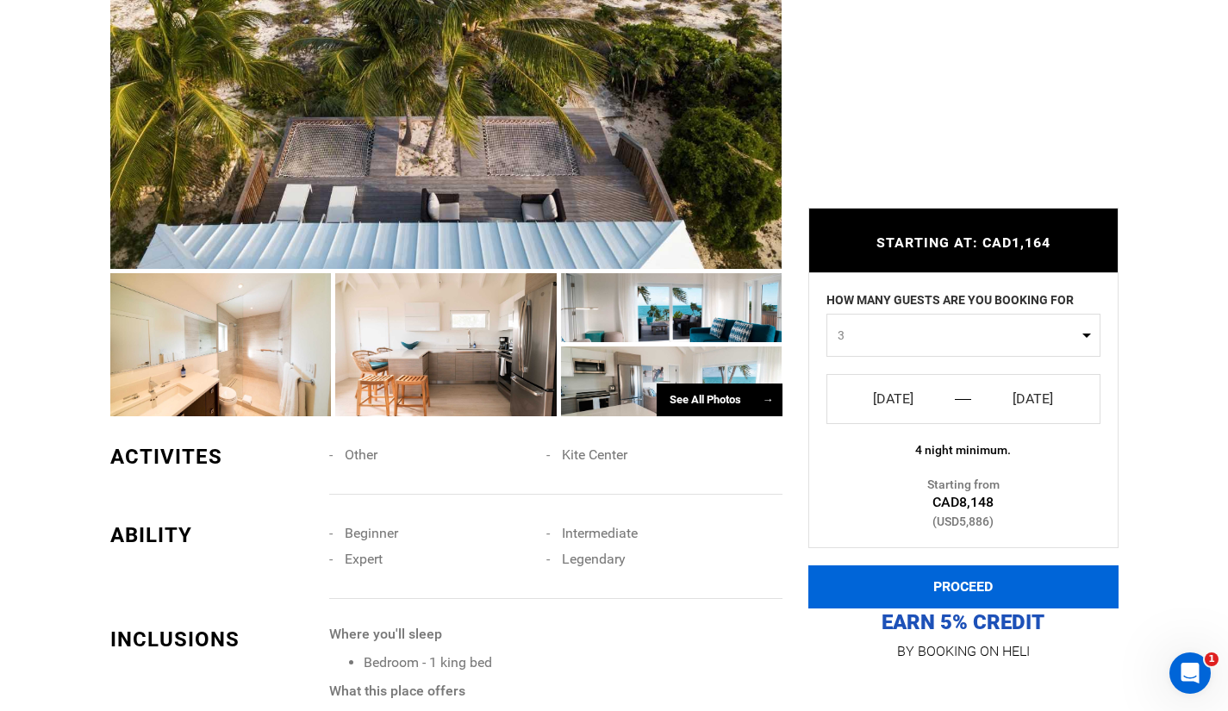
click at [951, 583] on button "PROCEED" at bounding box center [963, 586] width 310 height 43
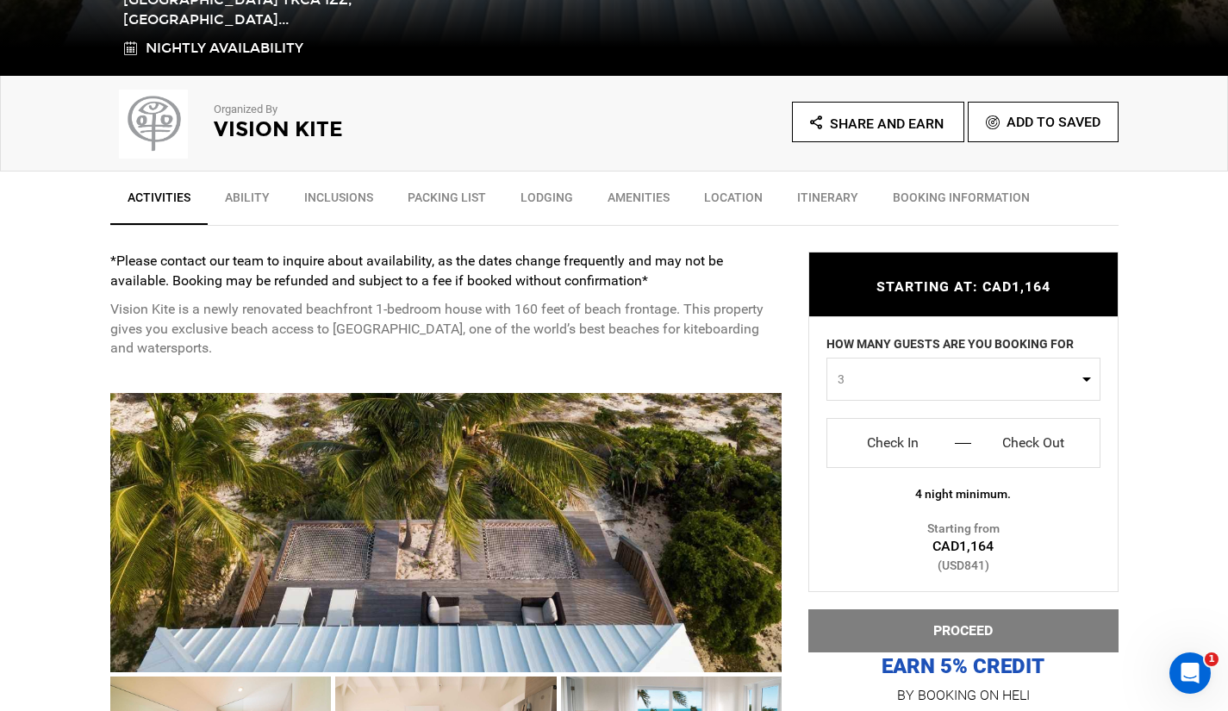
scroll to position [505, 0]
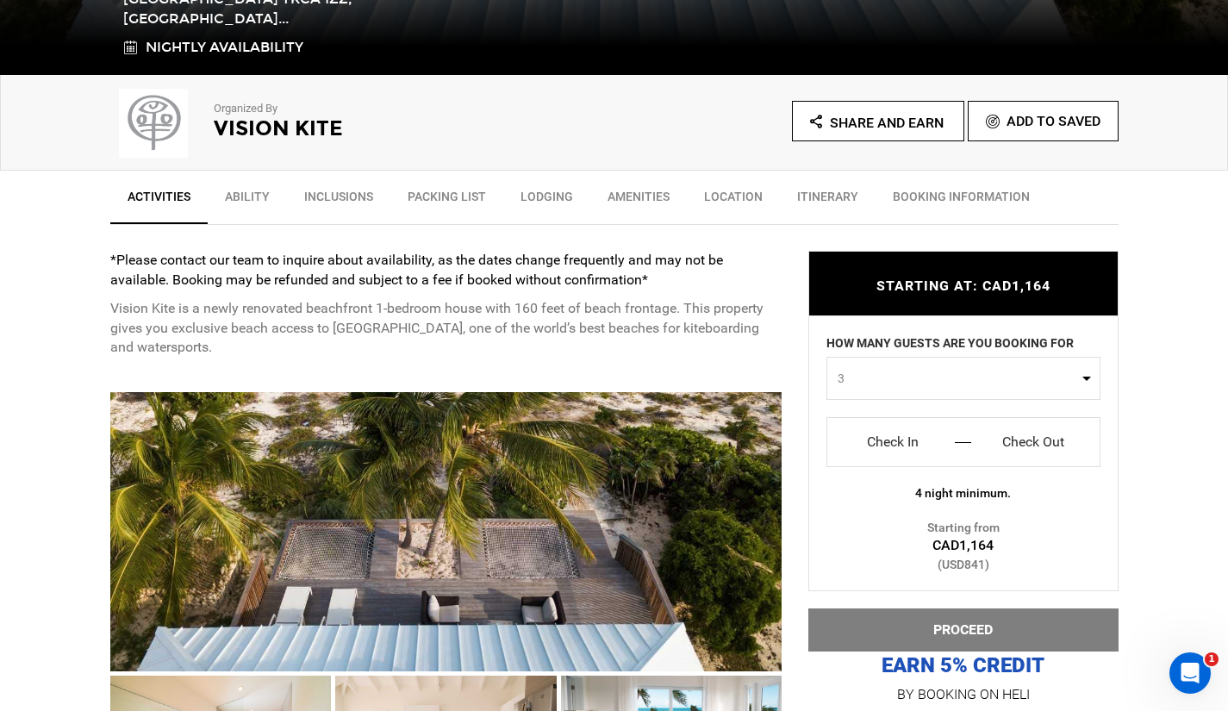
click at [914, 452] on input "Check In" at bounding box center [893, 442] width 107 height 28
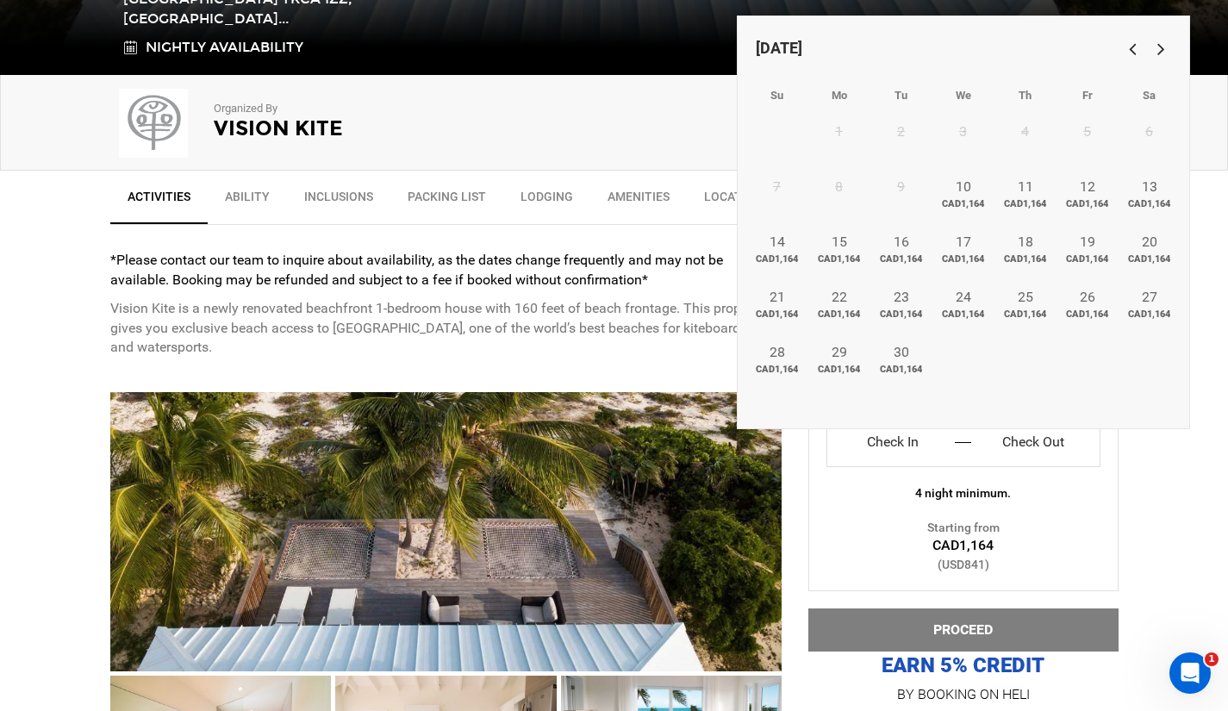
click at [1159, 41] on link "Next" at bounding box center [1158, 48] width 28 height 28
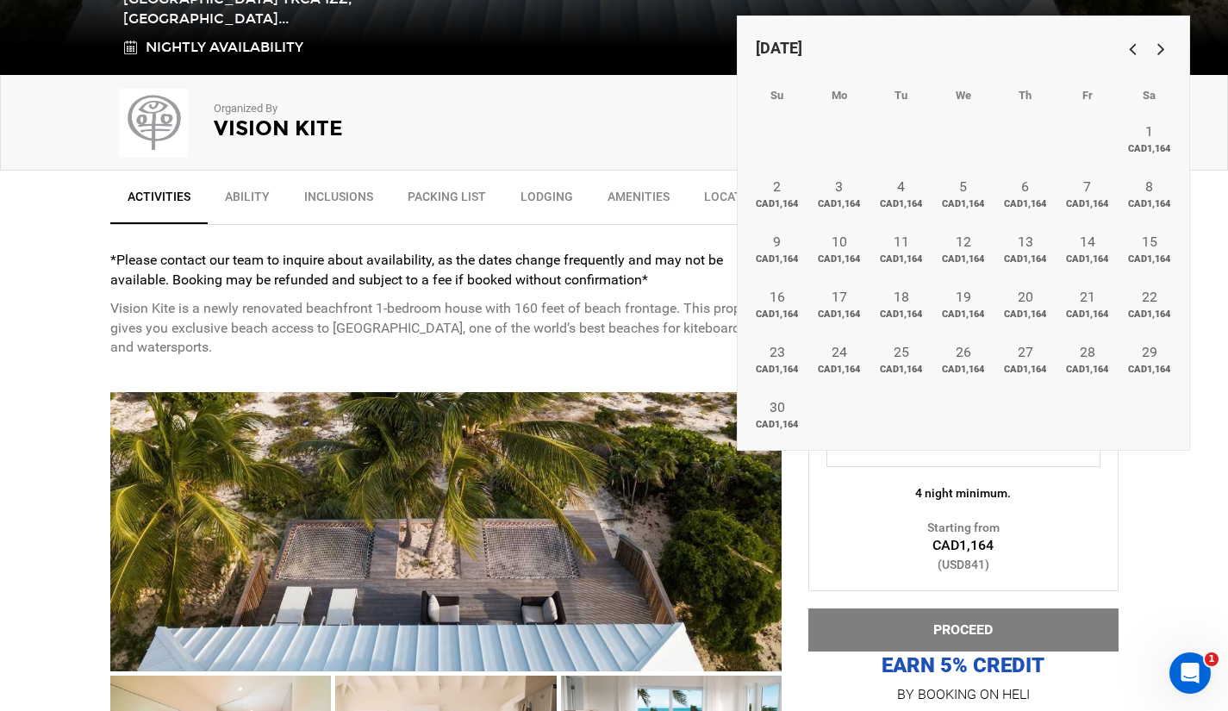
click at [1160, 40] on link "Next" at bounding box center [1158, 48] width 28 height 28
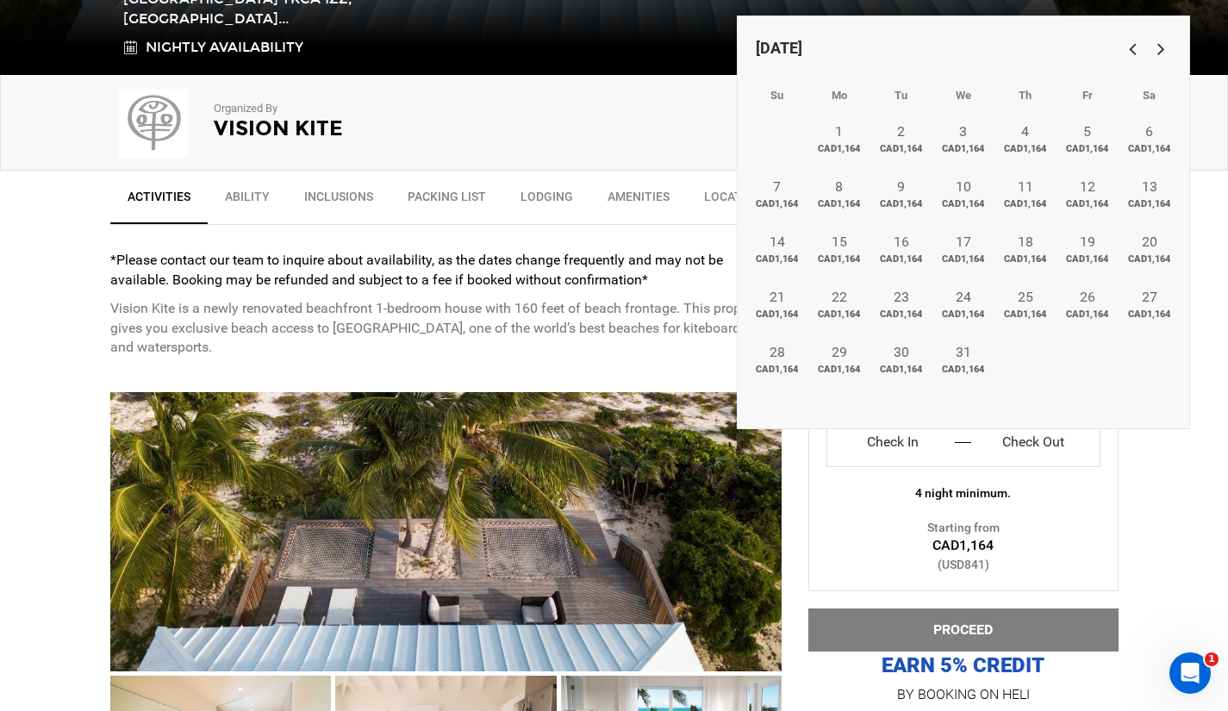
click at [1160, 40] on link "Next" at bounding box center [1158, 48] width 28 height 28
click at [959, 187] on link "7 CAD1,164" at bounding box center [964, 198] width 62 height 55
type input "Check In"
type input "Check Out"
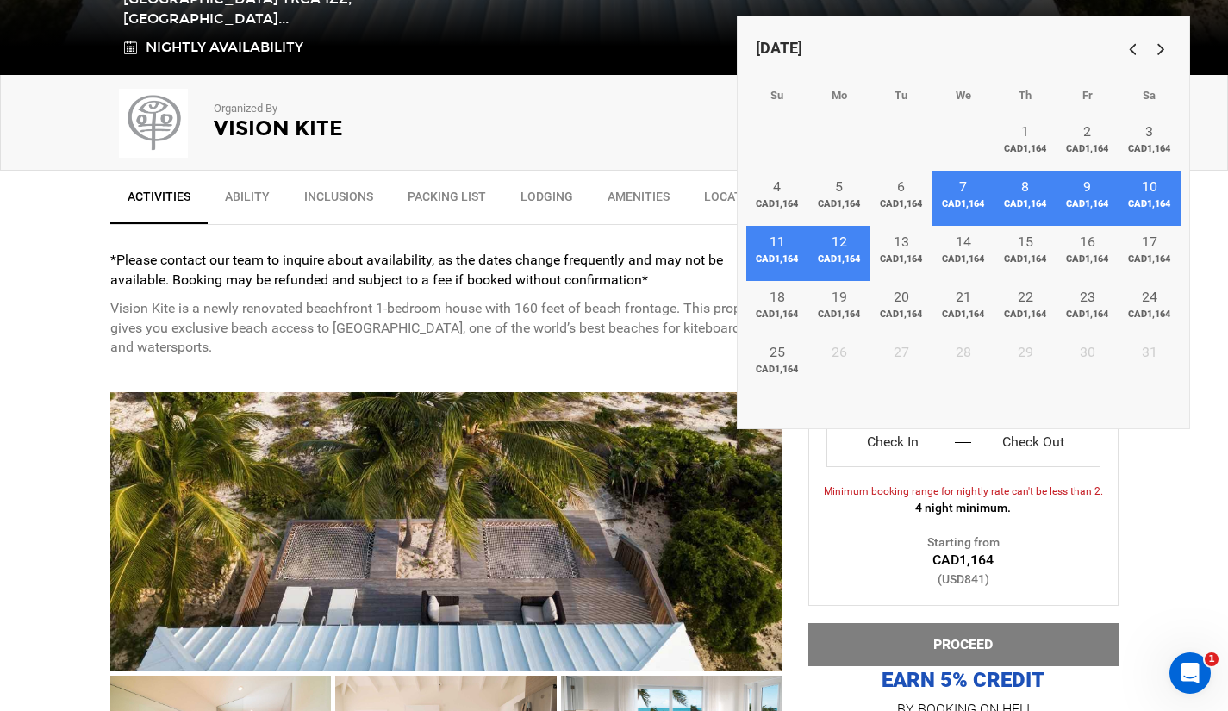
click at [812, 246] on link "12 CAD1,164" at bounding box center [839, 253] width 62 height 55
type input "[DATE]"
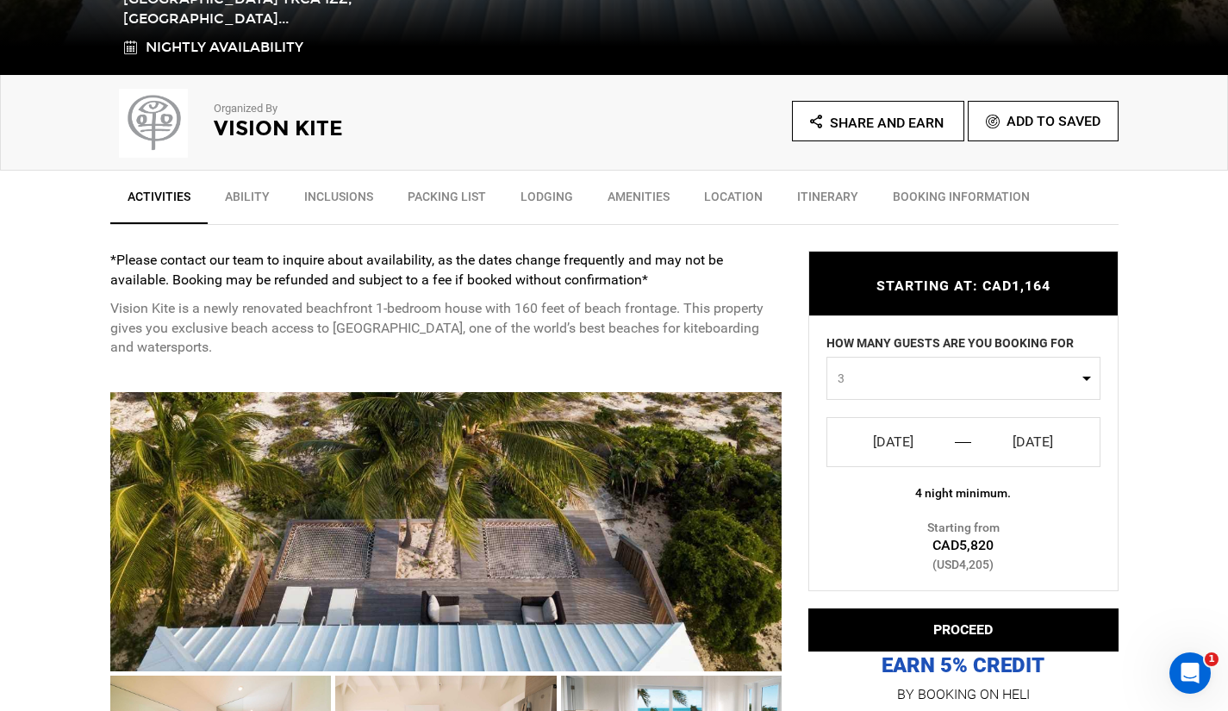
click at [920, 459] on link "[DATE] Start [DATE] End" at bounding box center [964, 442] width 274 height 50
click at [908, 441] on input "[DATE]" at bounding box center [893, 442] width 107 height 28
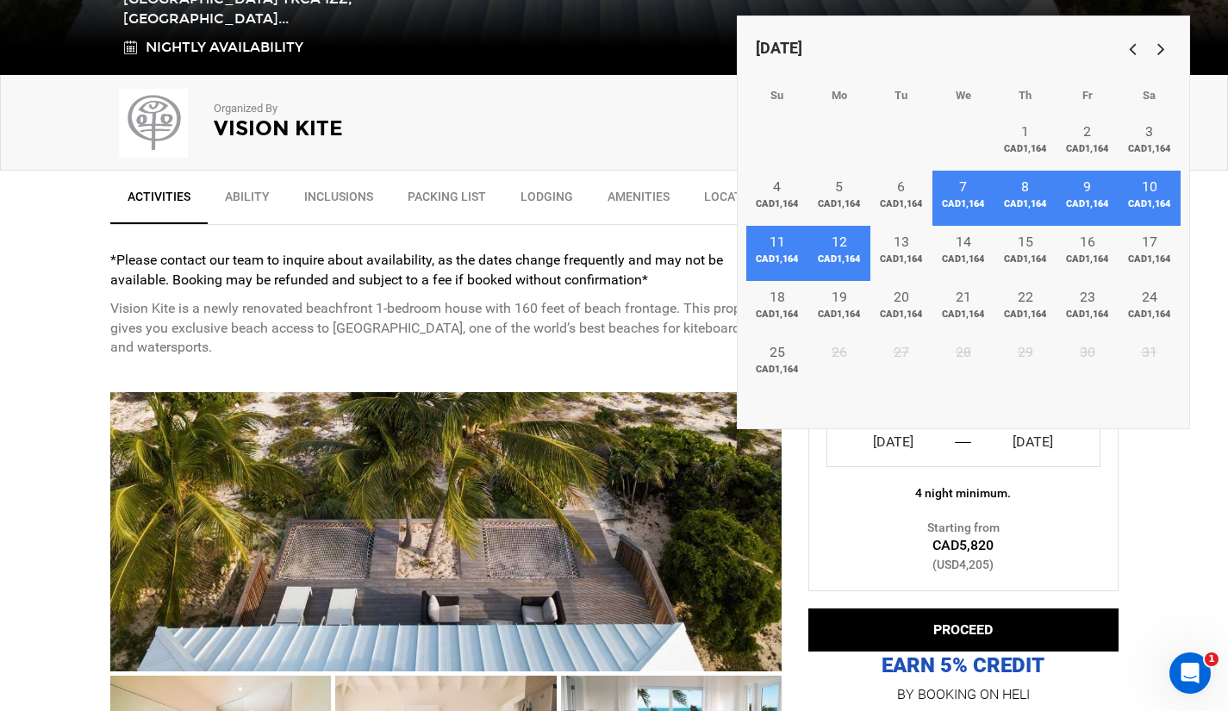
click at [1027, 200] on span "CAD1,164" at bounding box center [1026, 204] width 62 height 14
type input "[DATE]"
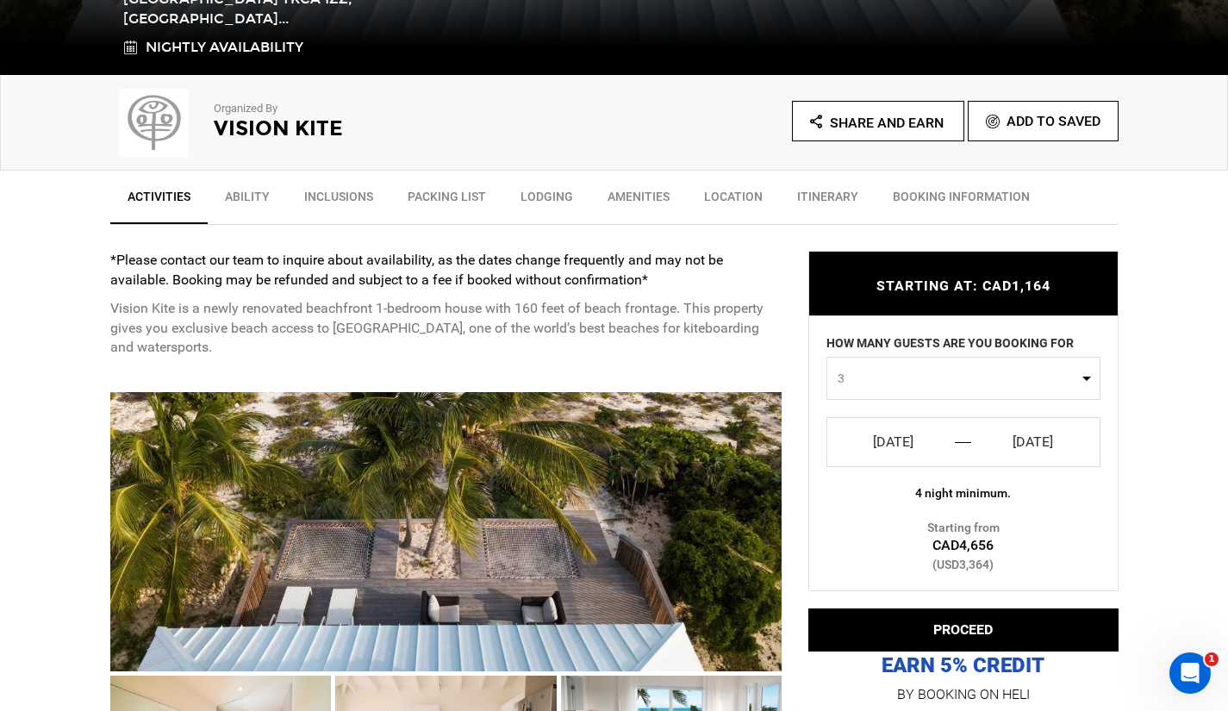
drag, startPoint x: 976, startPoint y: 630, endPoint x: 1120, endPoint y: 455, distance: 227.1
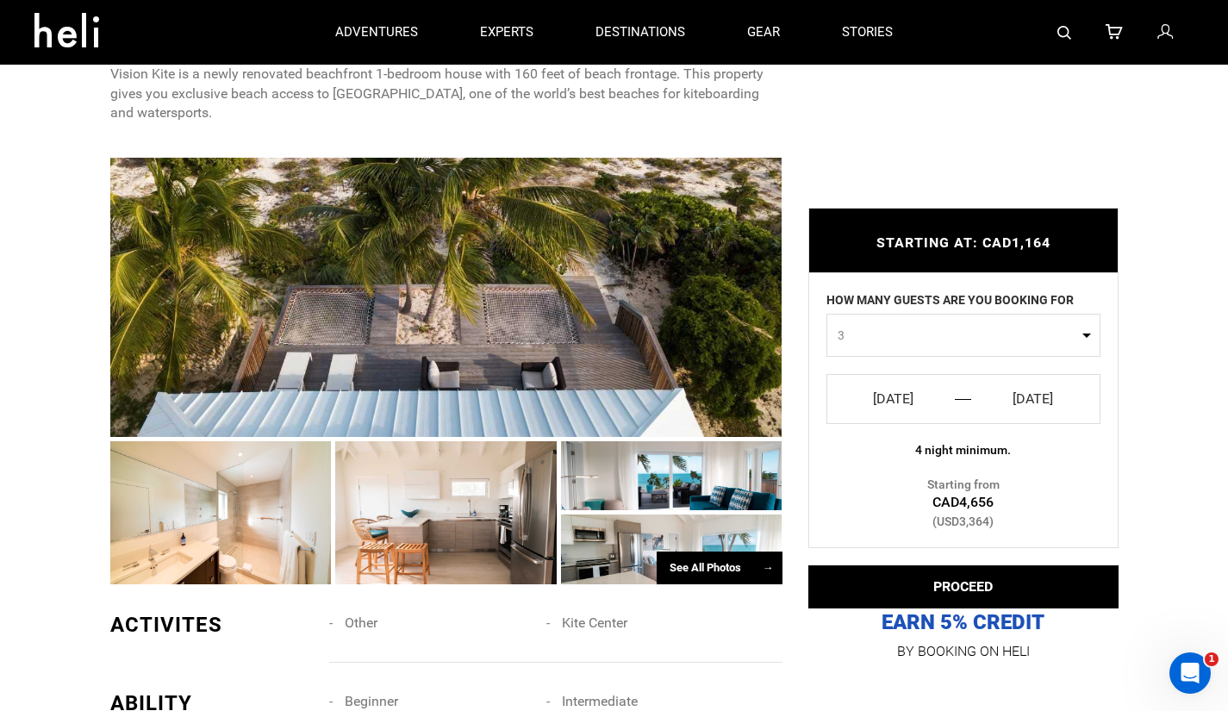
scroll to position [737, 0]
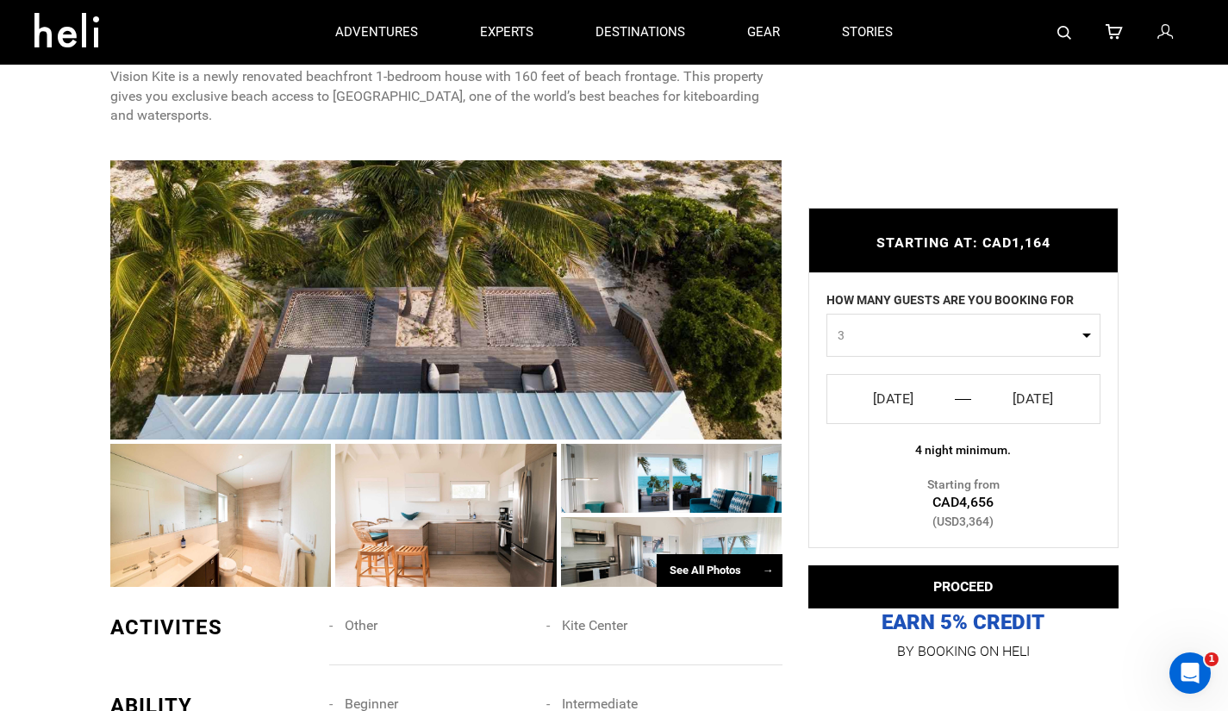
click at [1030, 394] on input "[DATE]" at bounding box center [1033, 399] width 107 height 28
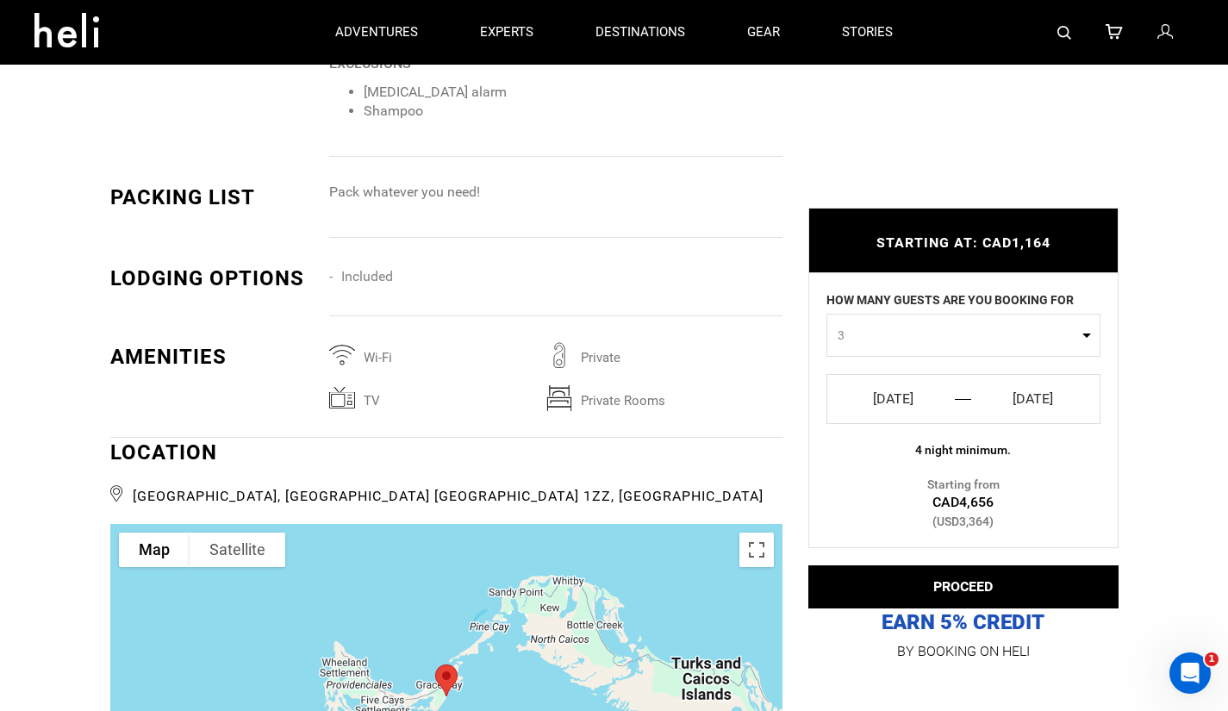
scroll to position [2442, 0]
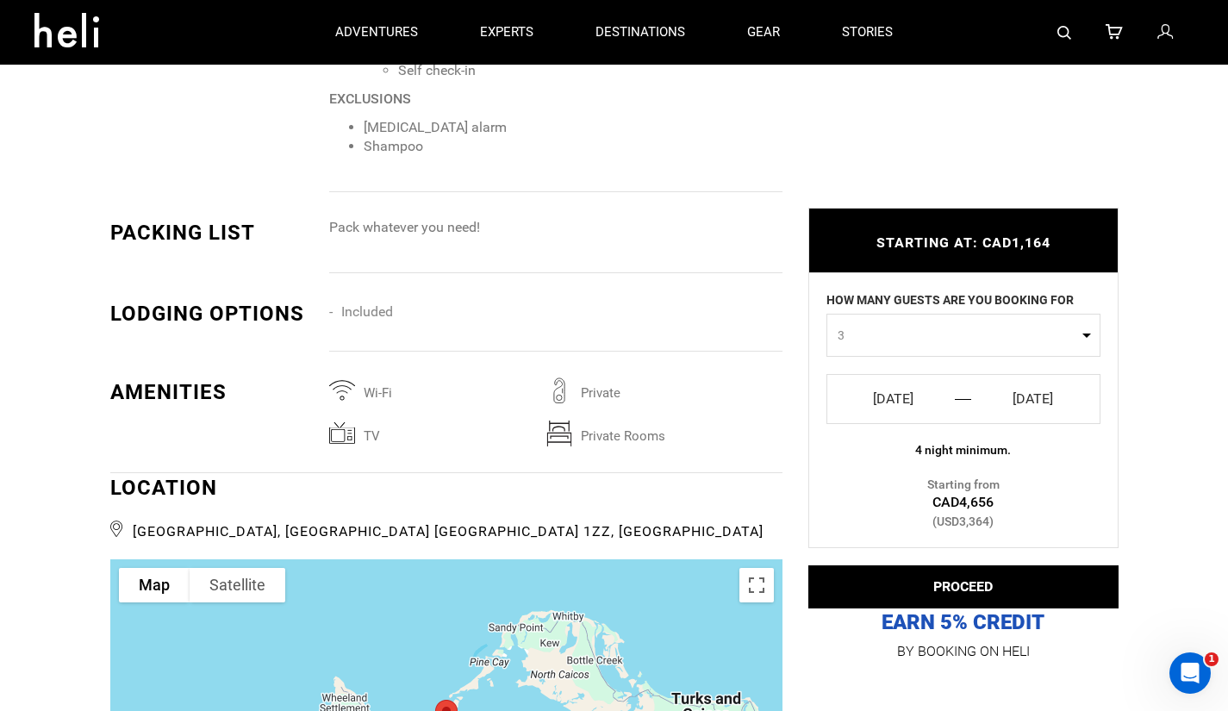
type input "Kite"
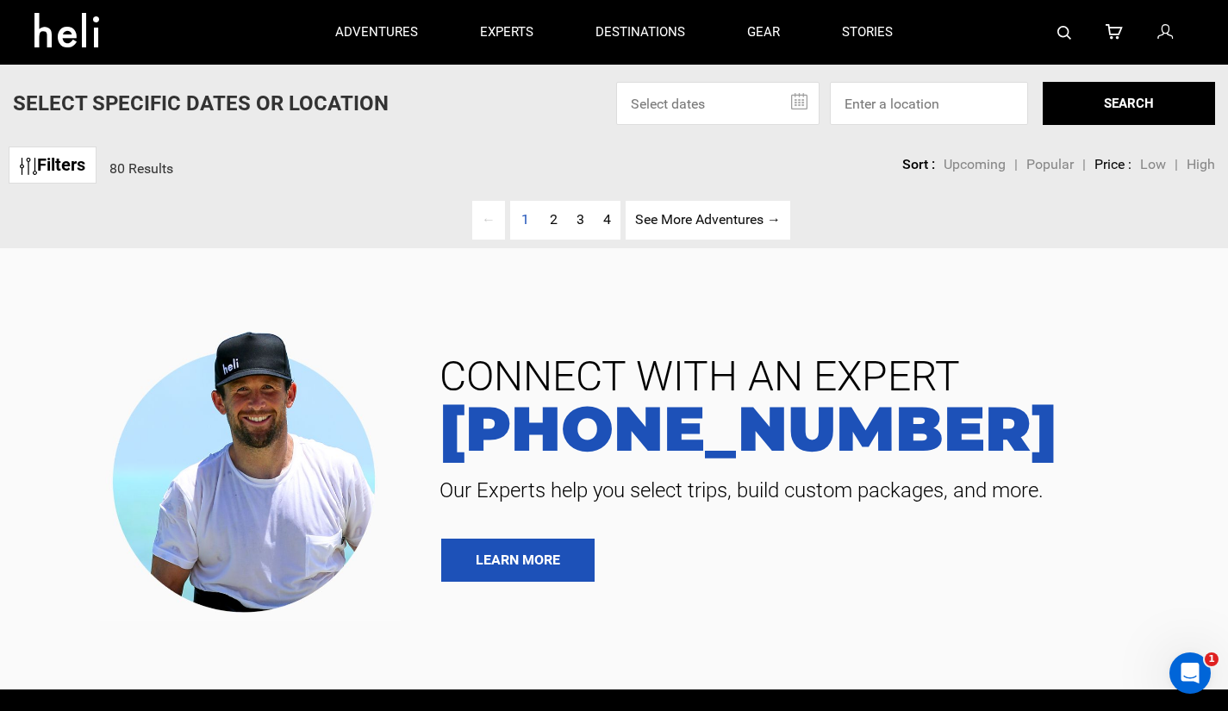
click at [750, 231] on link "See More Adventures → page" at bounding box center [708, 220] width 165 height 39
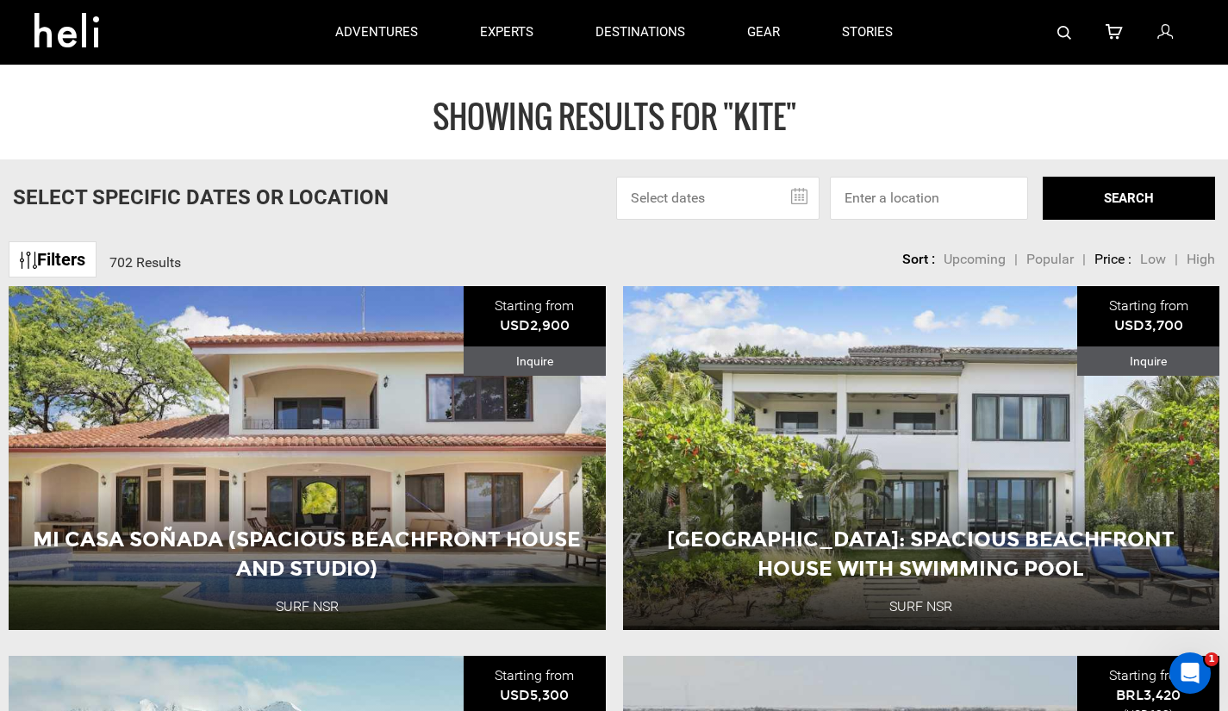
click at [80, 263] on link "Filters" at bounding box center [53, 259] width 88 height 37
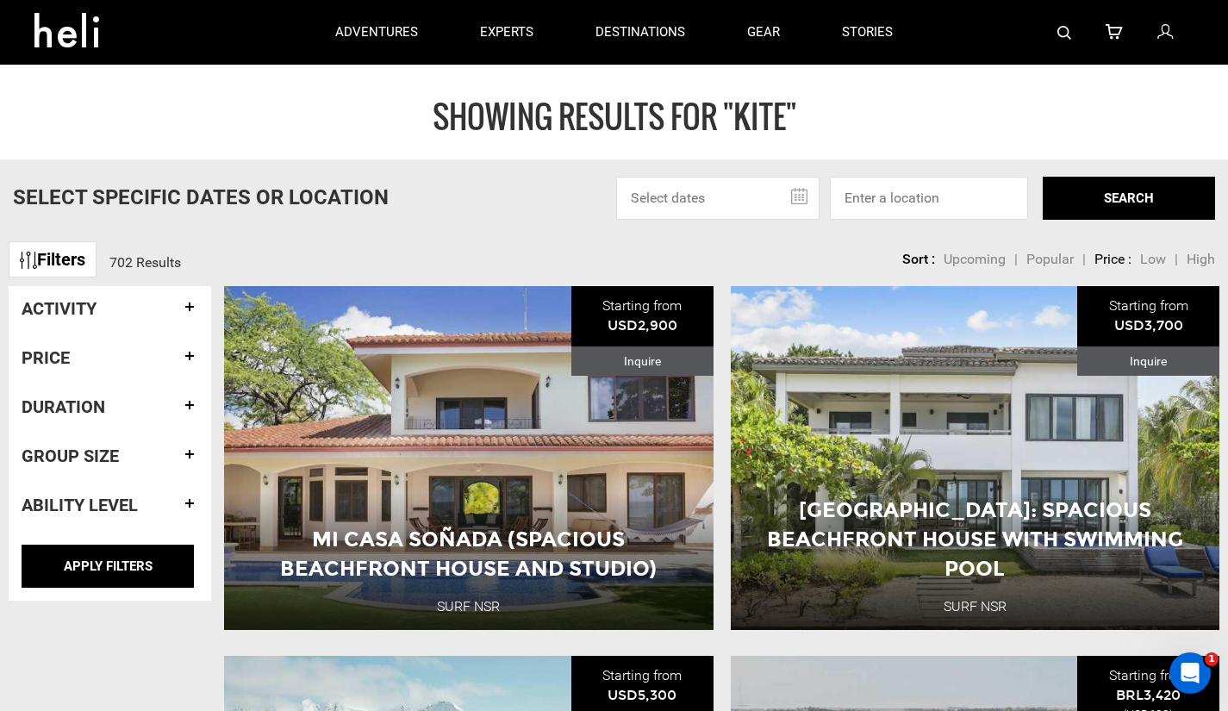
click at [173, 319] on div "Activity" at bounding box center [110, 308] width 177 height 45
click at [182, 314] on h4 "Activity" at bounding box center [110, 308] width 177 height 19
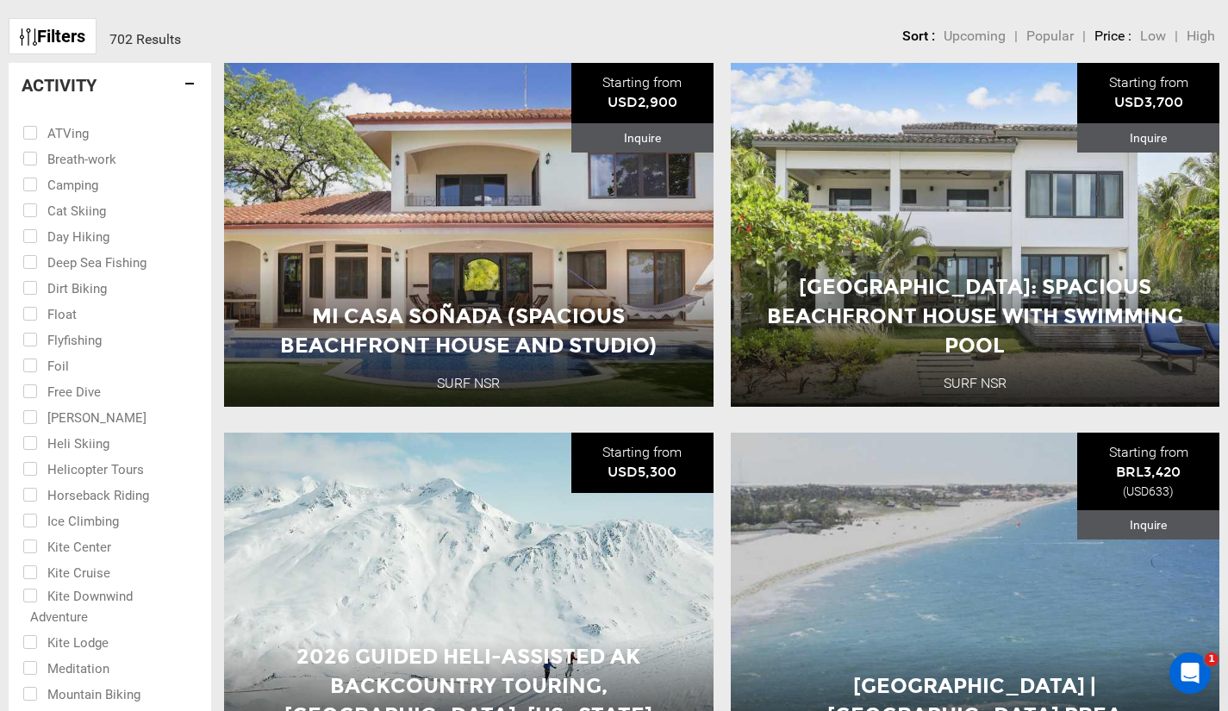
scroll to position [274, 0]
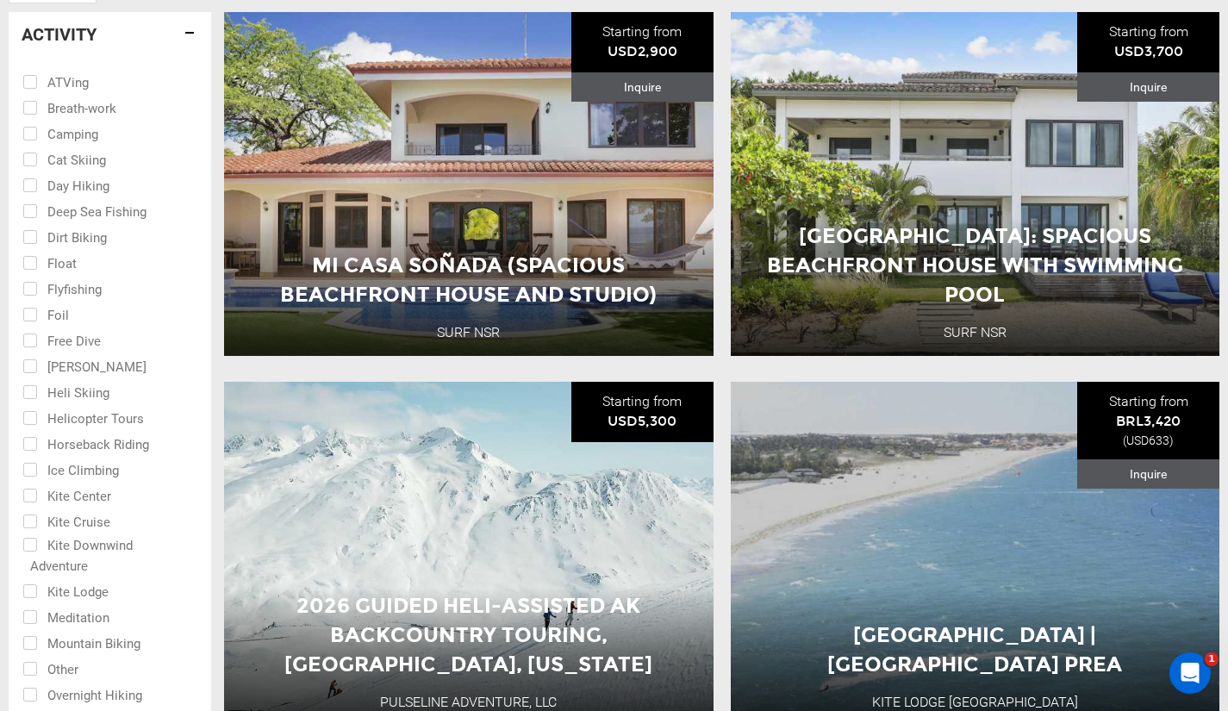
click at [27, 588] on input "checkbox" at bounding box center [97, 590] width 151 height 26
checkbox input "true"
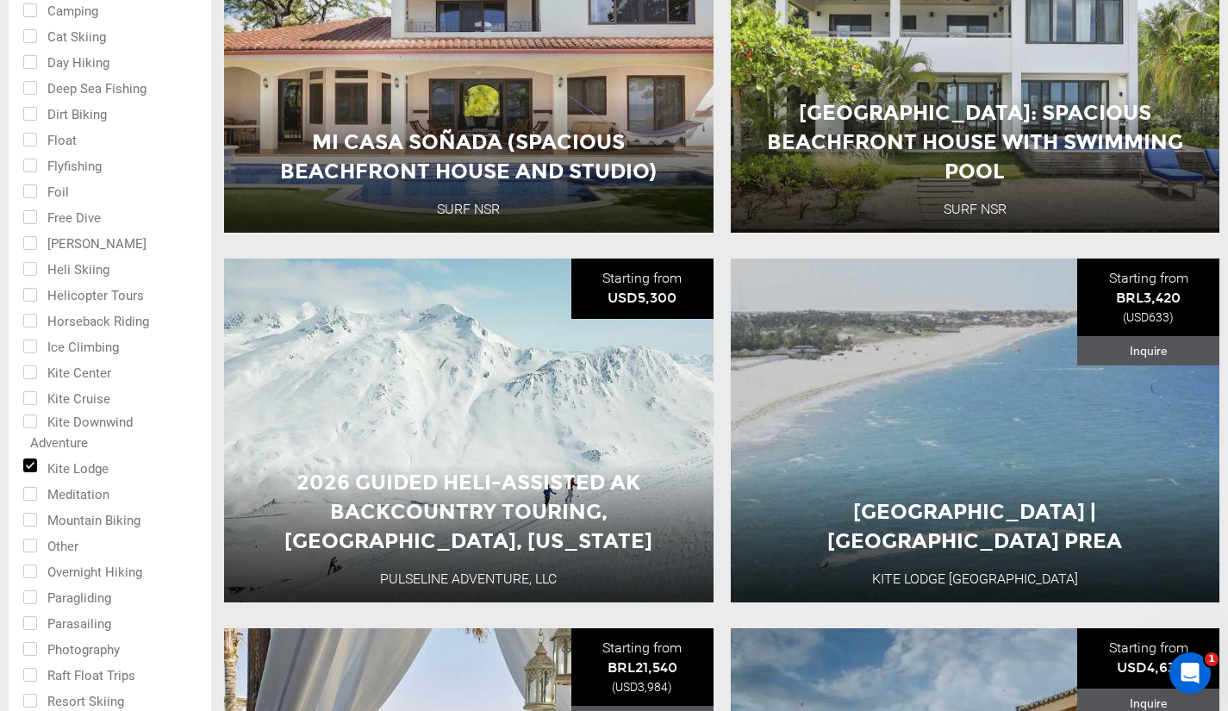
scroll to position [398, 0]
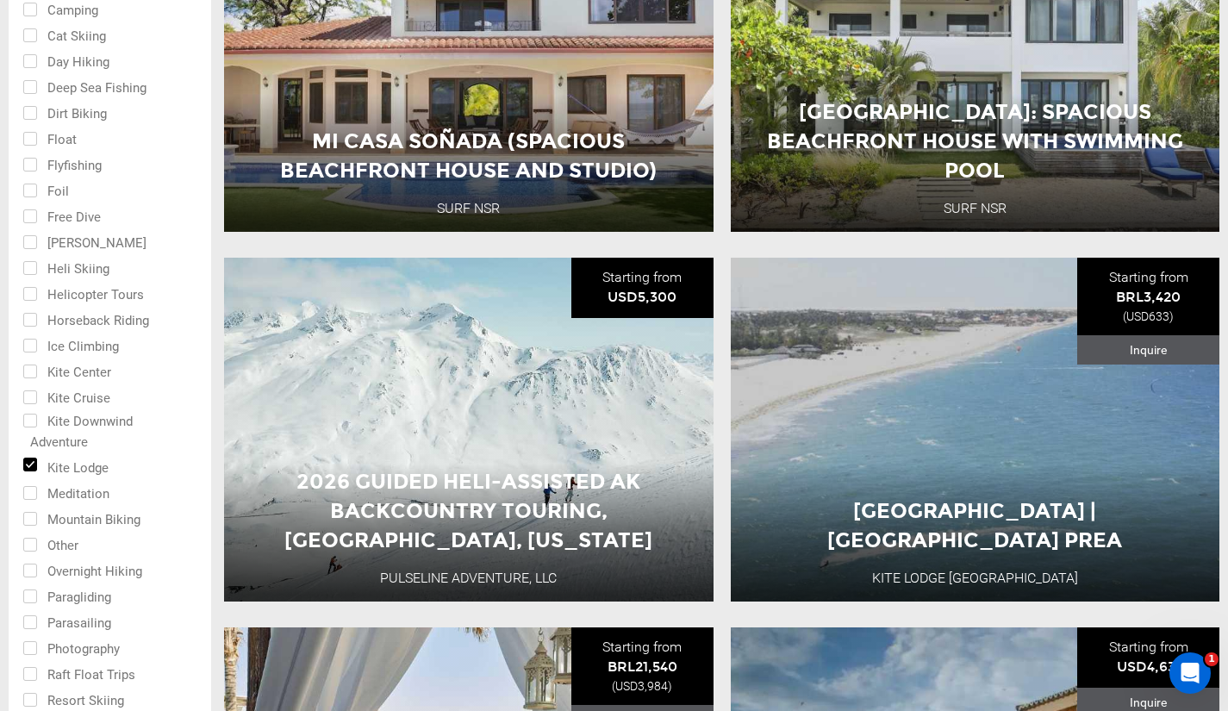
click at [28, 421] on input "checkbox" at bounding box center [97, 431] width 151 height 44
checkbox input "true"
click at [27, 396] on input "checkbox" at bounding box center [97, 397] width 151 height 26
checkbox input "true"
click at [28, 410] on input "checkbox" at bounding box center [97, 431] width 151 height 44
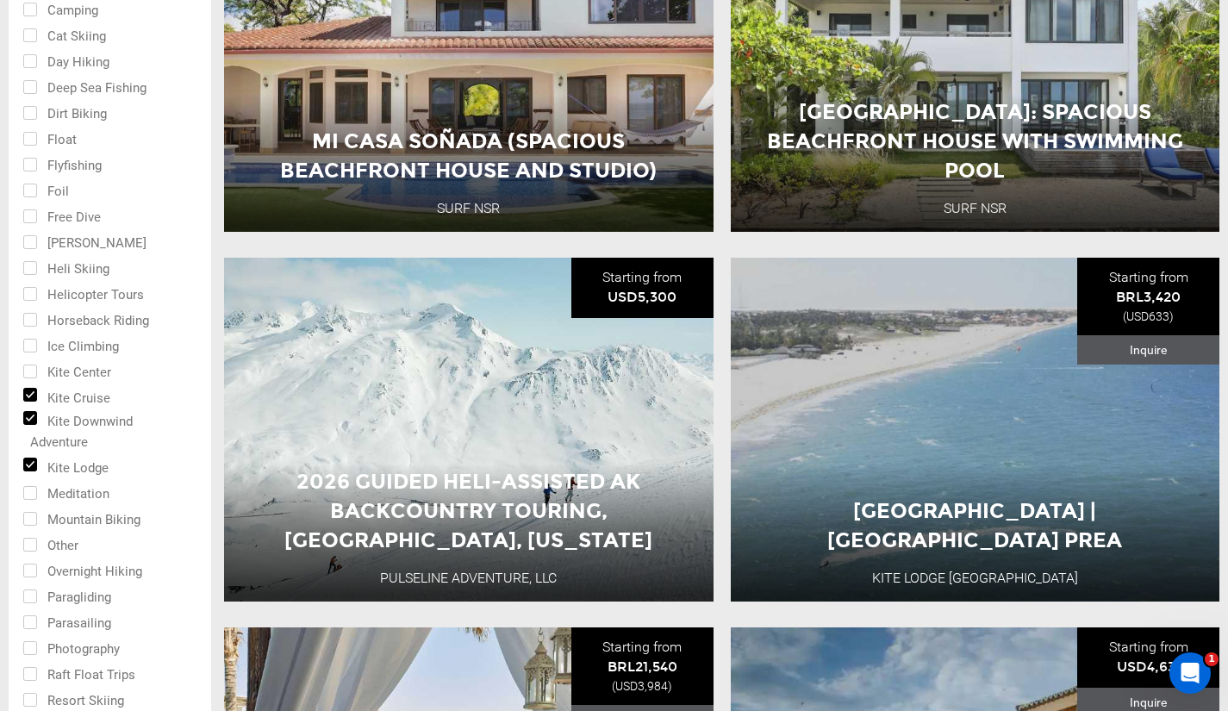
checkbox input "false"
click at [26, 460] on input "checkbox" at bounding box center [97, 466] width 151 height 26
checkbox input "false"
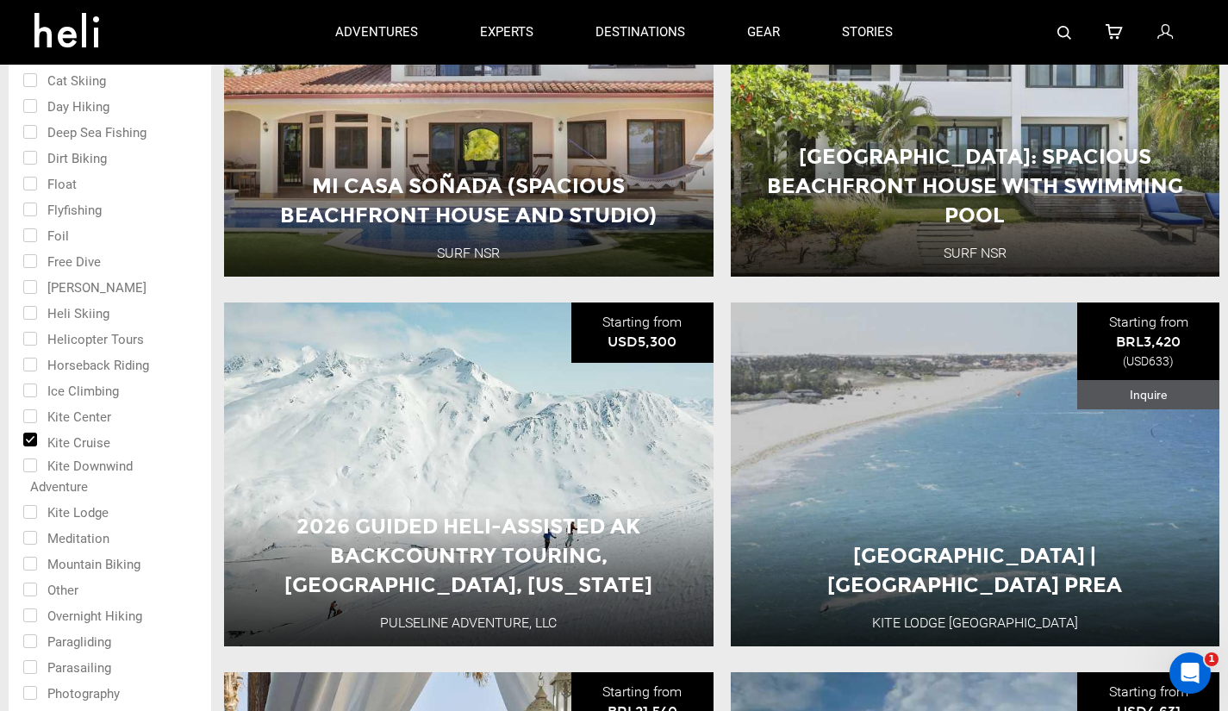
scroll to position [0, 0]
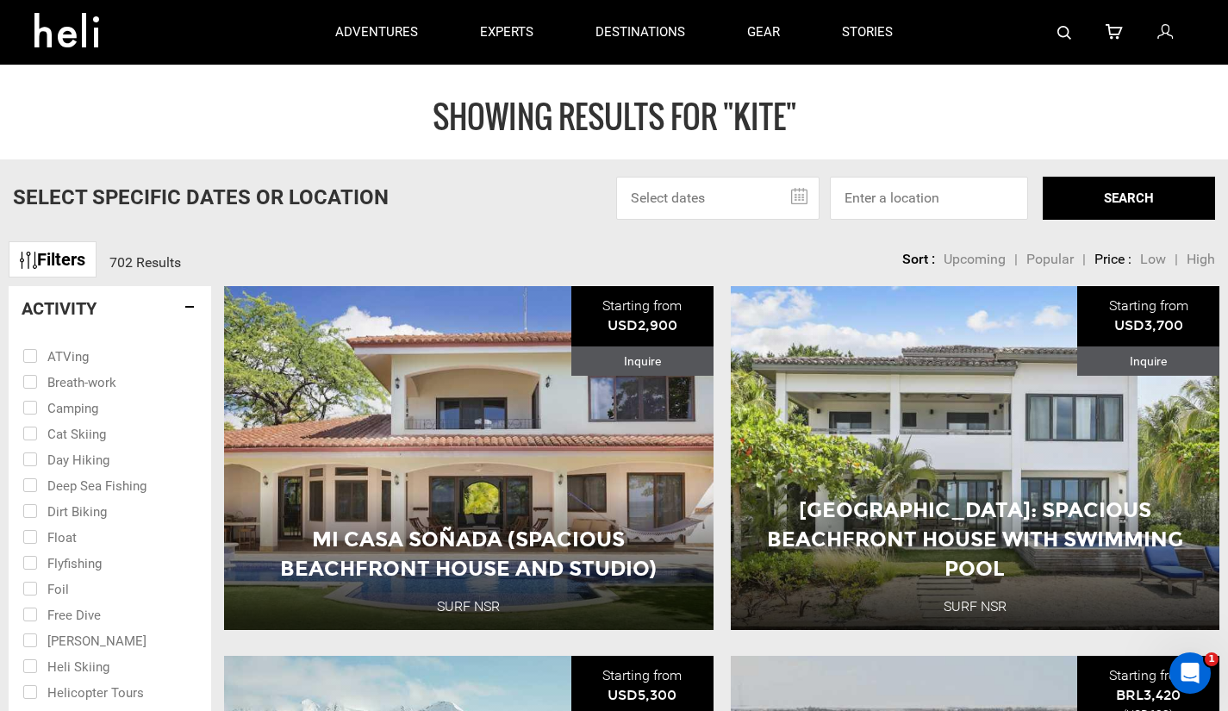
click at [1107, 183] on button "SEARCH" at bounding box center [1129, 198] width 172 height 43
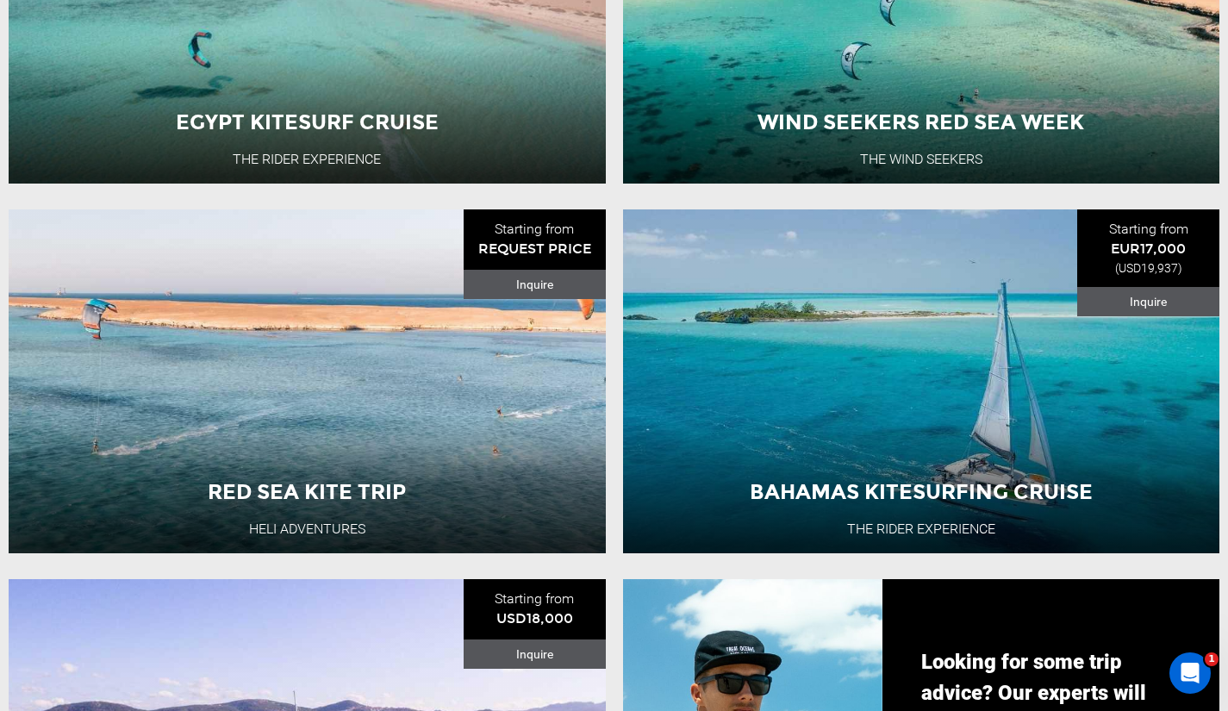
scroll to position [867, 0]
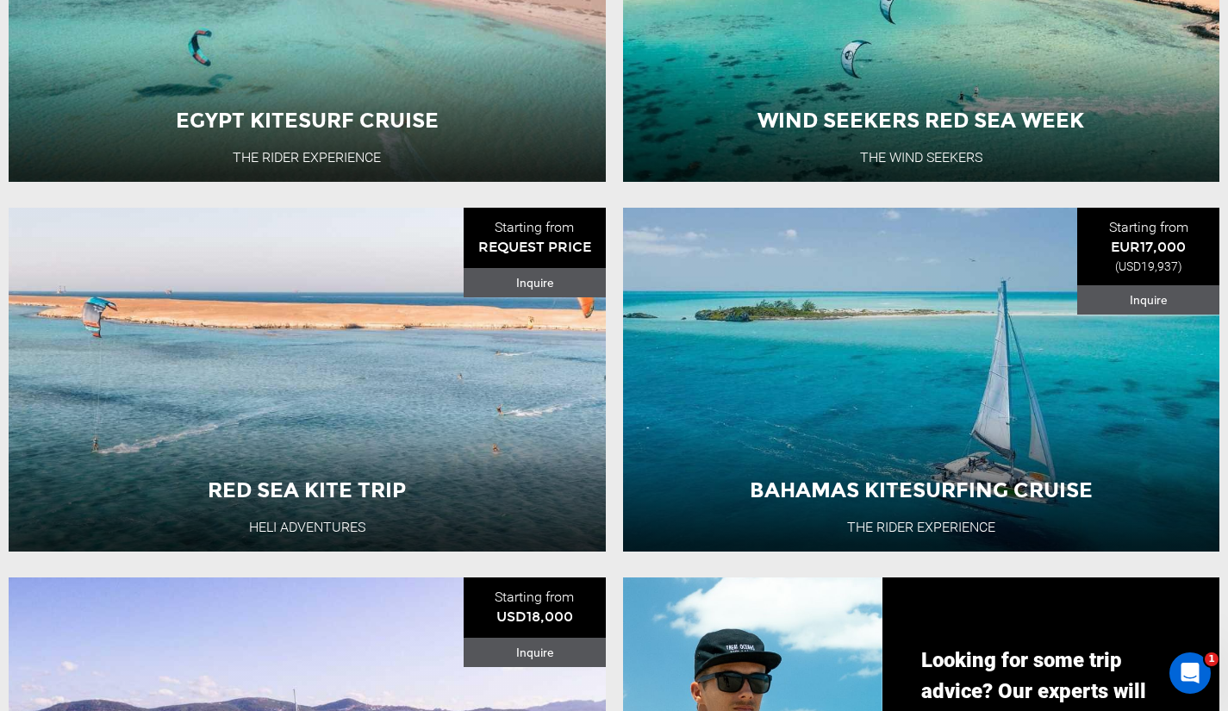
click at [945, 99] on button "View Adventure" at bounding box center [921, 92] width 172 height 43
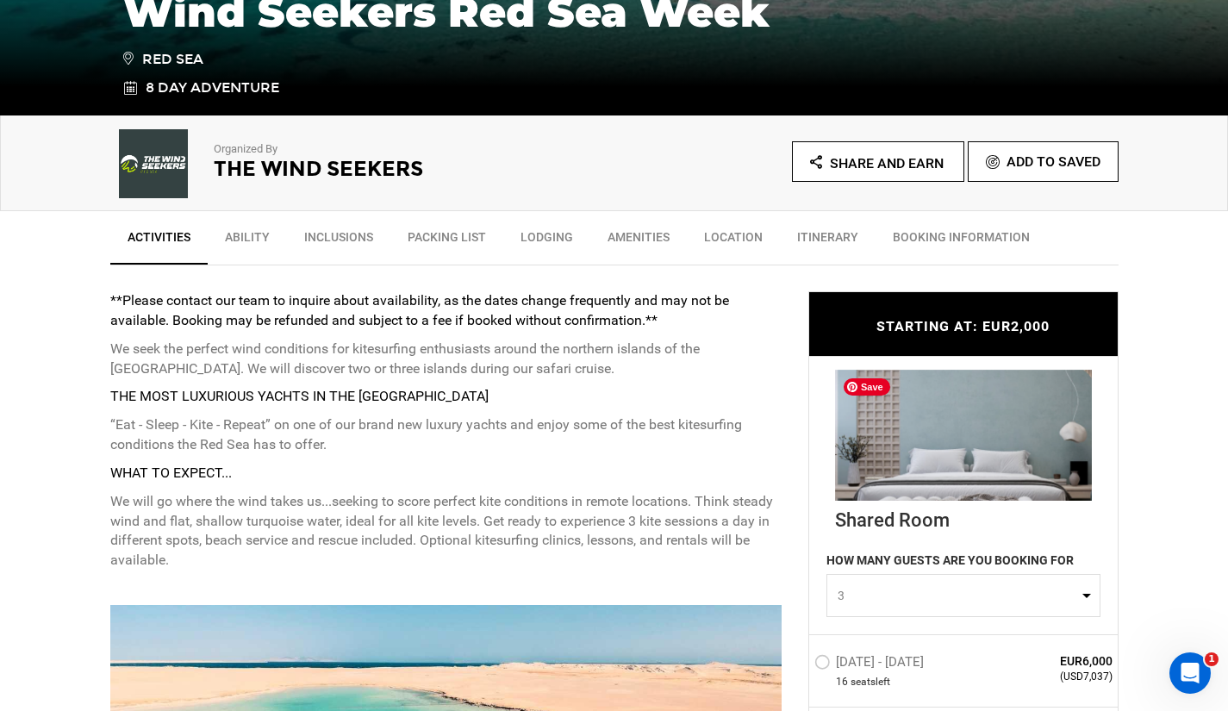
scroll to position [465, 0]
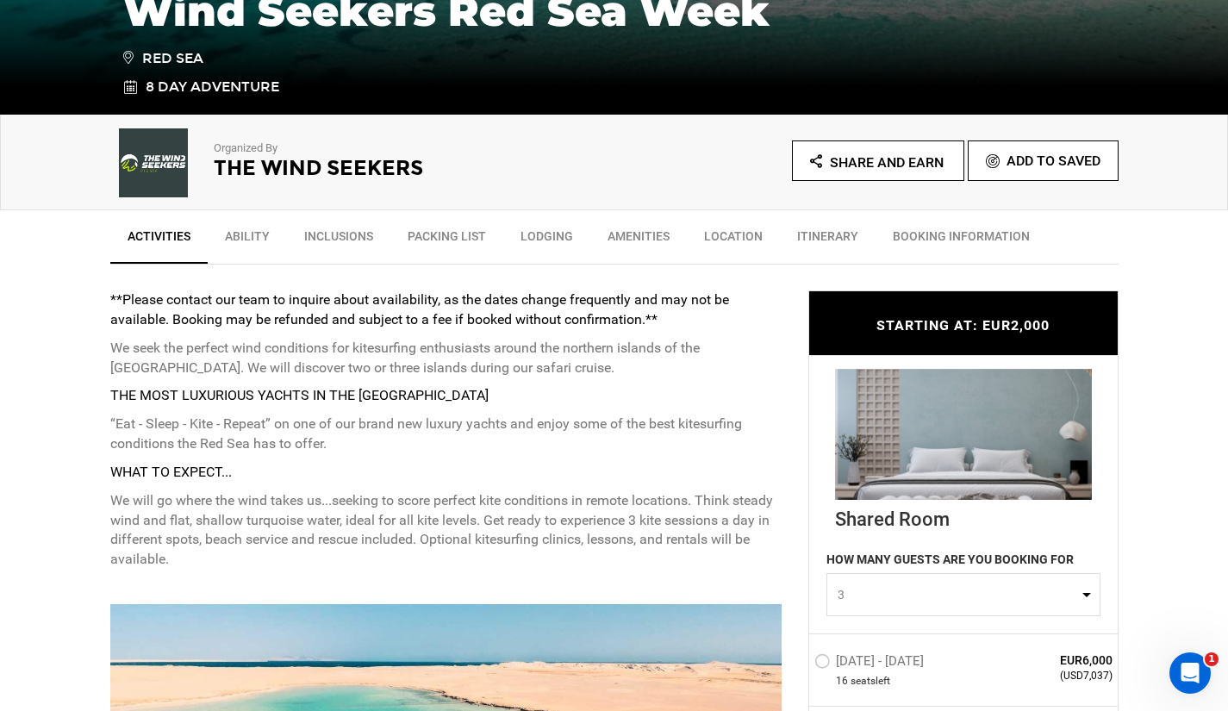
type input "Kite"
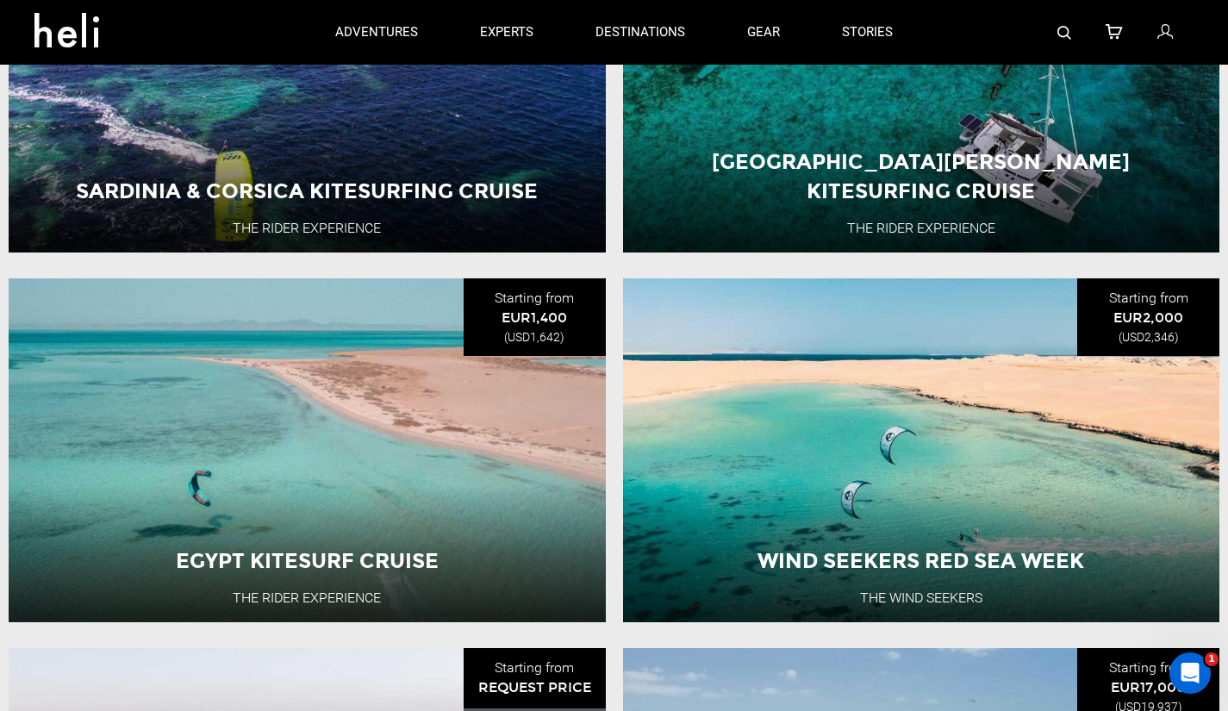
scroll to position [153, 0]
